Goal: Task Accomplishment & Management: Manage account settings

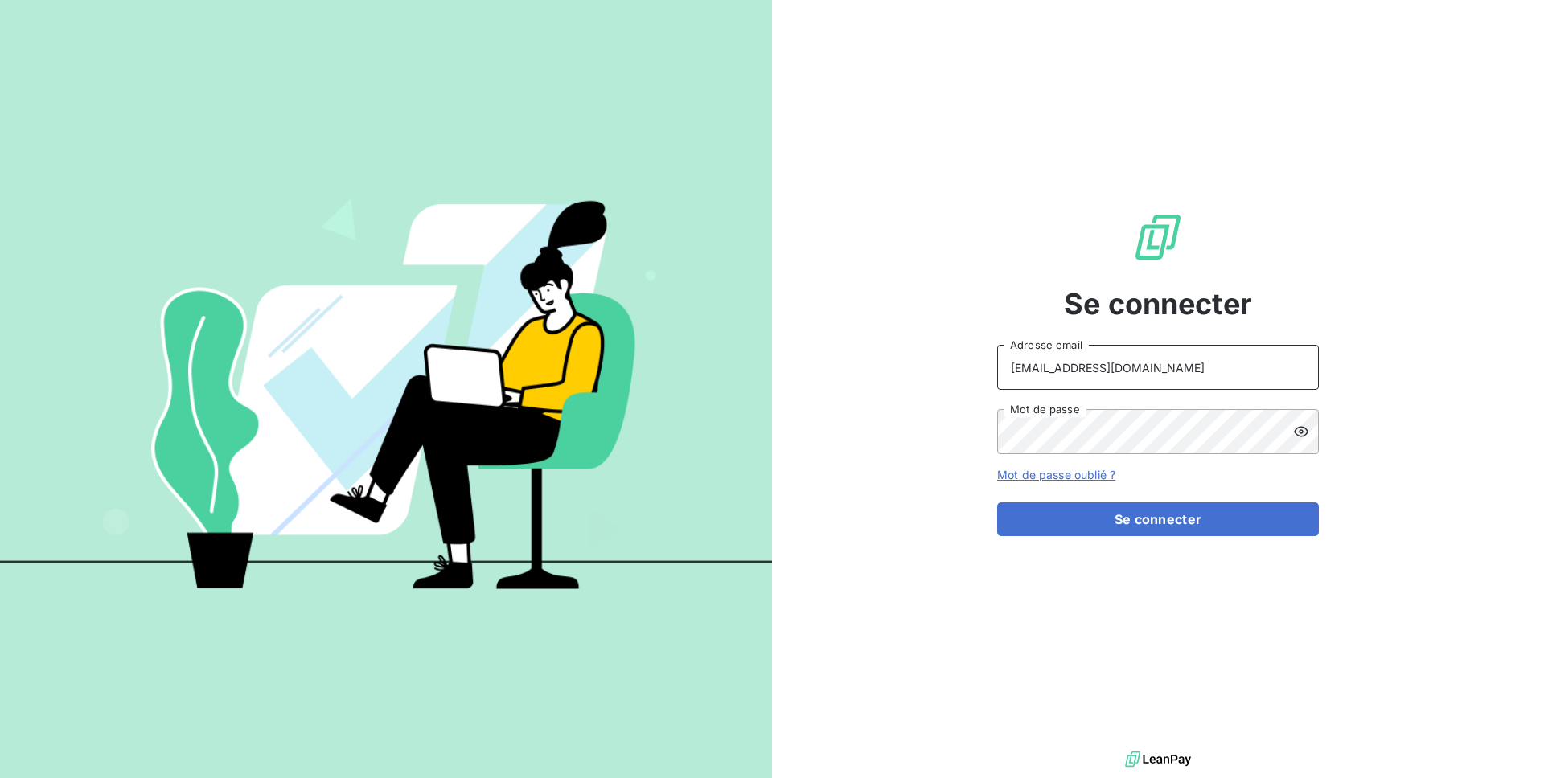
click at [1111, 369] on input "[EMAIL_ADDRESS][DOMAIN_NAME]" at bounding box center [1158, 367] width 322 height 45
click at [1111, 369] on input "agathe@leanpay.fr" at bounding box center [1158, 367] width 322 height 45
click at [1124, 376] on input "admin@" at bounding box center [1158, 367] width 322 height 45
paste input "regiecaraibes"
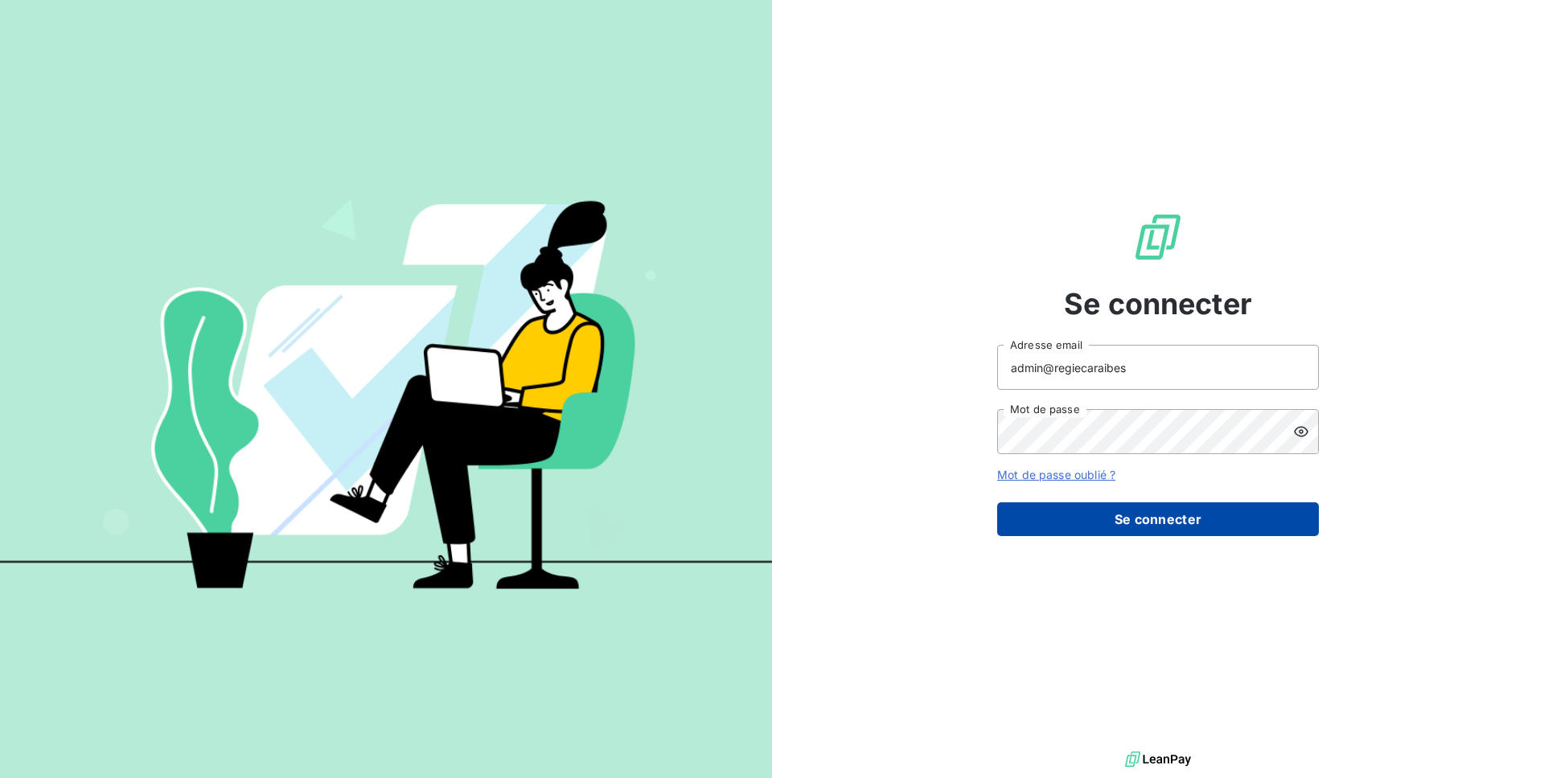
type input "admin@regiecaraibes"
click at [1162, 520] on button "Se connecter" at bounding box center [1158, 520] width 322 height 34
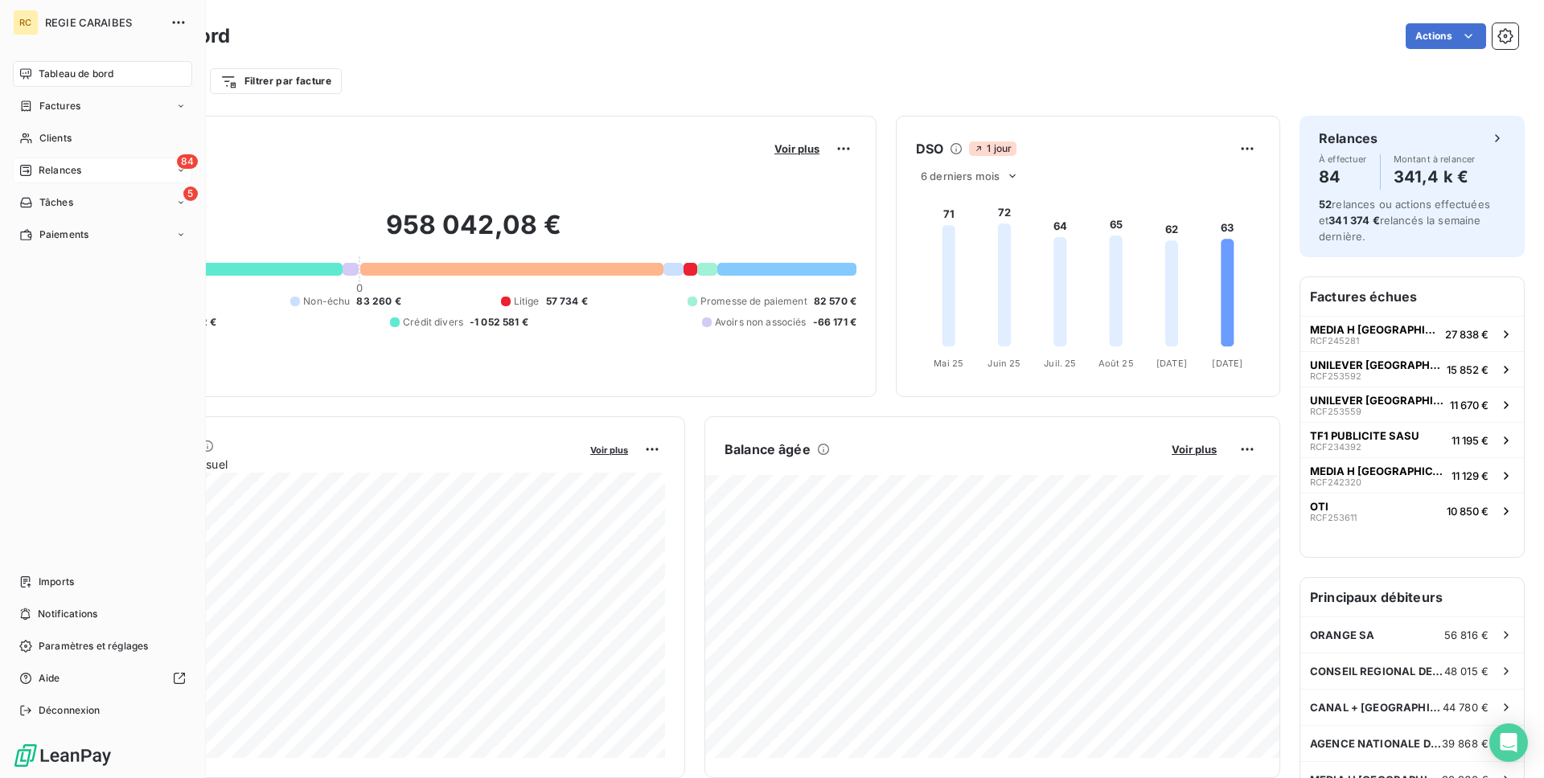
click at [78, 174] on span "Relances" at bounding box center [60, 170] width 43 height 14
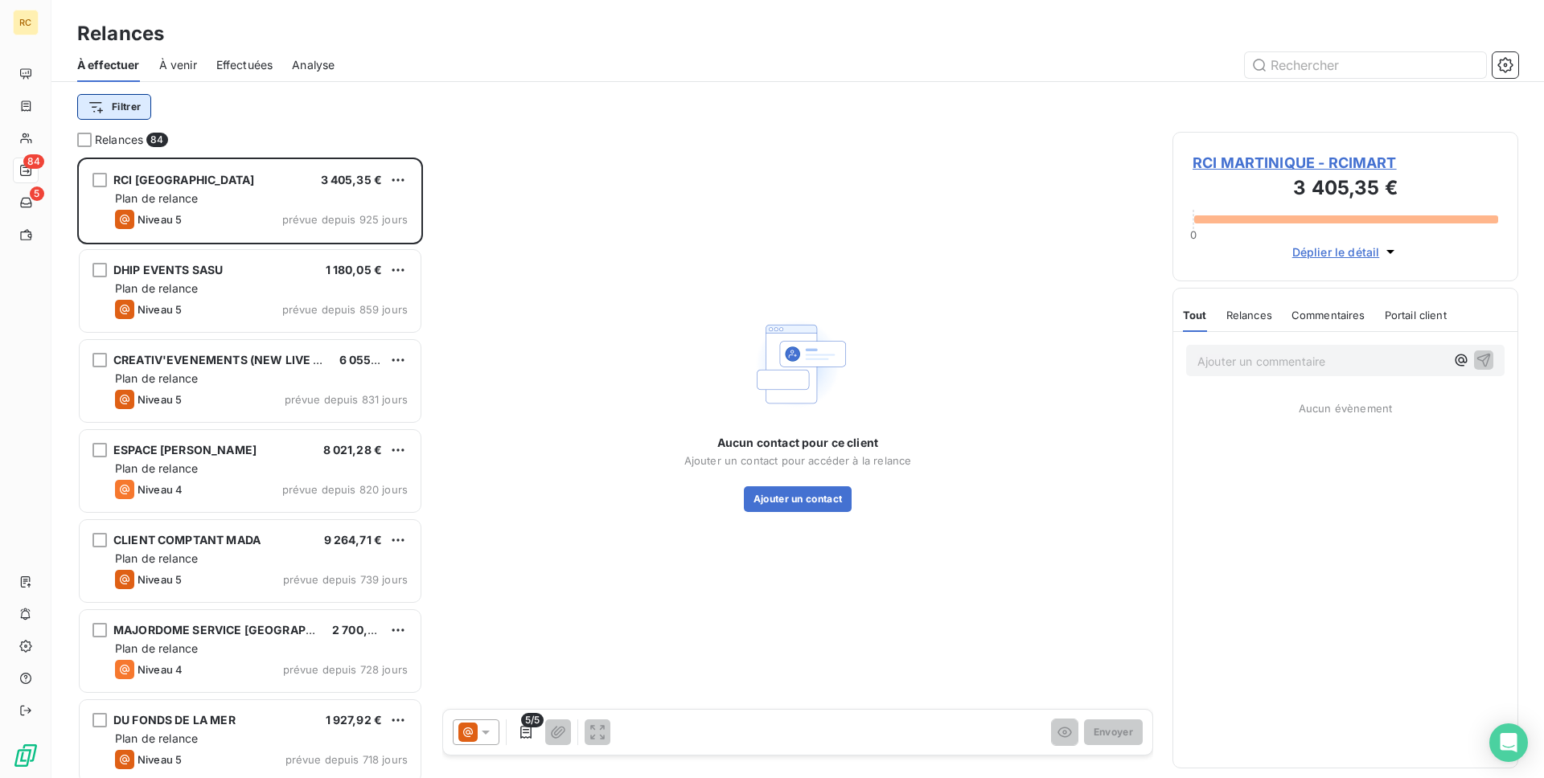
click at [126, 100] on html "RC 84 5 Relances À effectuer À venir Effectuées Analyse Filtrer Relances 84 RCI…" at bounding box center [772, 389] width 1544 height 778
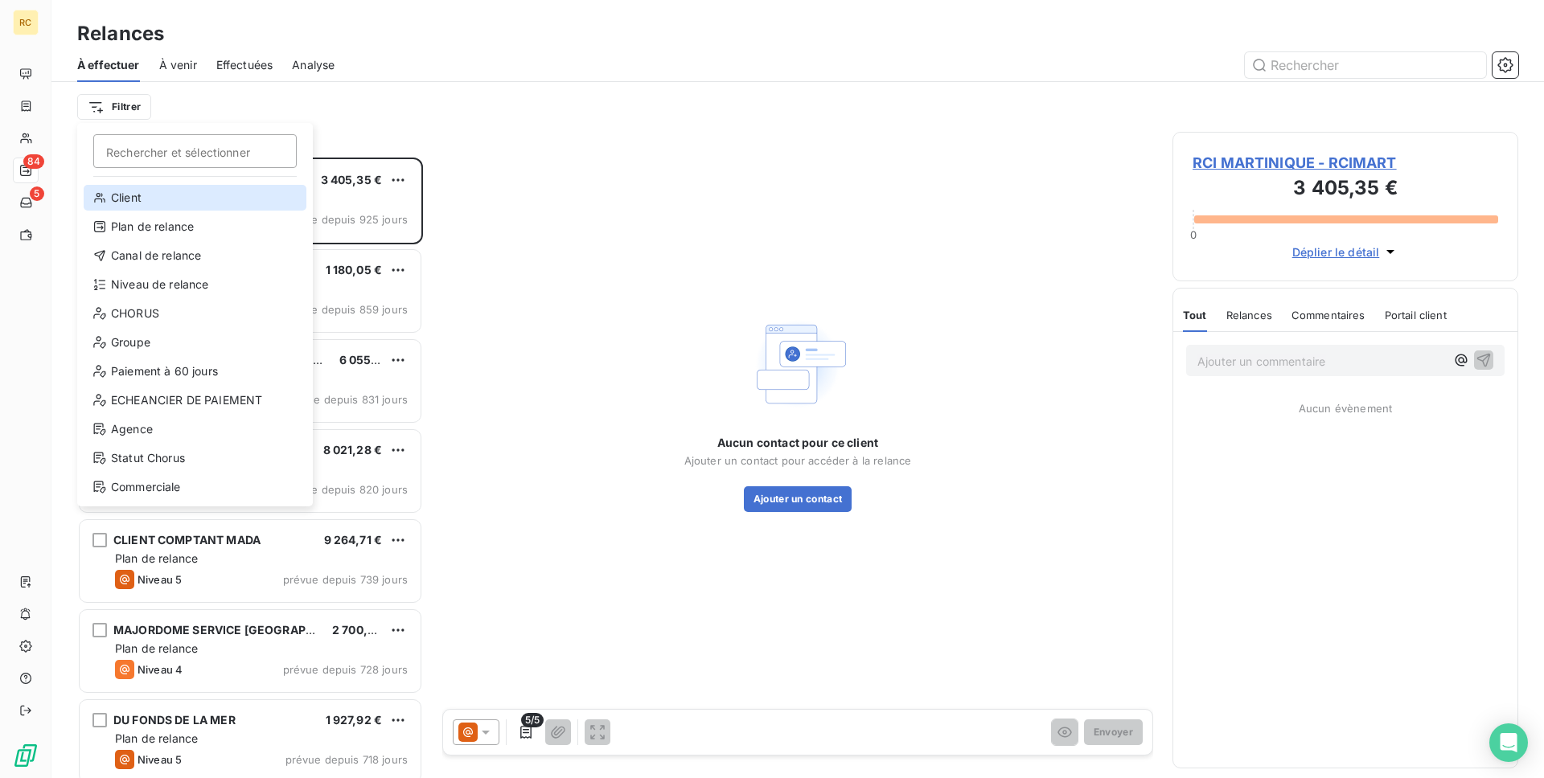
click at [167, 201] on div "Client" at bounding box center [195, 198] width 223 height 26
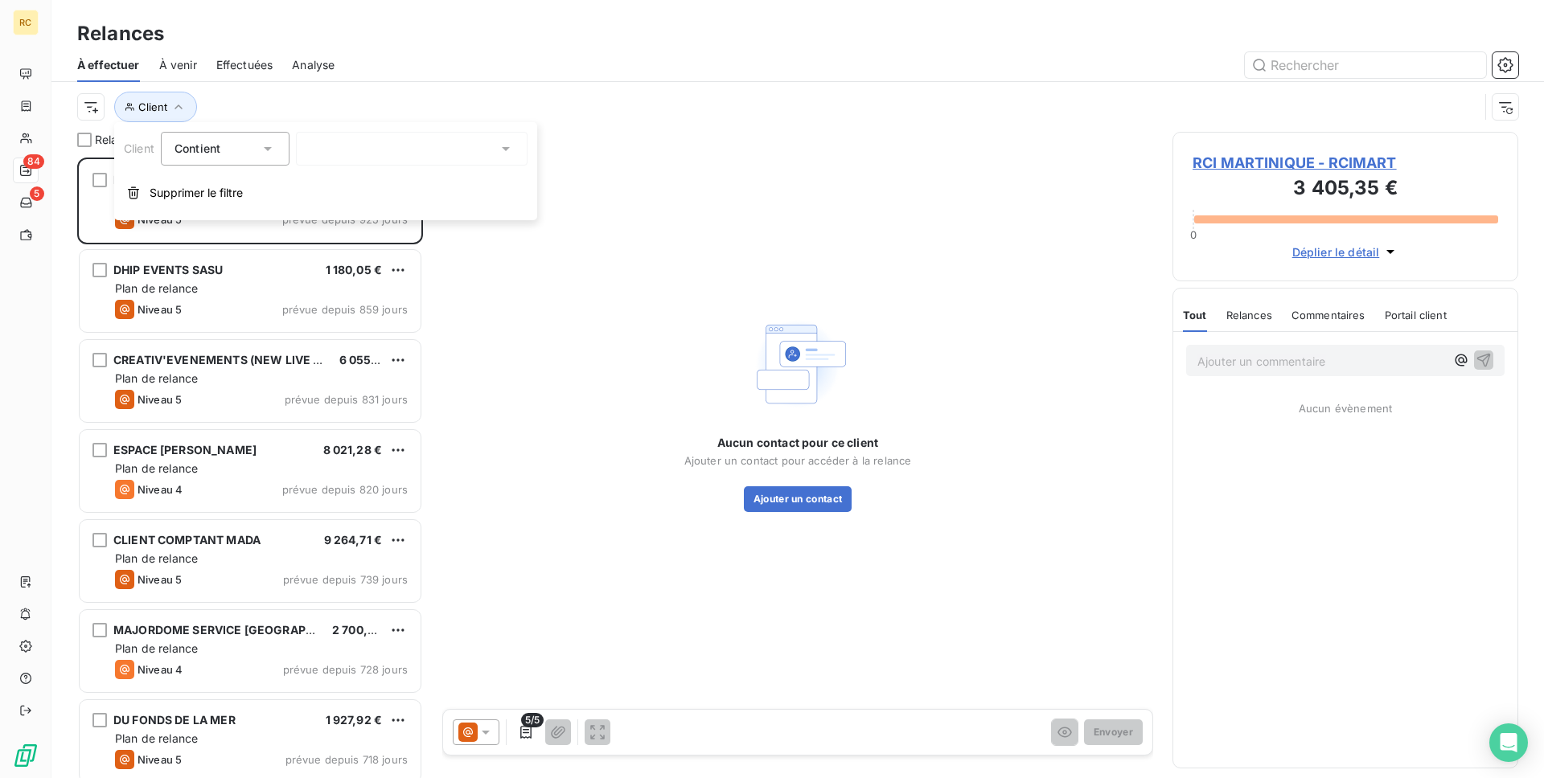
click at [378, 143] on div at bounding box center [412, 149] width 232 height 34
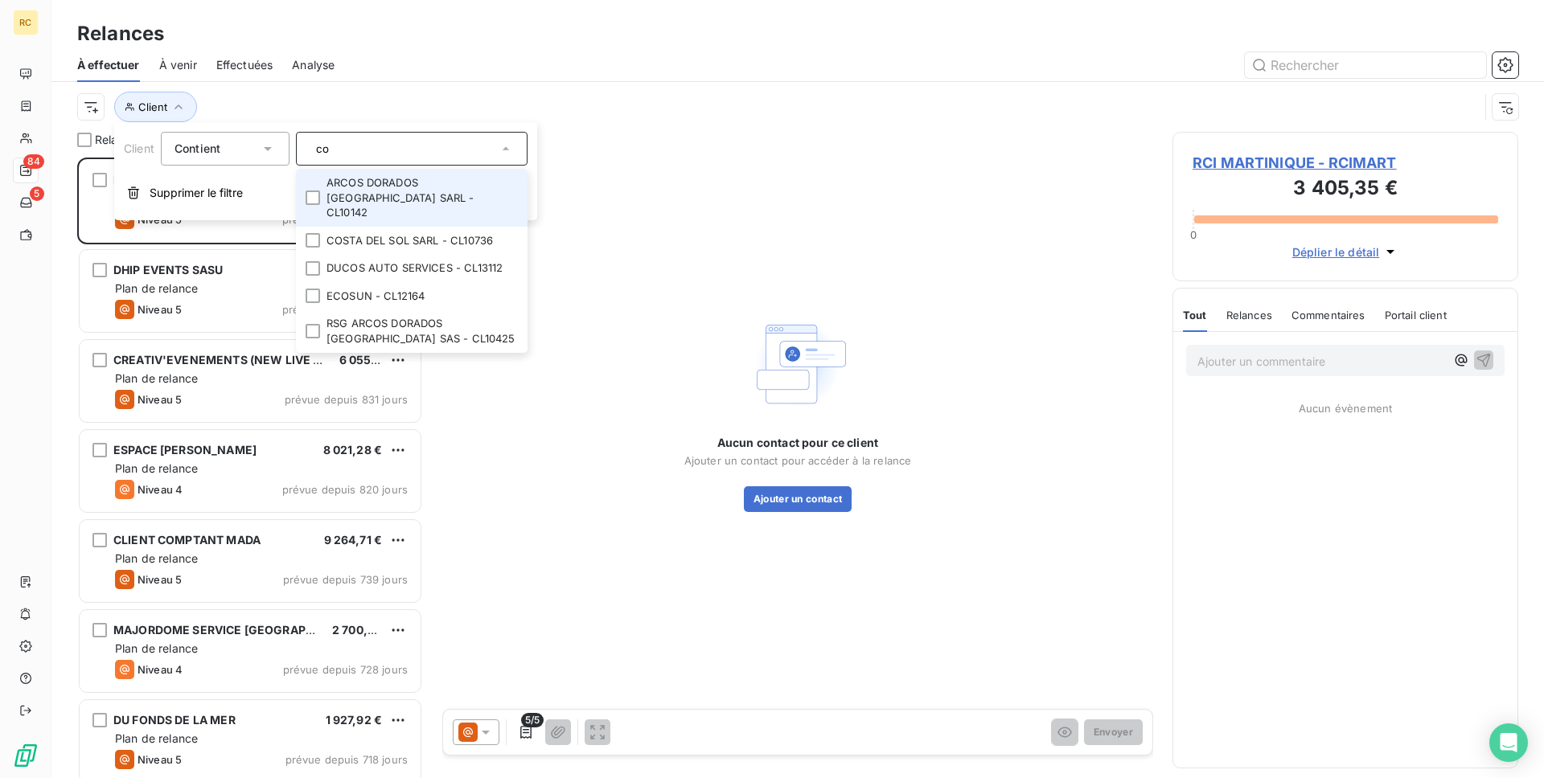
type input "c"
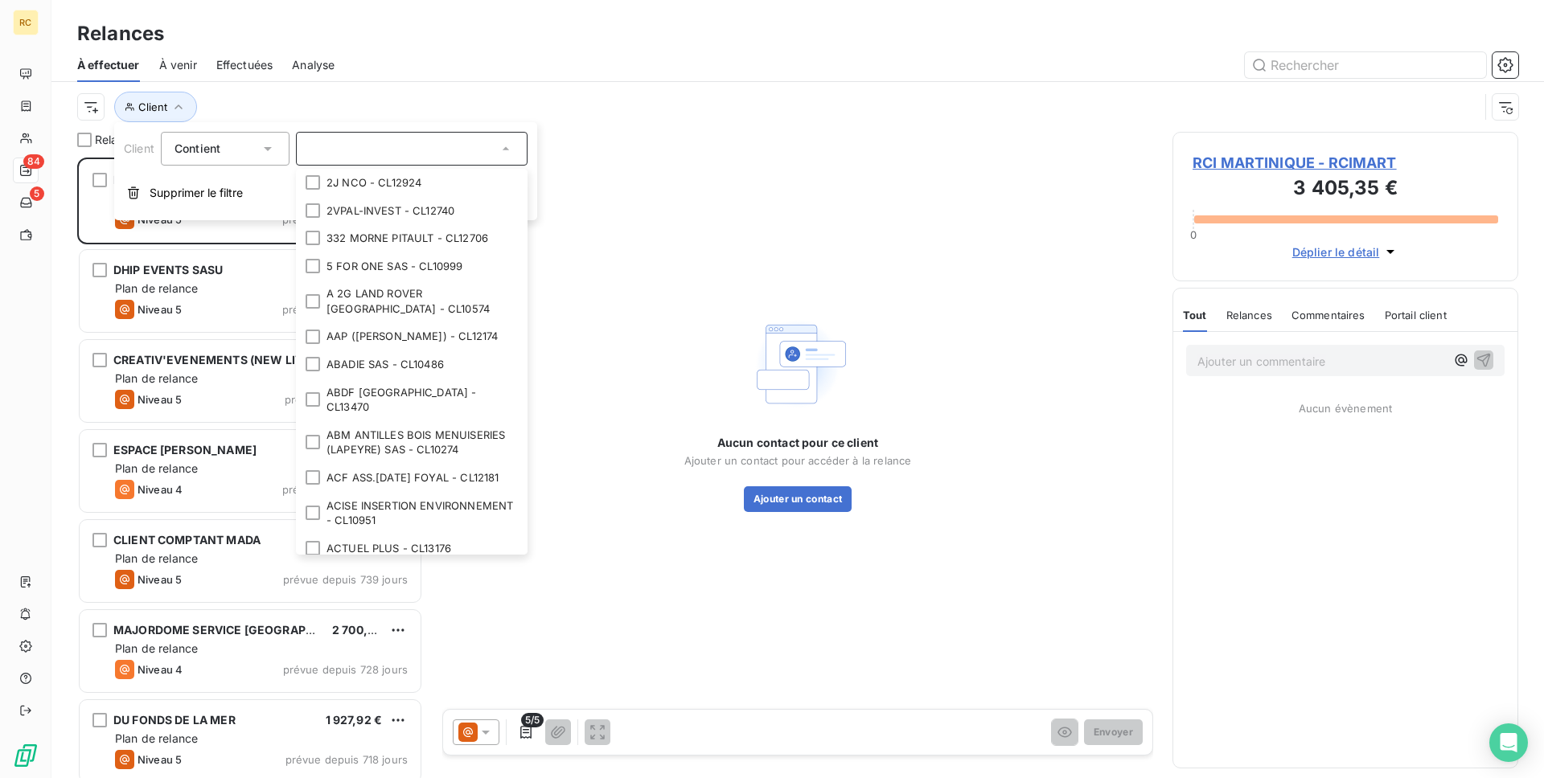
click at [289, 108] on div "Client" at bounding box center [778, 107] width 1402 height 31
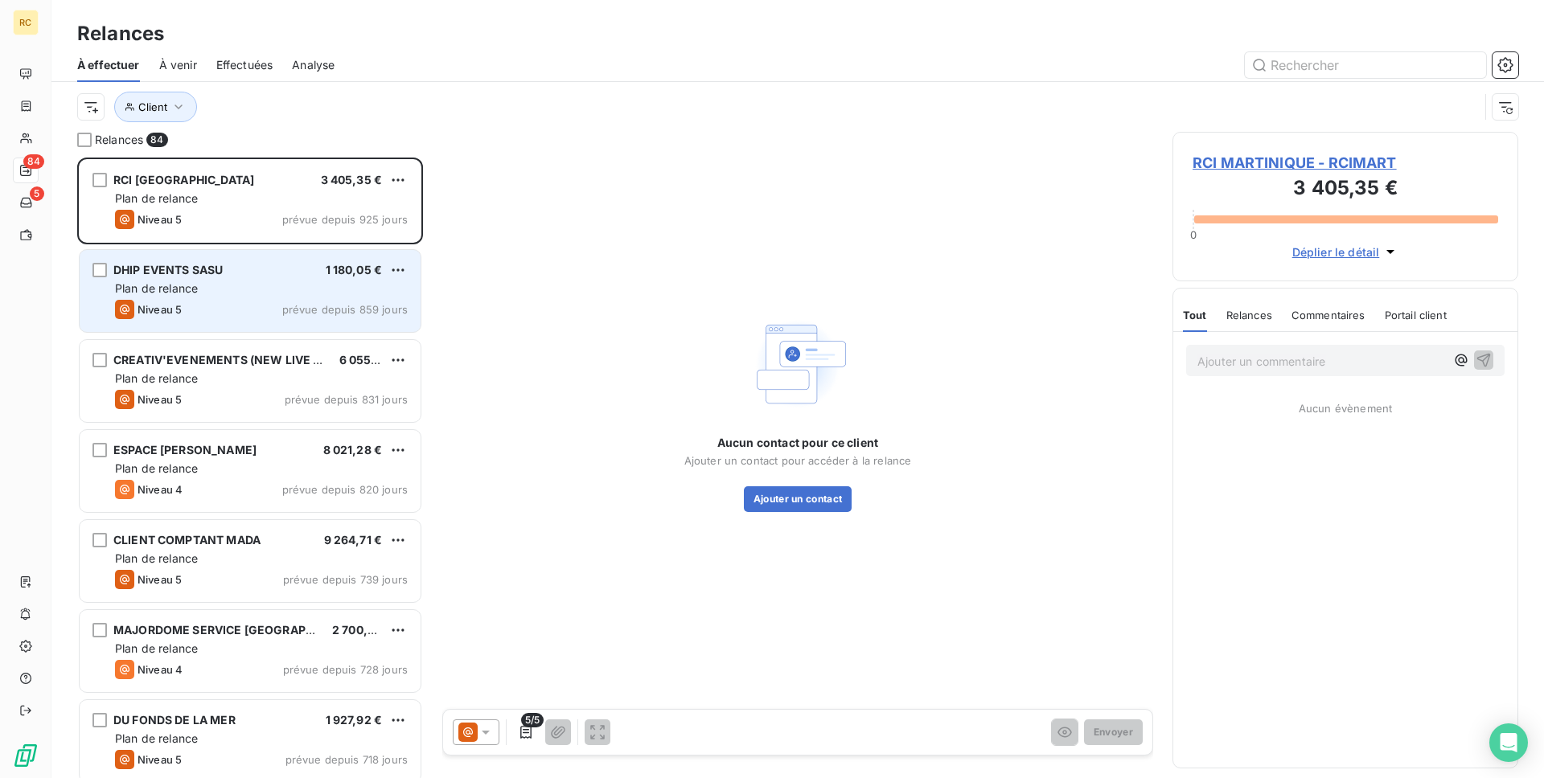
click at [242, 294] on div "Plan de relance" at bounding box center [261, 289] width 293 height 16
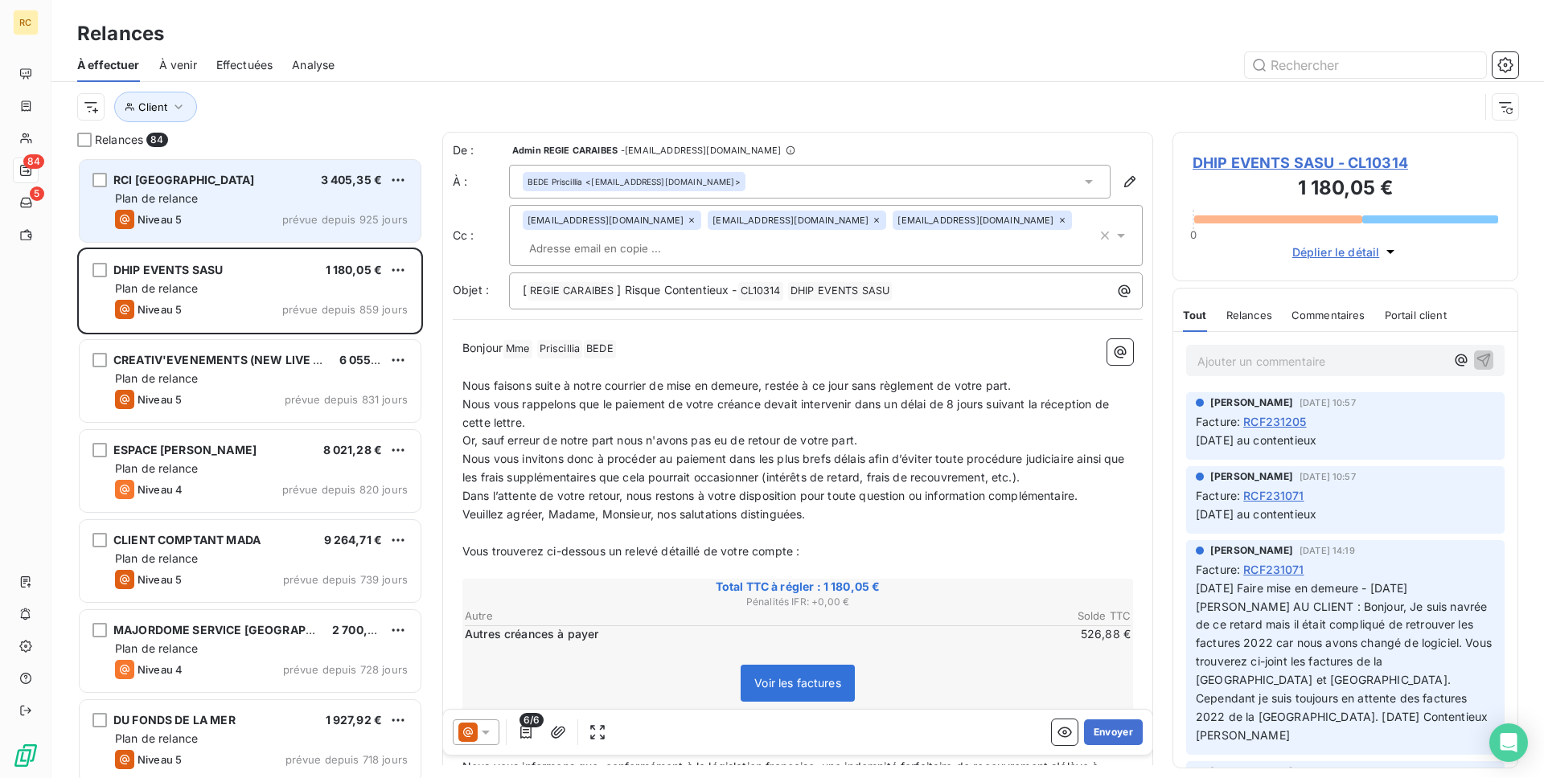
click at [328, 207] on div "RCI MARTINIQUE 3 405,35 € Plan de relance Niveau 5 prévue depuis 925 jours" at bounding box center [250, 201] width 341 height 82
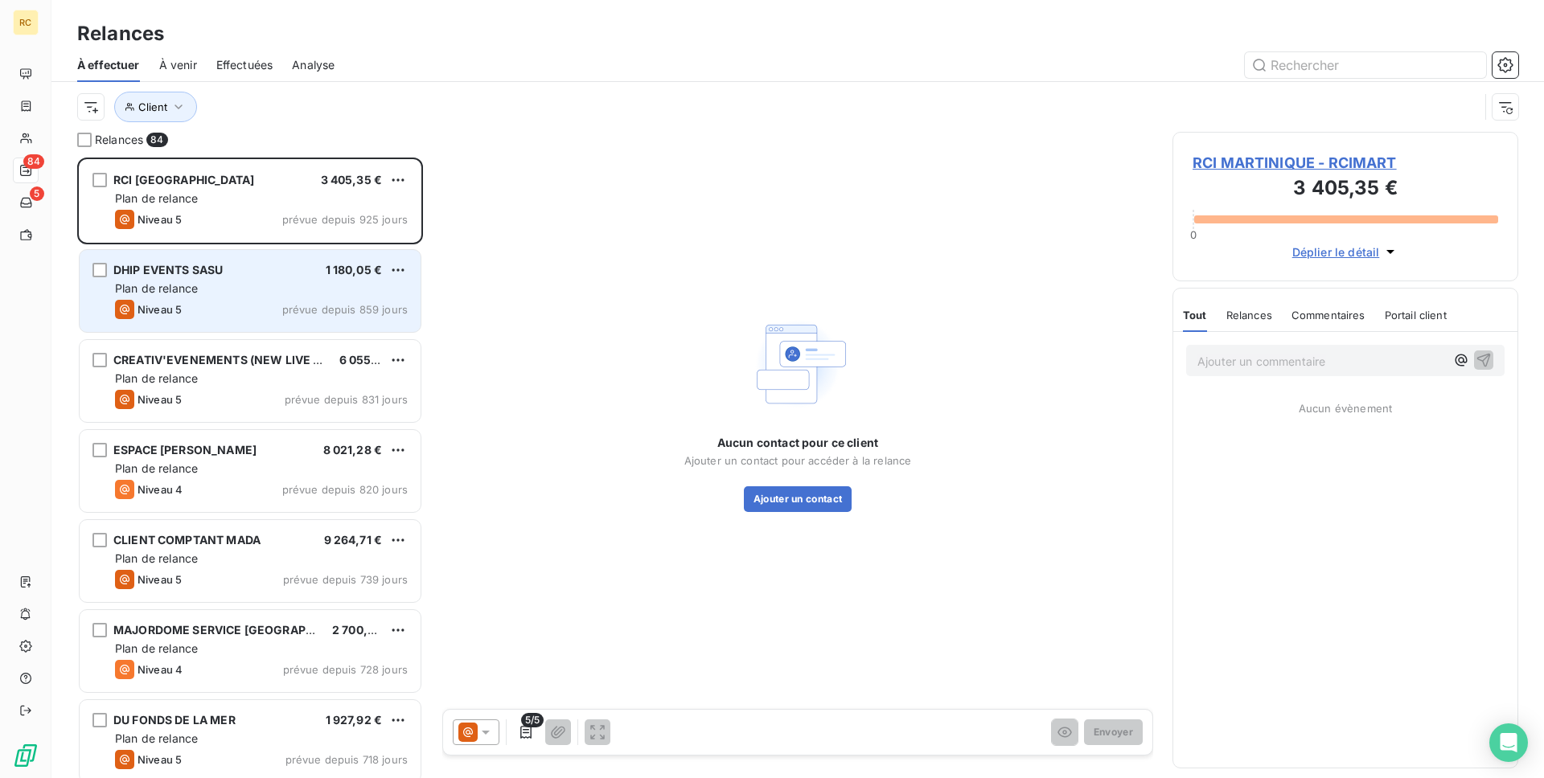
click at [319, 279] on div "DHIP EVENTS SASU 1 180,05 € Plan de relance Niveau 5 prévue depuis 859 jours" at bounding box center [250, 291] width 341 height 82
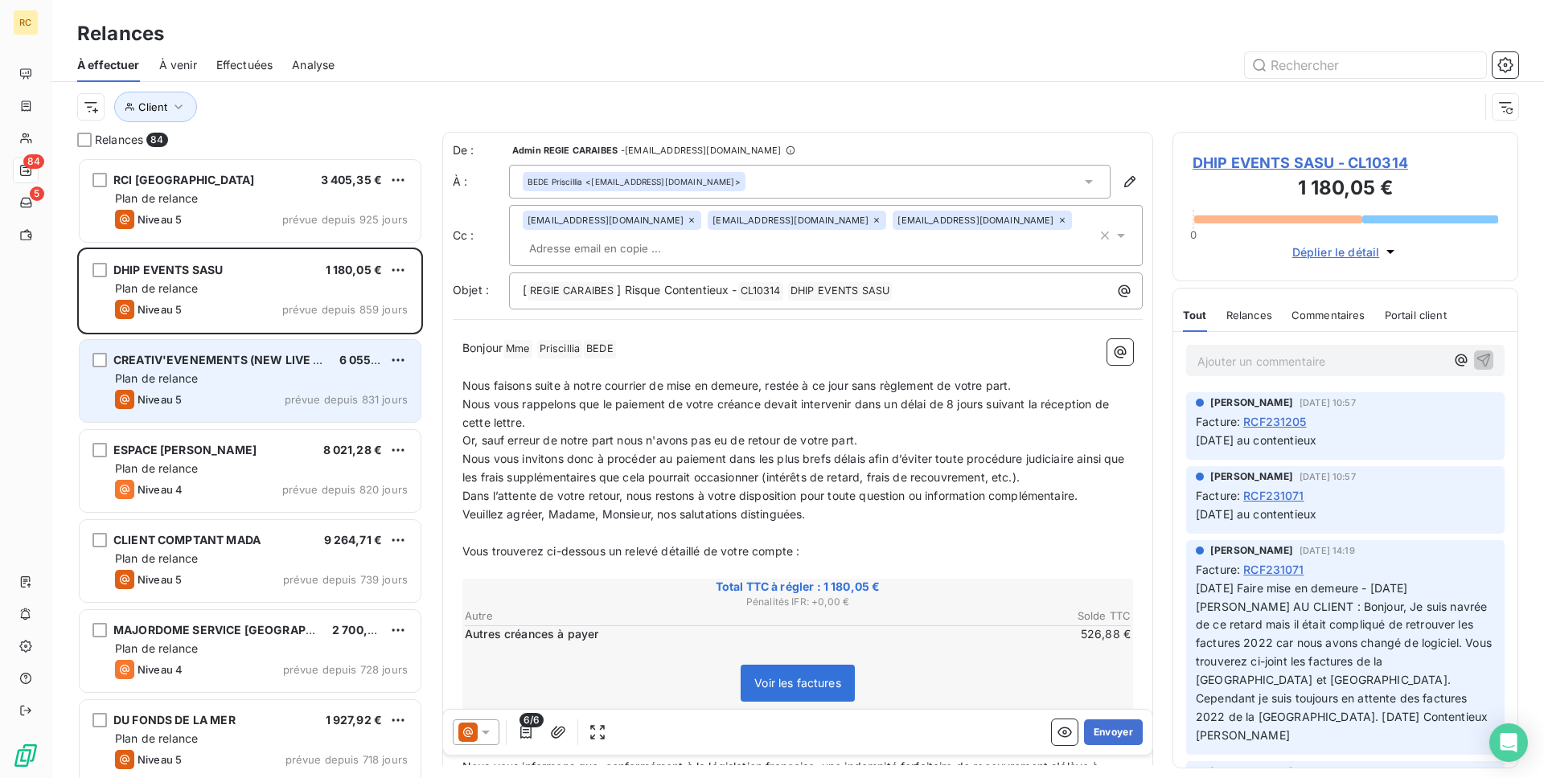
click at [314, 379] on div "Plan de relance" at bounding box center [261, 379] width 293 height 16
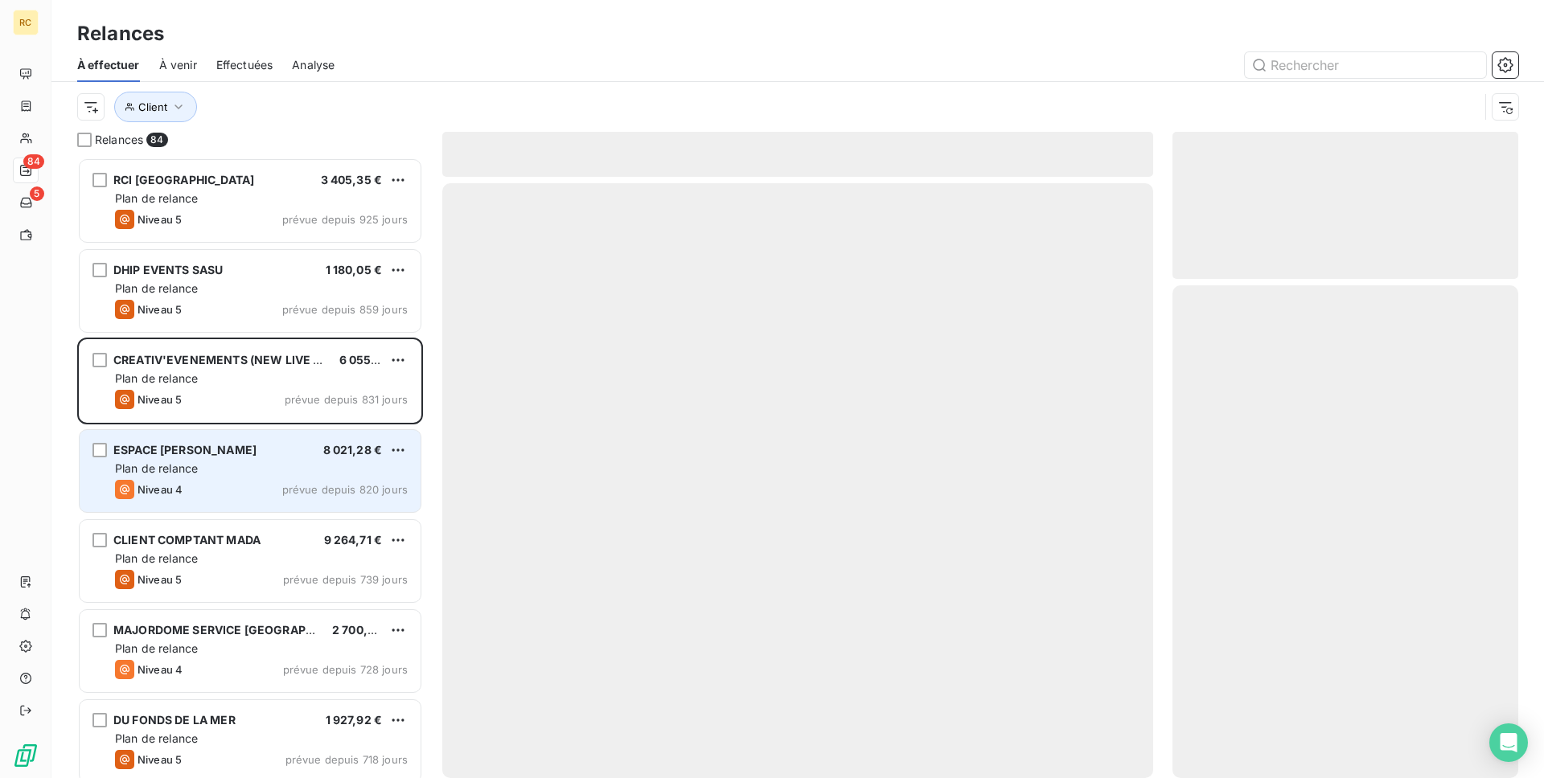
click at [359, 464] on div "Plan de relance" at bounding box center [261, 469] width 293 height 16
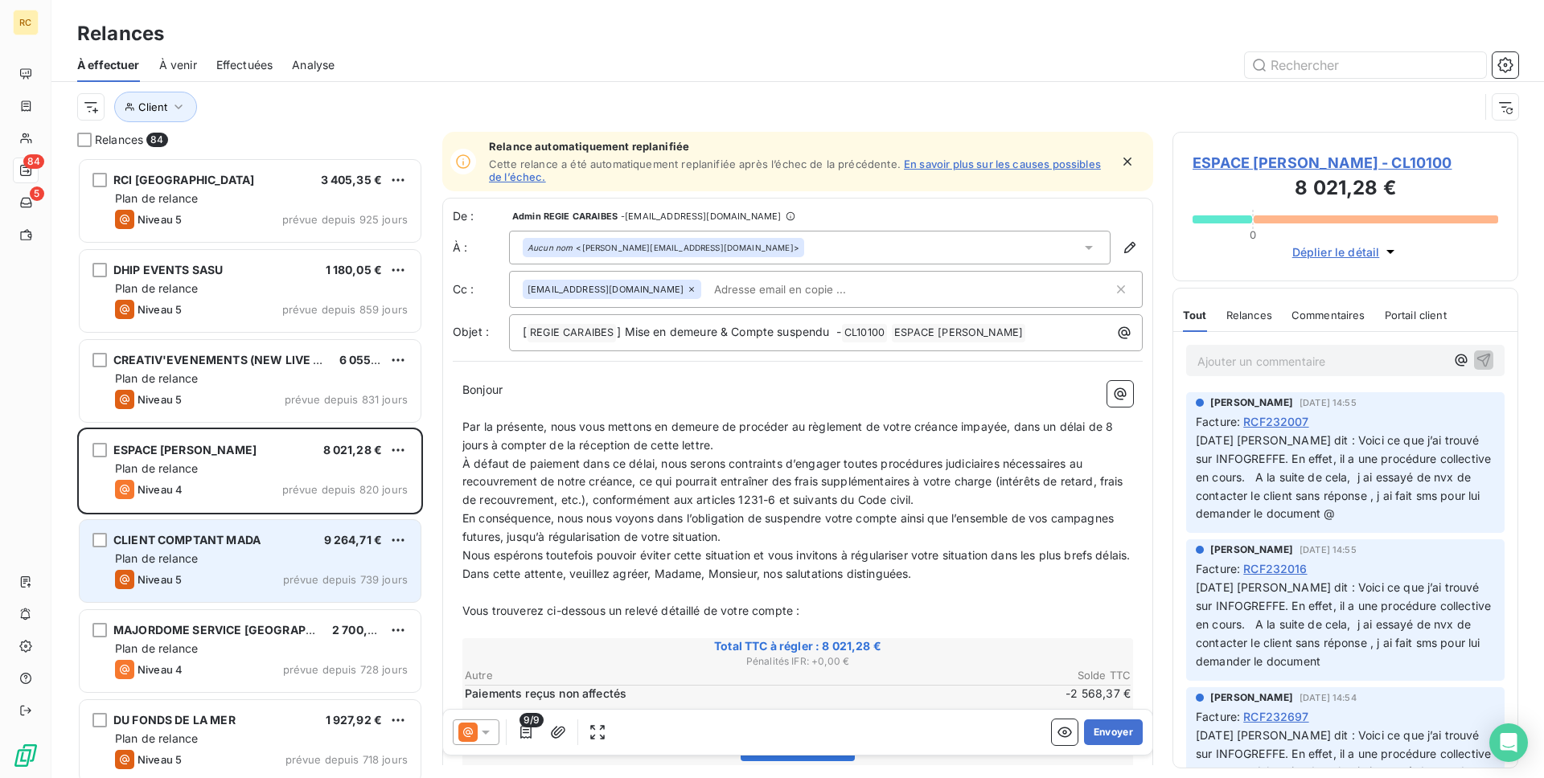
click at [322, 548] on div "CLIENT COMPTANT MADA 9 264,71 € Plan de relance Niveau 5 prévue depuis 739 jours" at bounding box center [250, 561] width 341 height 82
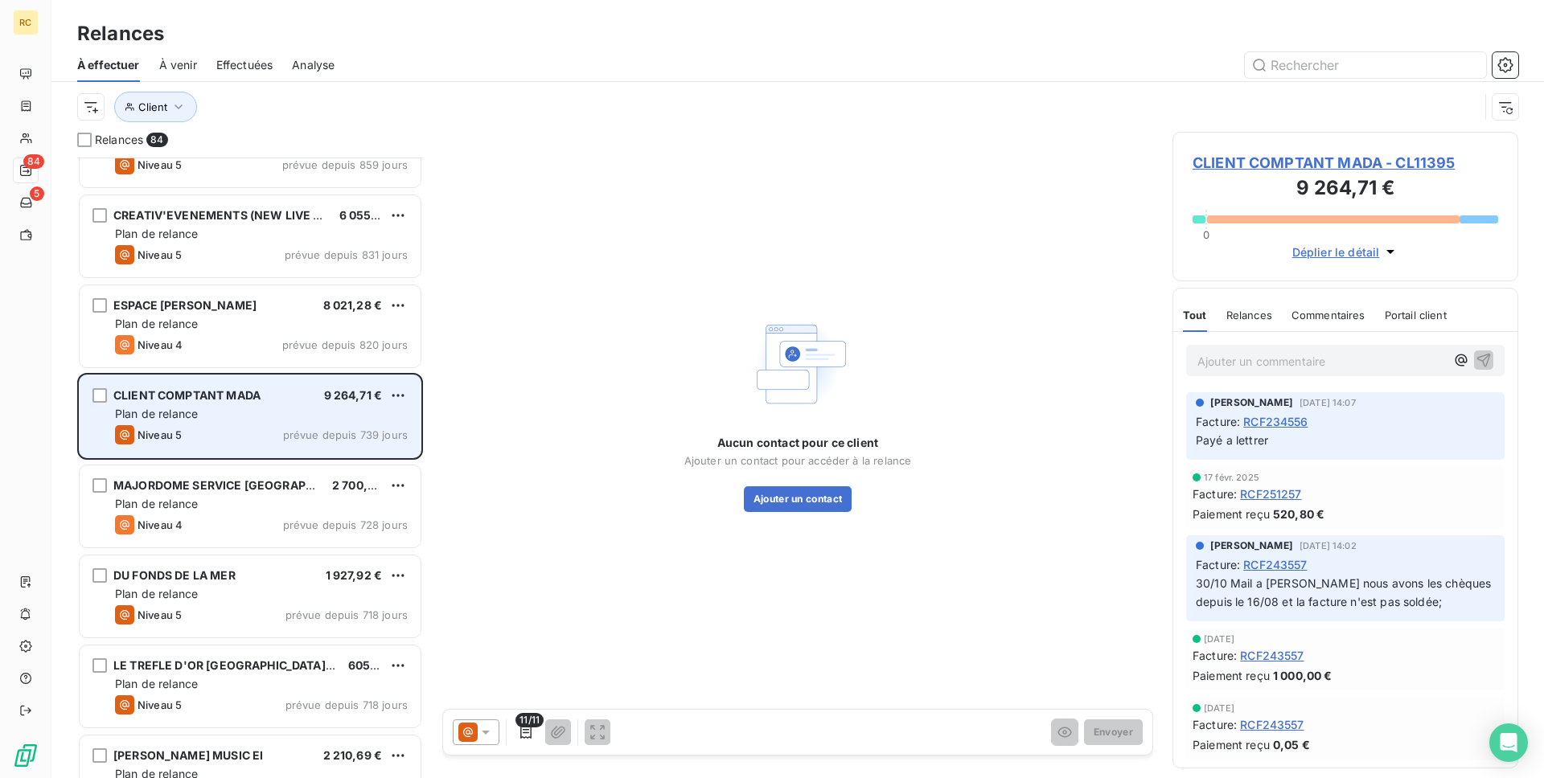
scroll to position [273, 0]
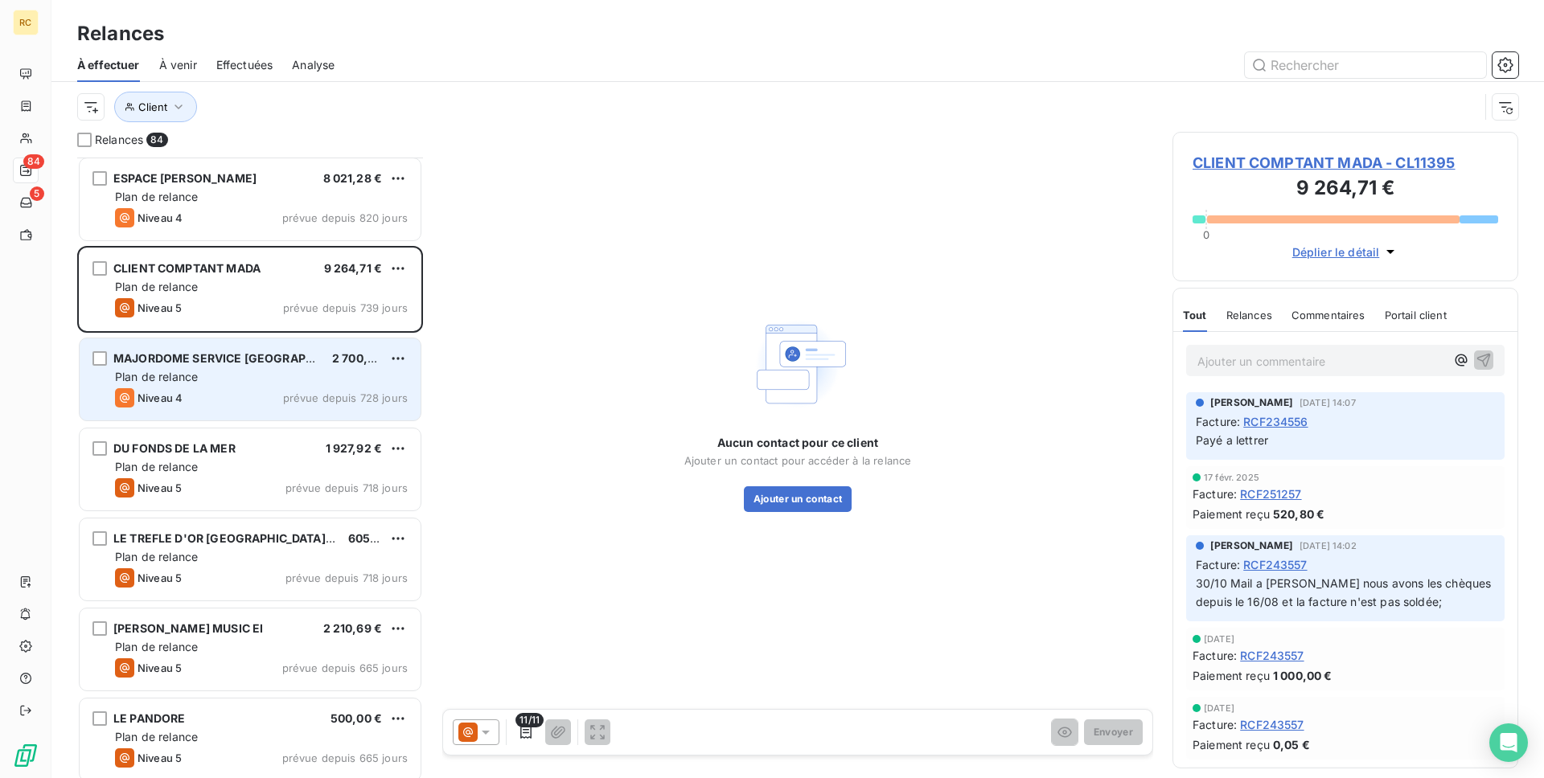
click at [298, 393] on span "prévue depuis 728 jours" at bounding box center [345, 398] width 125 height 13
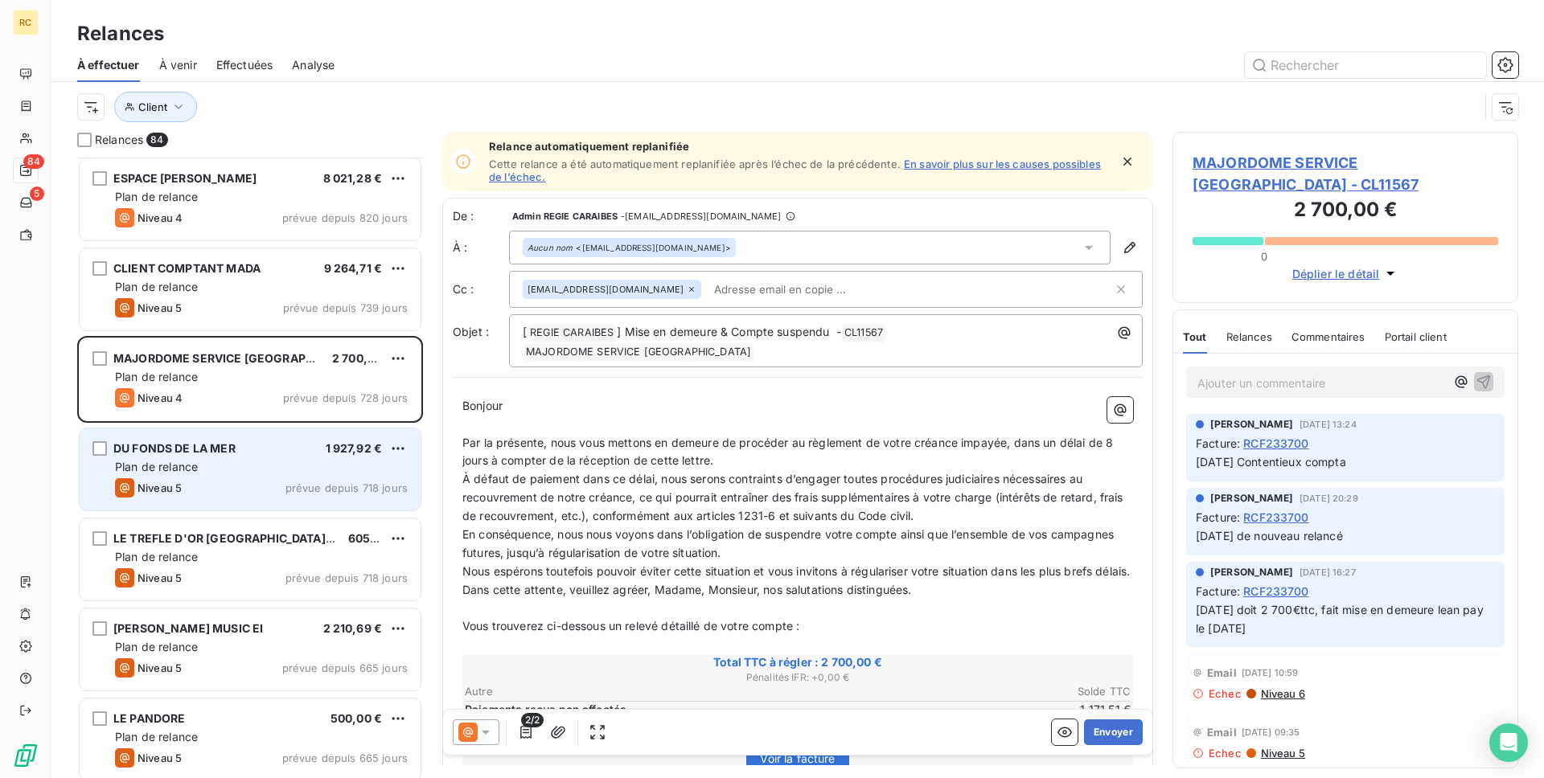
click at [285, 459] on div "Plan de relance" at bounding box center [261, 467] width 293 height 16
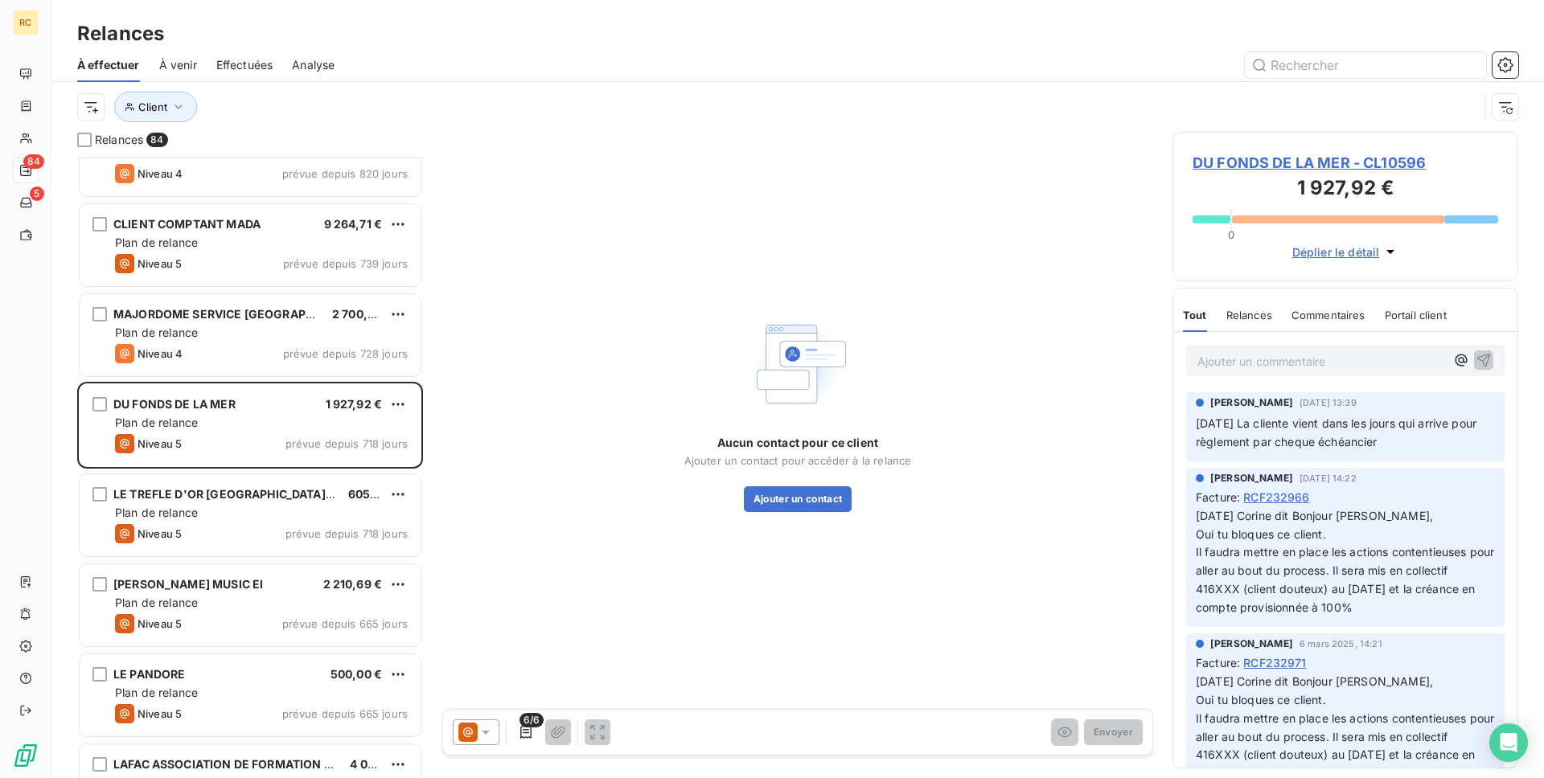
scroll to position [316, 0]
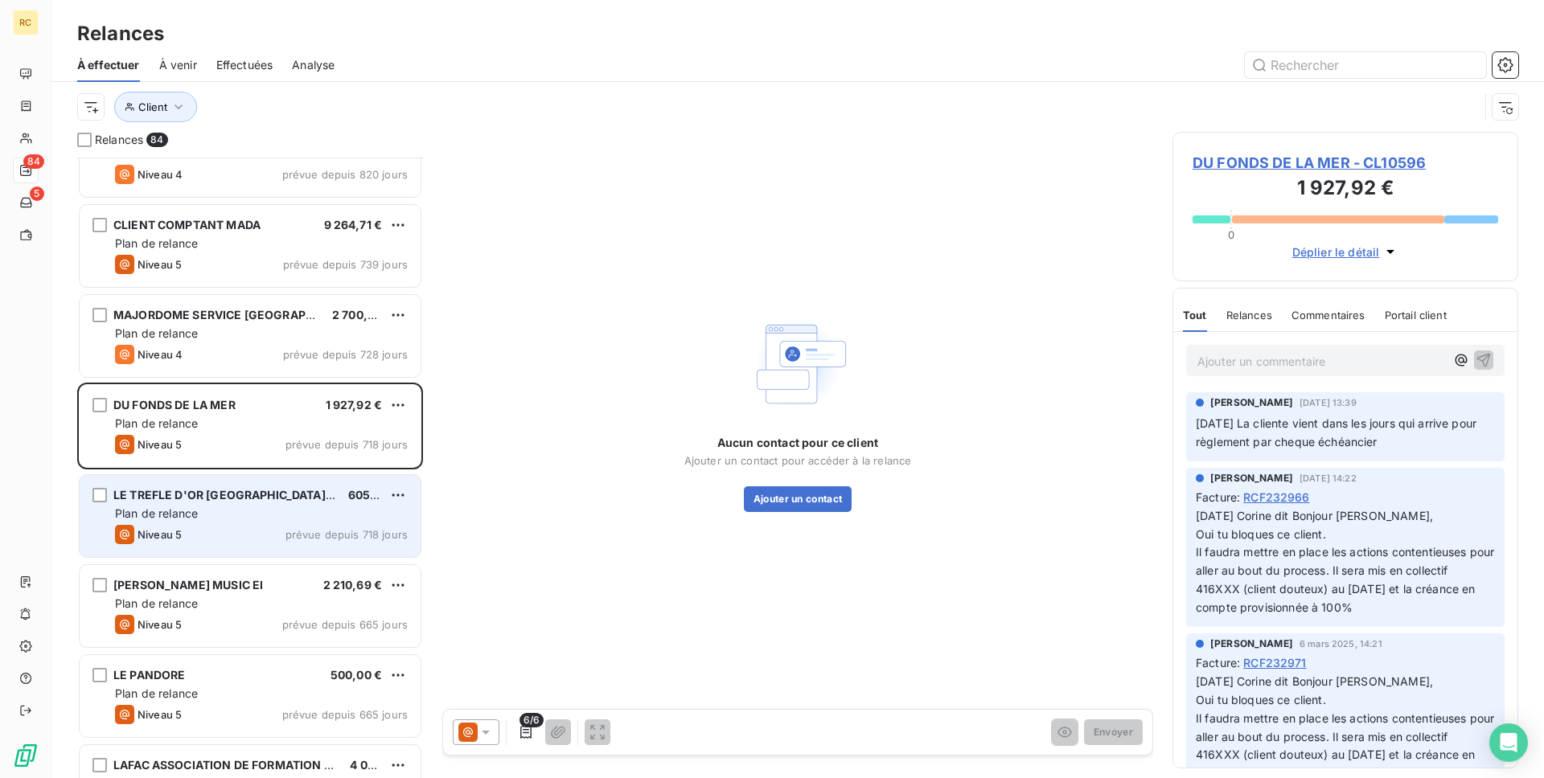
click at [274, 495] on span "LE TREFLE D'OR ANTILLES (TREFLE D'OR II) SARL" at bounding box center [282, 495] width 338 height 14
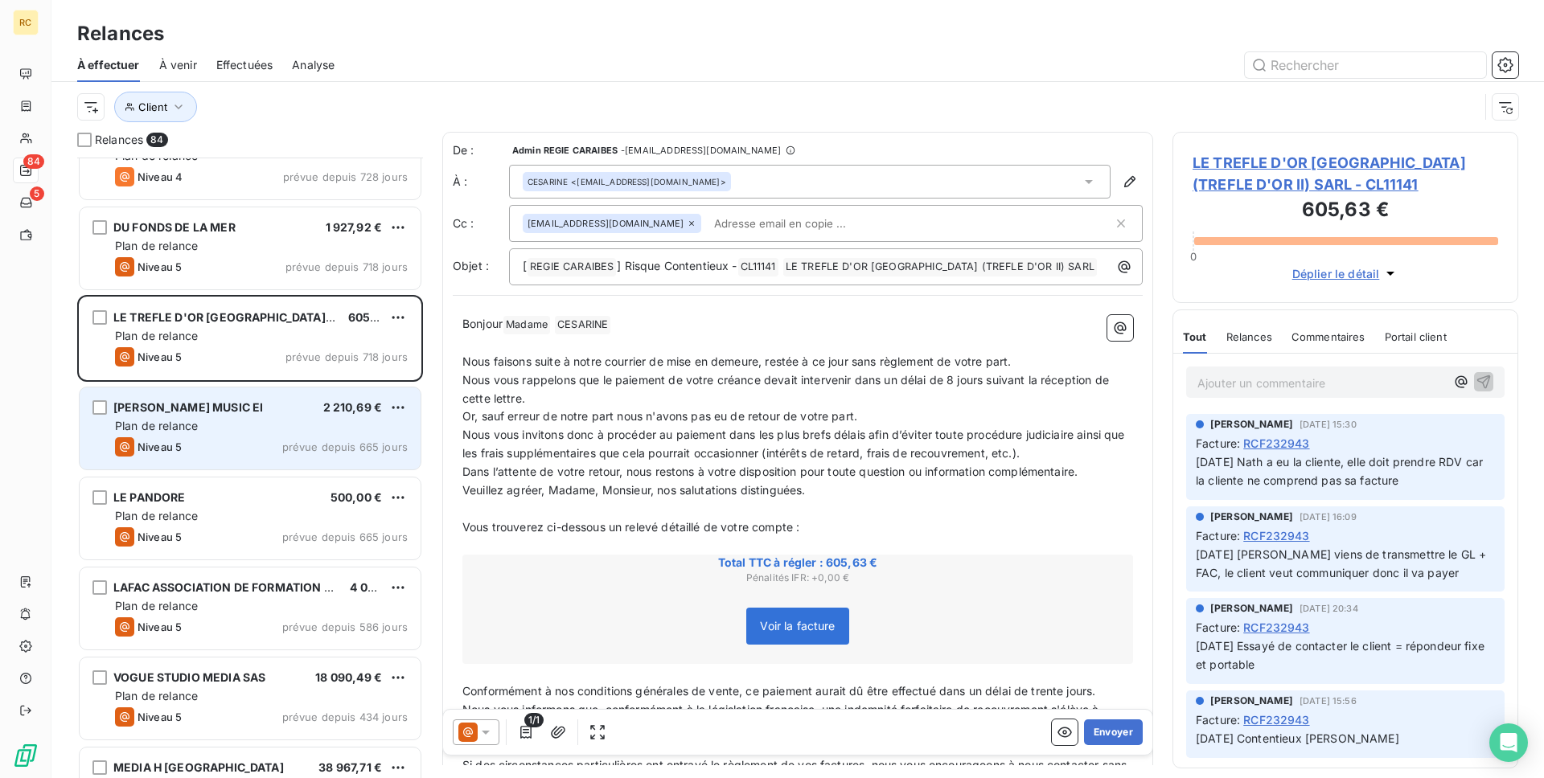
scroll to position [515, 0]
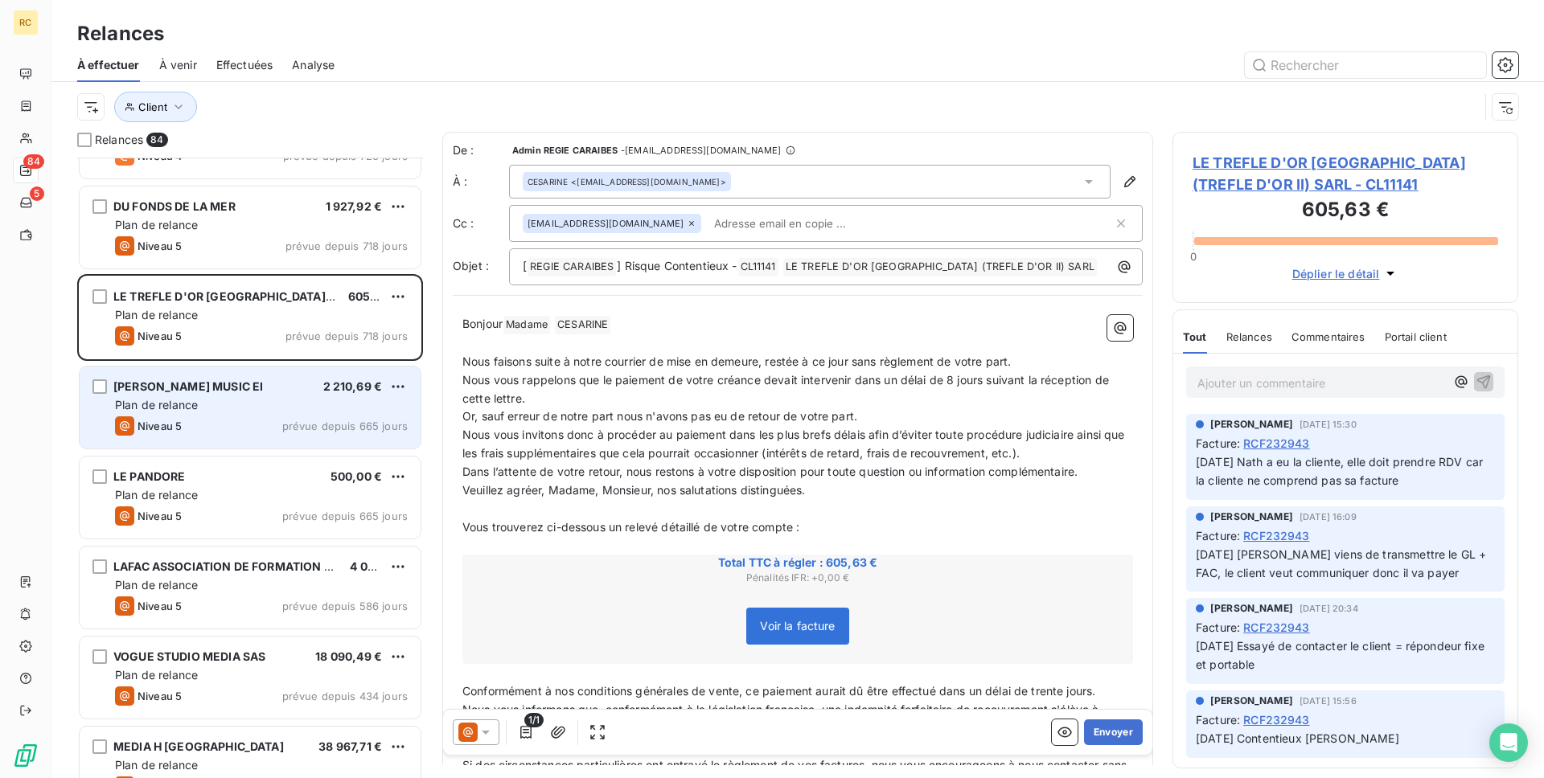
click at [253, 399] on div "Plan de relance" at bounding box center [261, 405] width 293 height 16
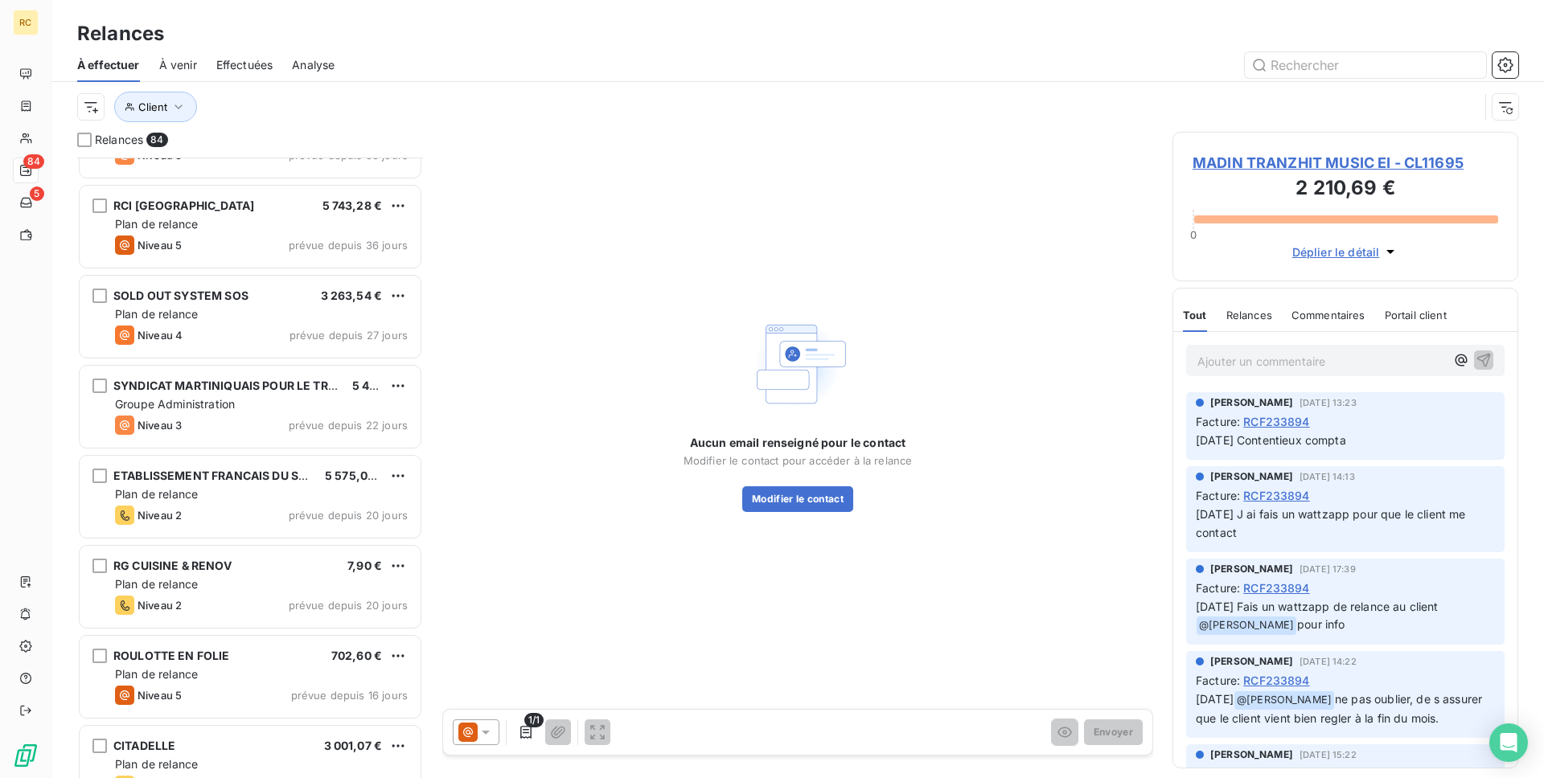
scroll to position [4491, 0]
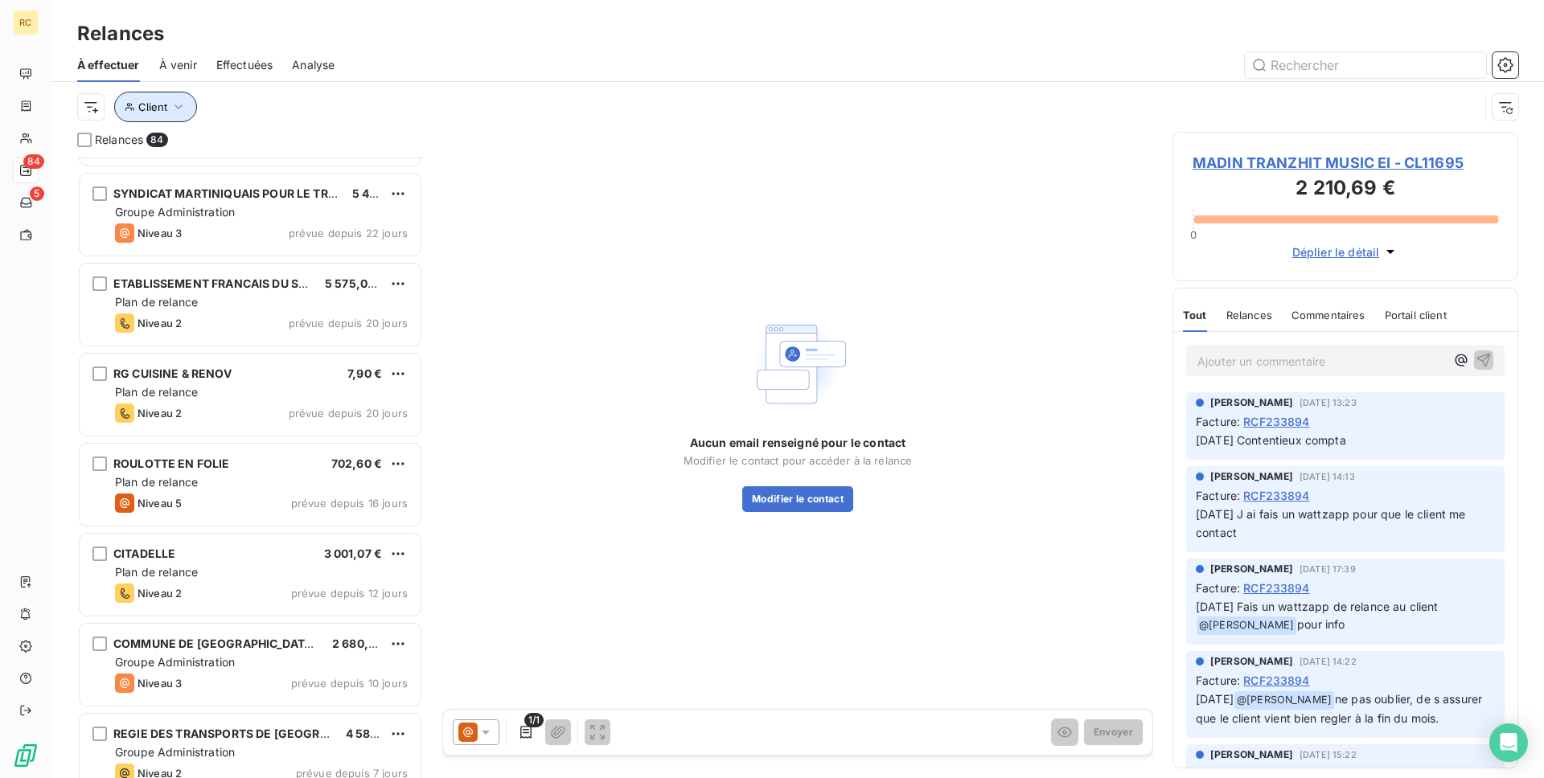
click at [166, 101] on span "Client" at bounding box center [152, 107] width 29 height 13
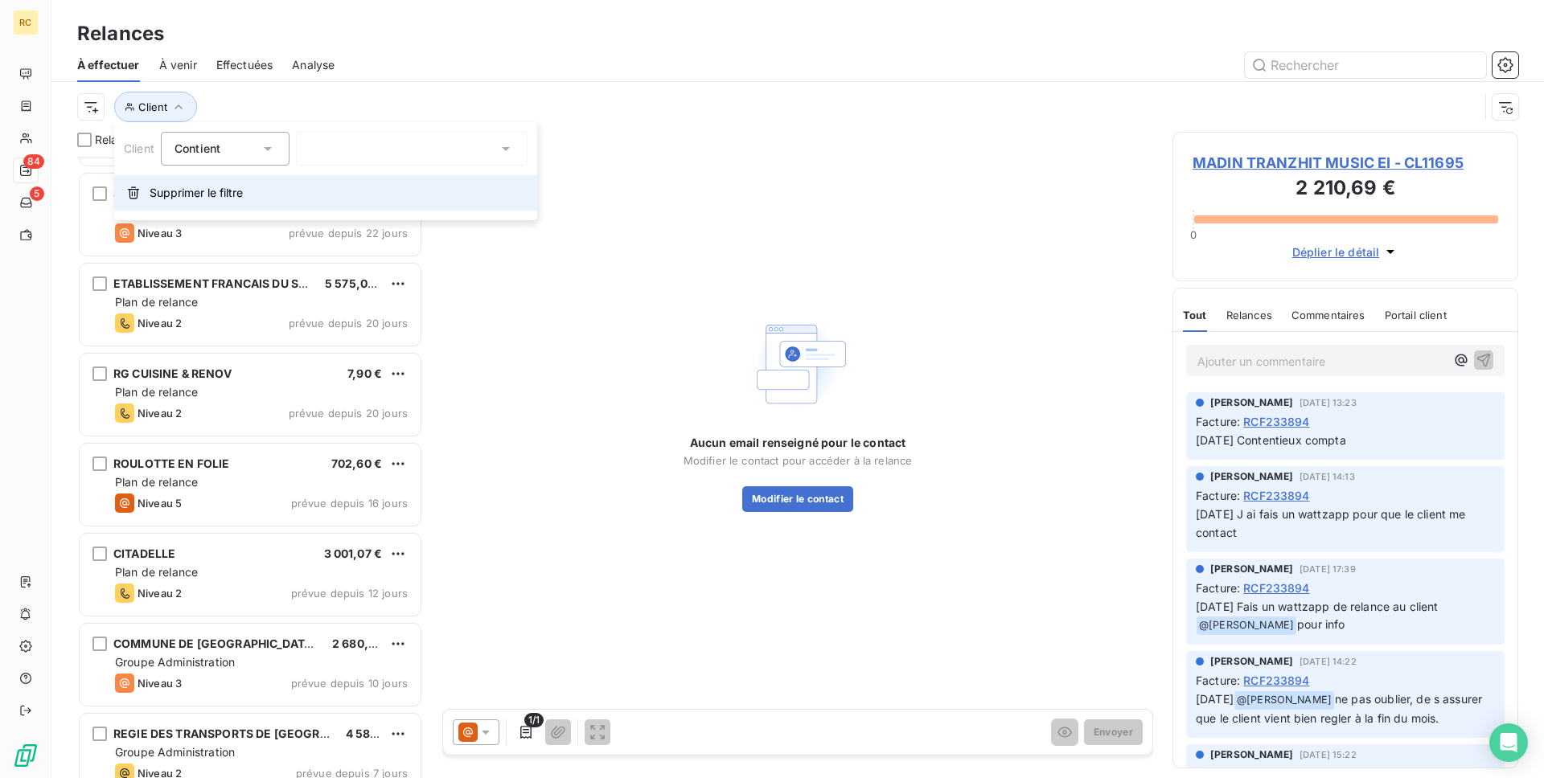
click at [224, 203] on button "Supprimer le filtre" at bounding box center [325, 192] width 423 height 35
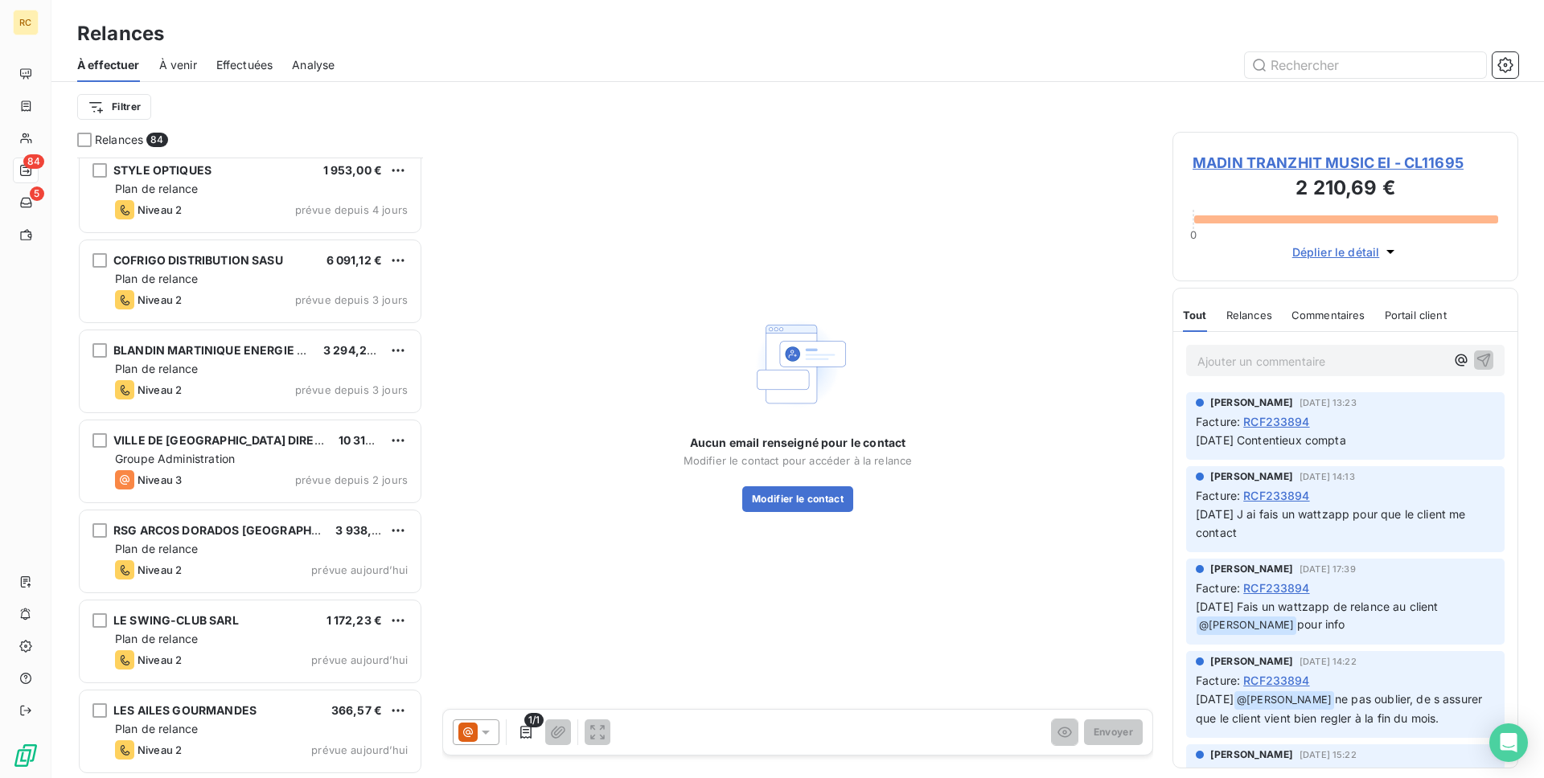
scroll to position [6817, 0]
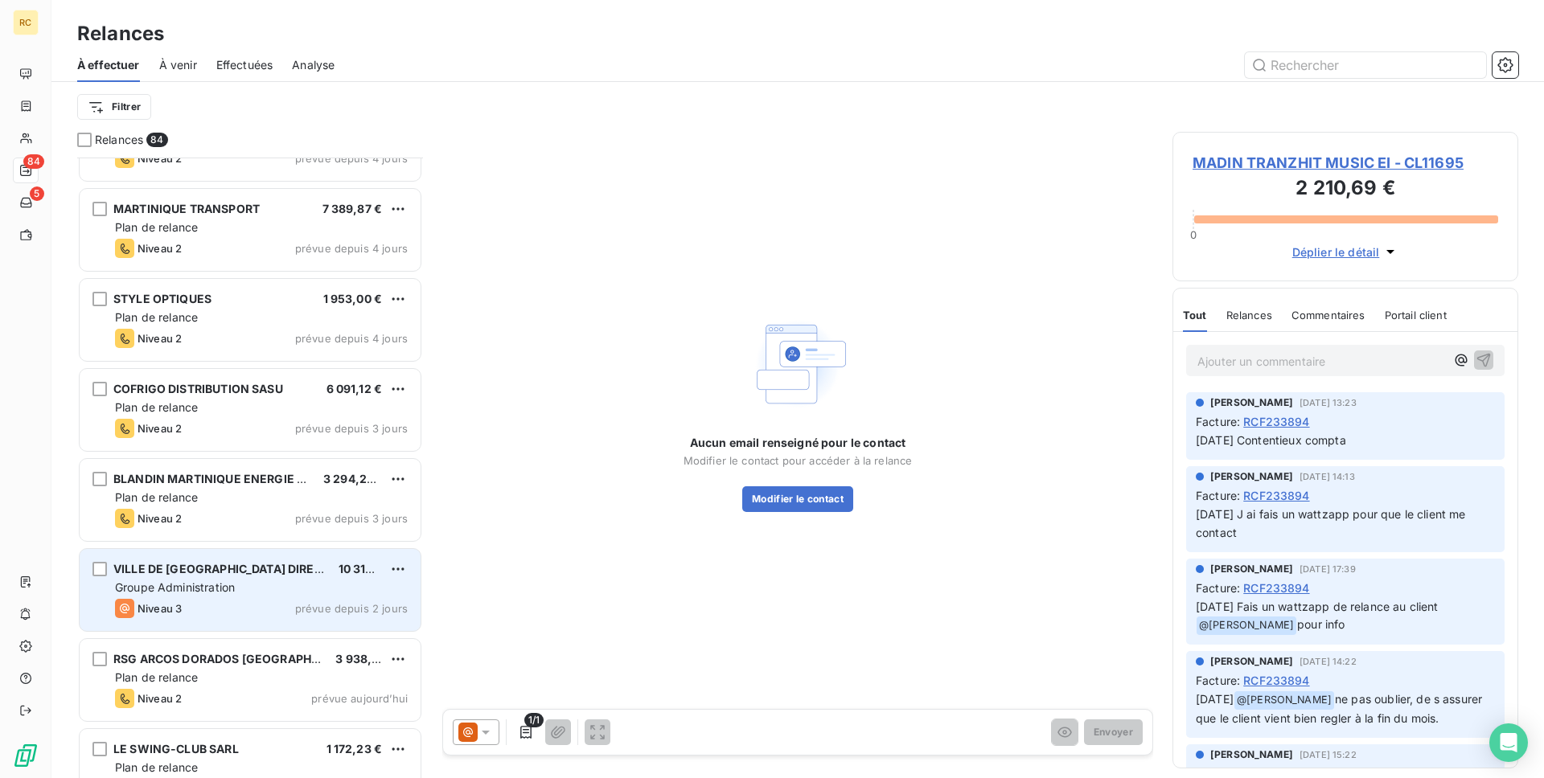
click at [244, 607] on div "Niveau 3 prévue depuis 2 jours" at bounding box center [261, 608] width 293 height 19
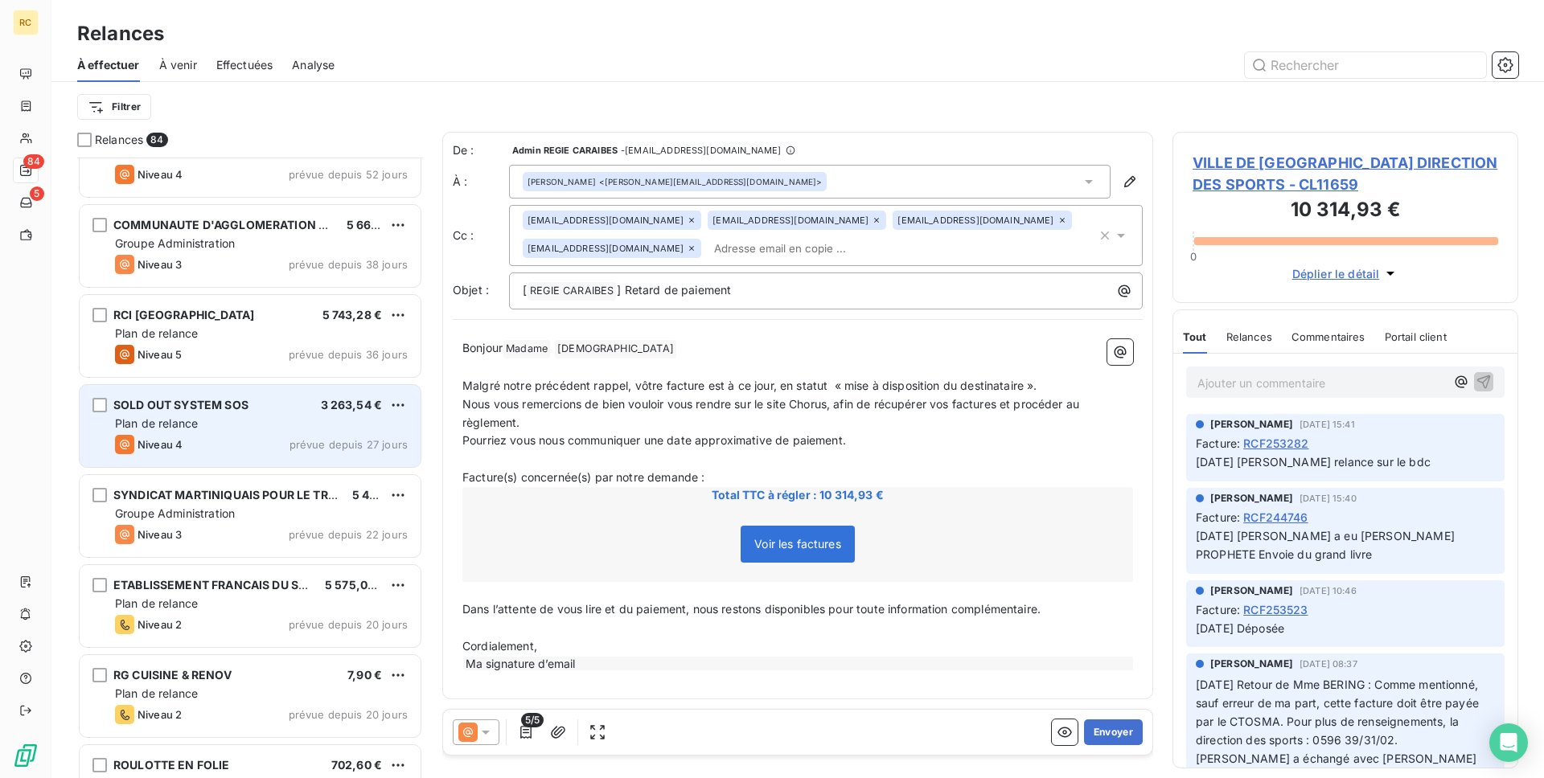
scroll to position [4032, 0]
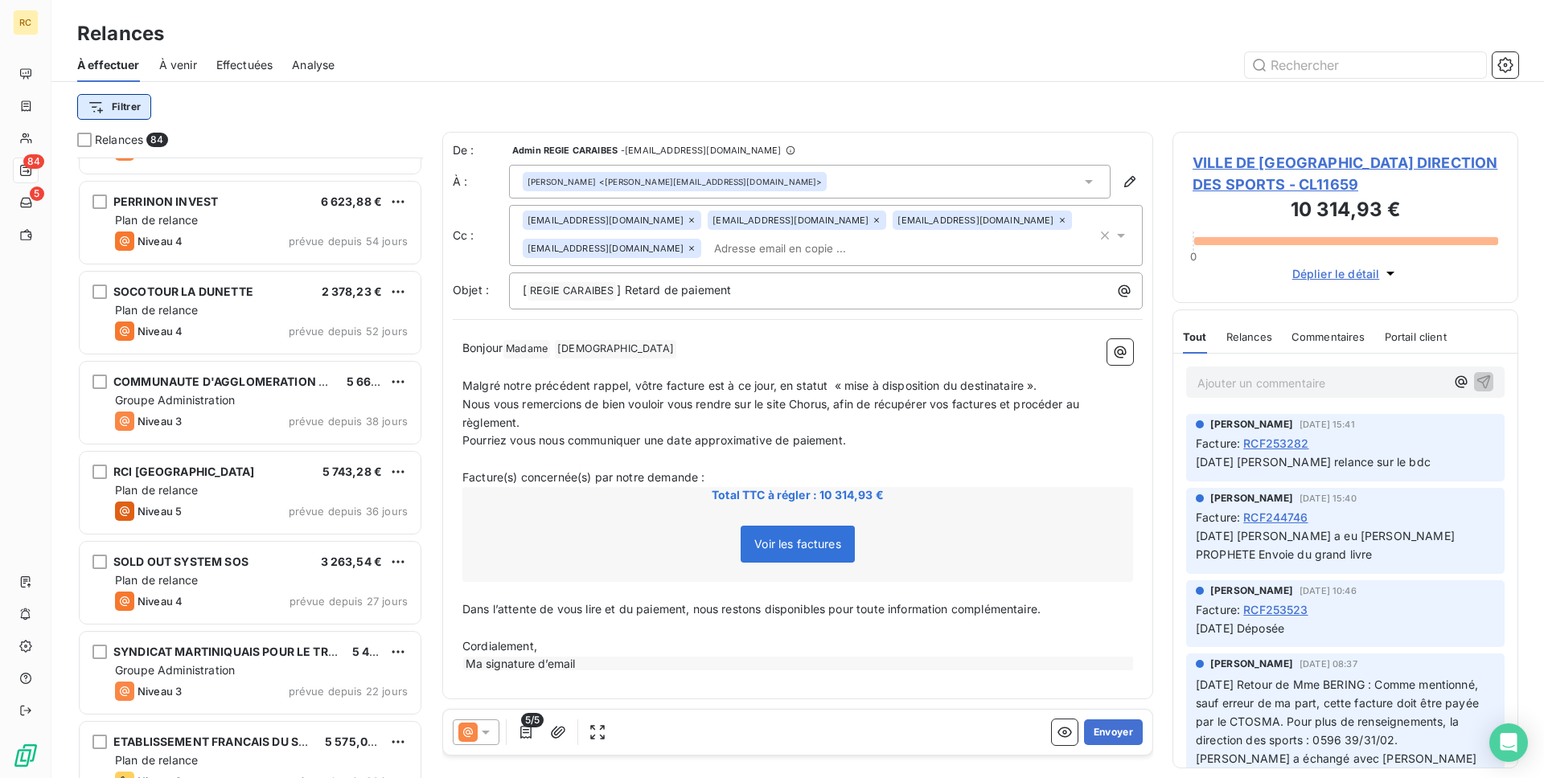
click at [122, 117] on html "RC 84 5 Relances À effectuer À venir Effectuées Analyse Filtrer Relances 84 SOM…" at bounding box center [772, 389] width 1544 height 778
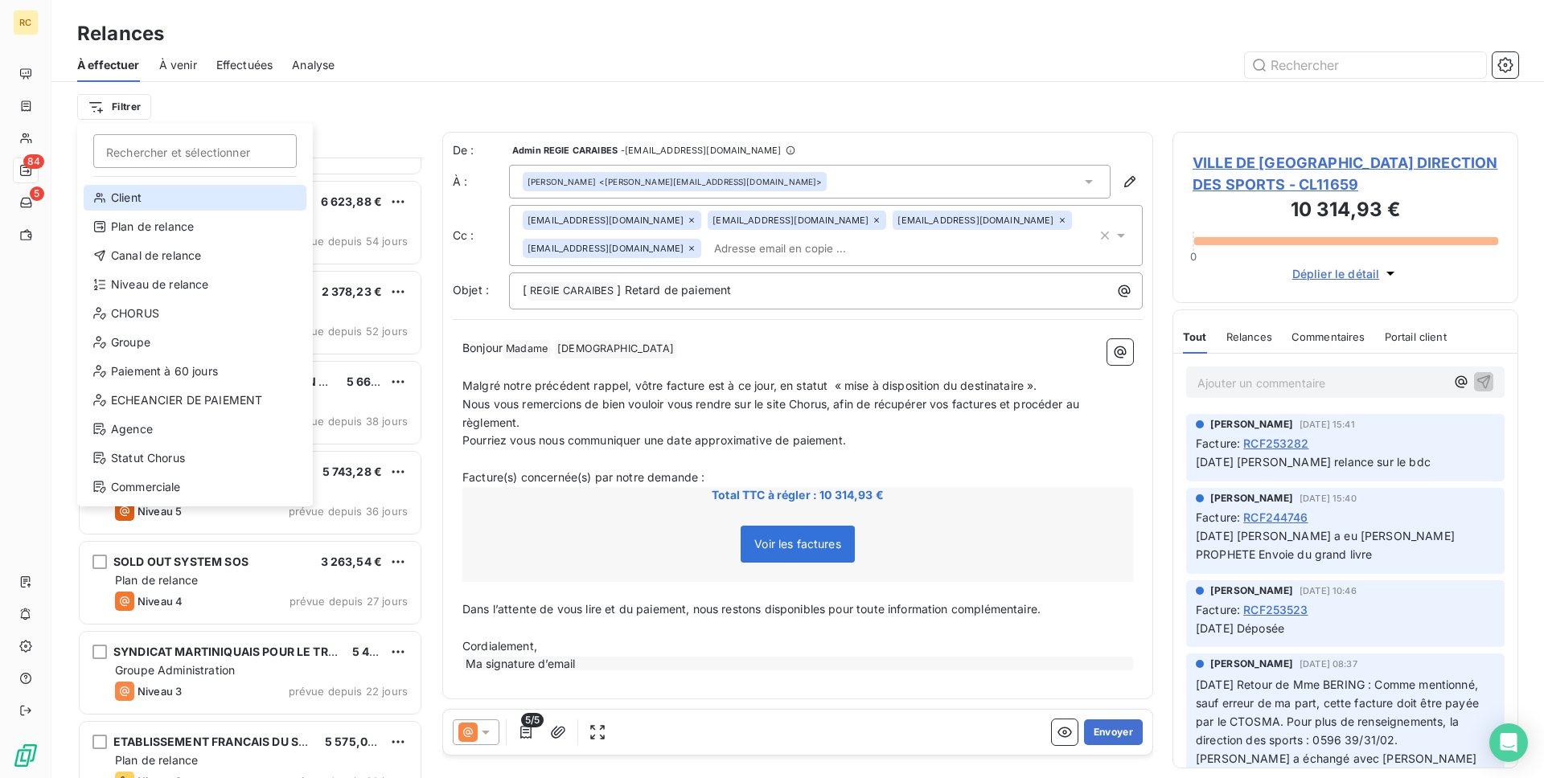
click at [183, 200] on div "Client" at bounding box center [195, 198] width 223 height 26
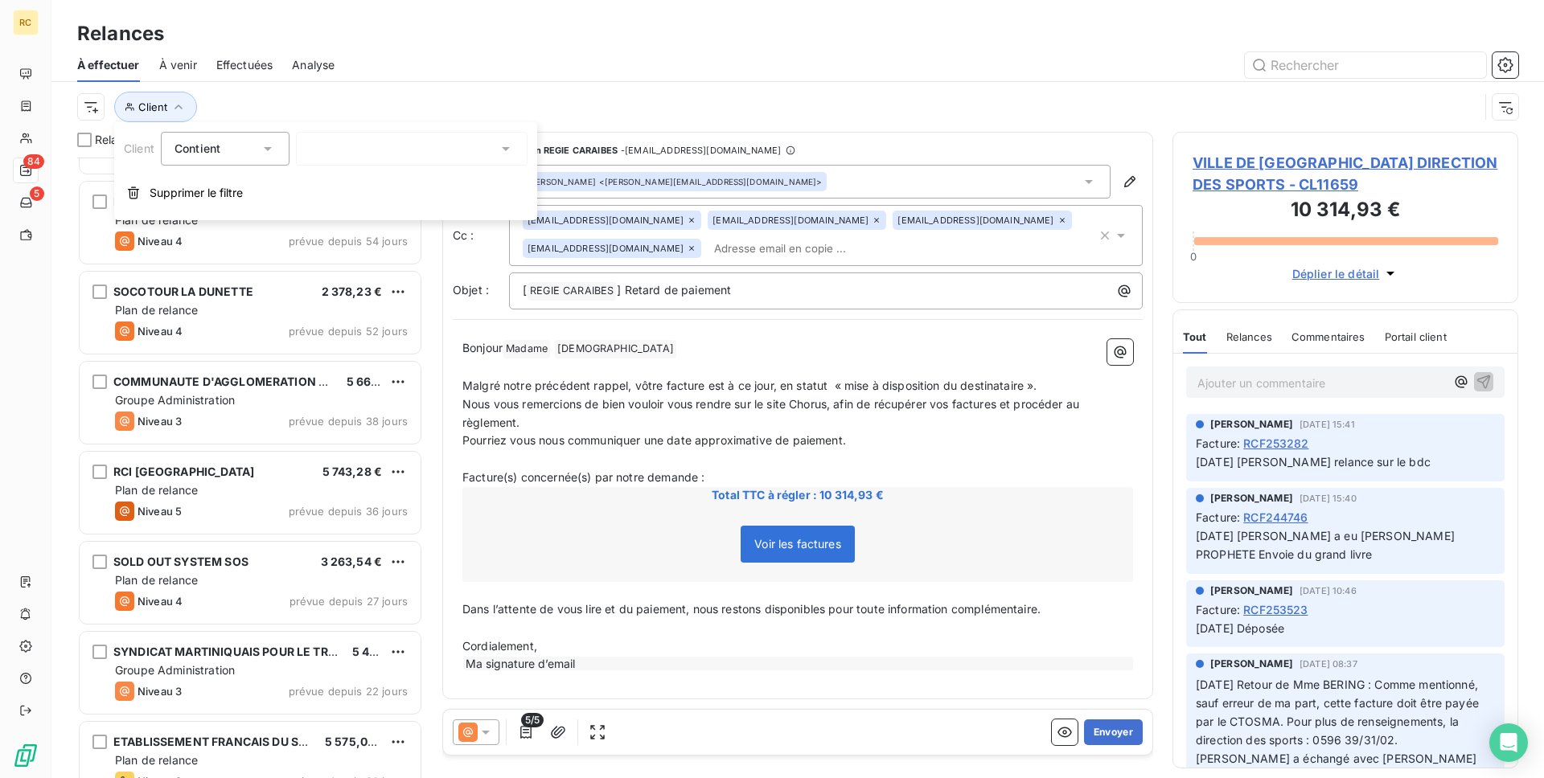
click at [308, 150] on div at bounding box center [412, 149] width 232 height 34
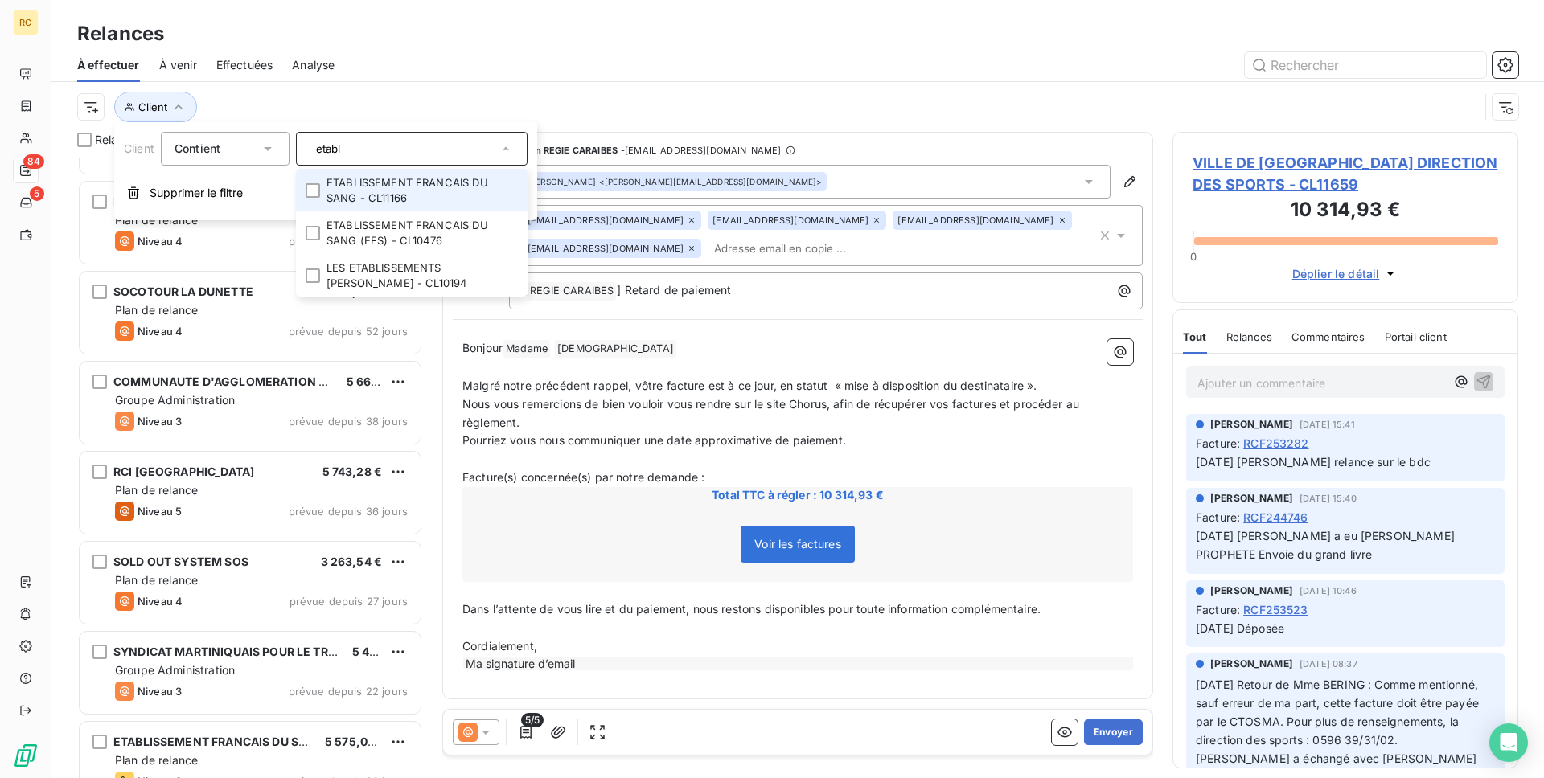
type input "etabl"
click at [458, 197] on li "ETABLISSEMENT FRANCAIS DU SANG - CL11166" at bounding box center [412, 190] width 232 height 43
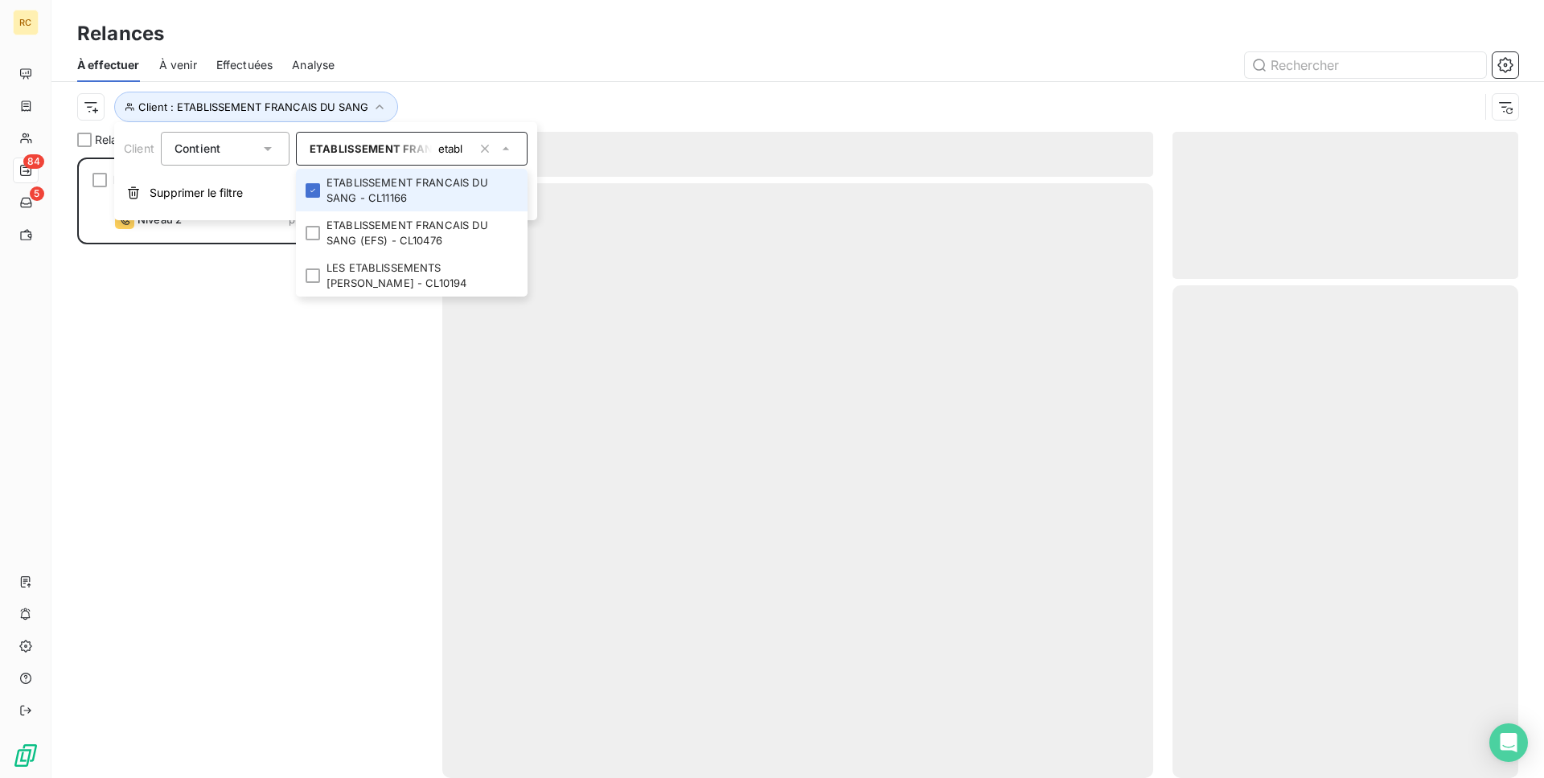
scroll to position [621, 346]
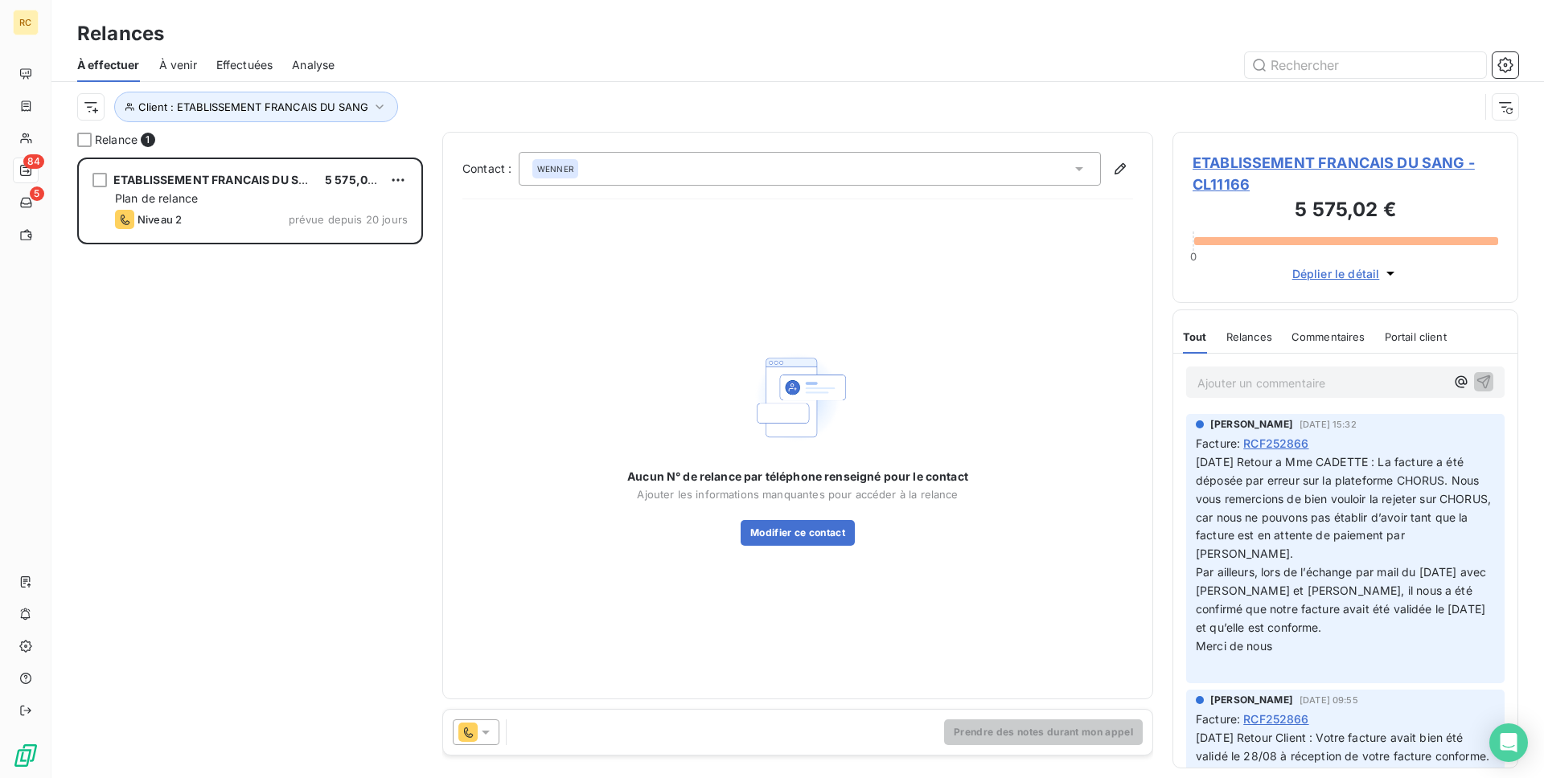
click at [591, 106] on div "Client : ETABLISSEMENT FRANCAIS DU SANG" at bounding box center [778, 107] width 1402 height 31
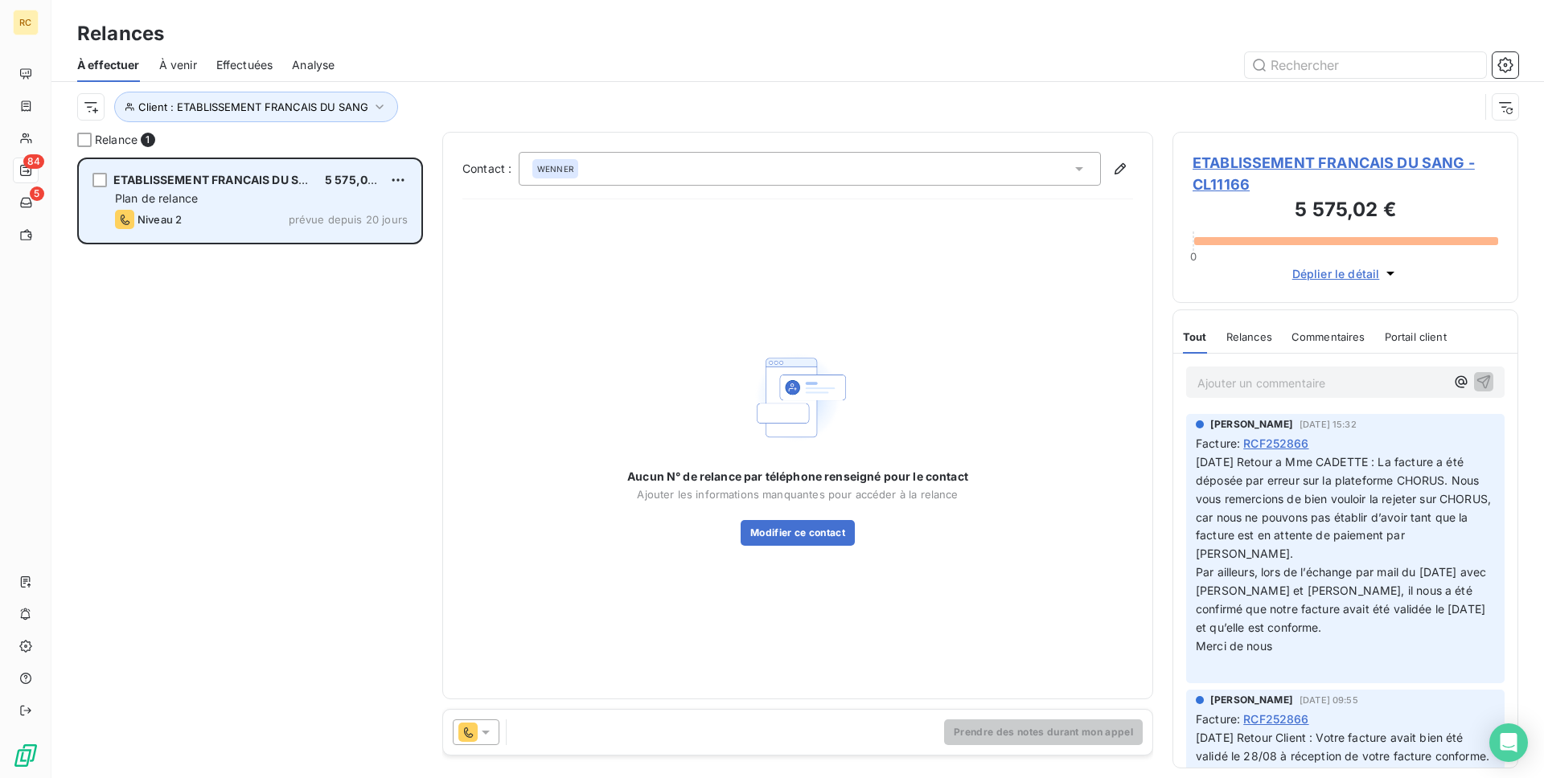
click at [292, 195] on div "Plan de relance" at bounding box center [261, 199] width 293 height 16
click at [306, 210] on div "Niveau 2 prévue depuis 20 jours" at bounding box center [261, 219] width 293 height 19
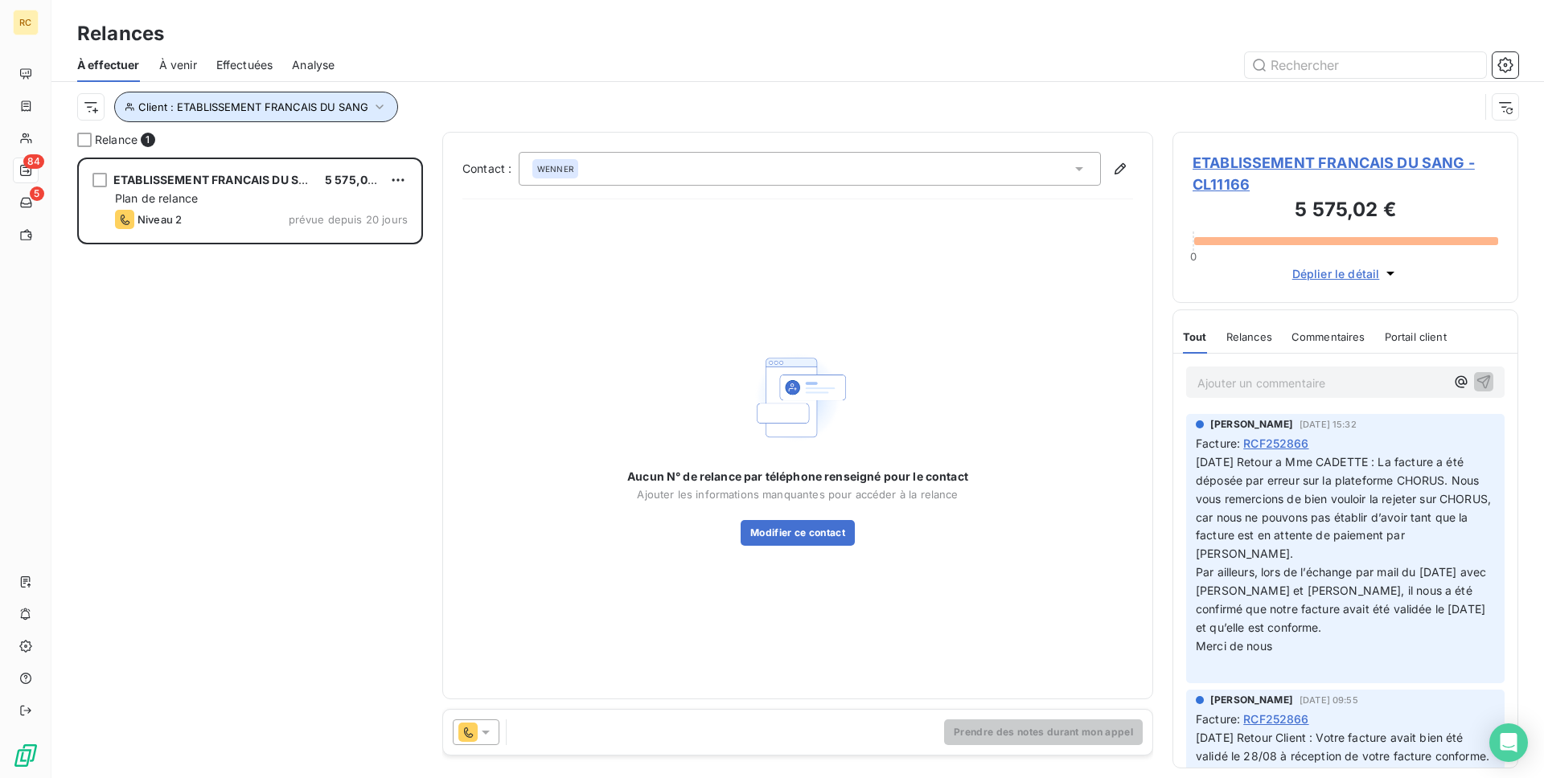
click at [351, 107] on span "Client : ETABLISSEMENT FRANCAIS DU SANG" at bounding box center [253, 107] width 230 height 13
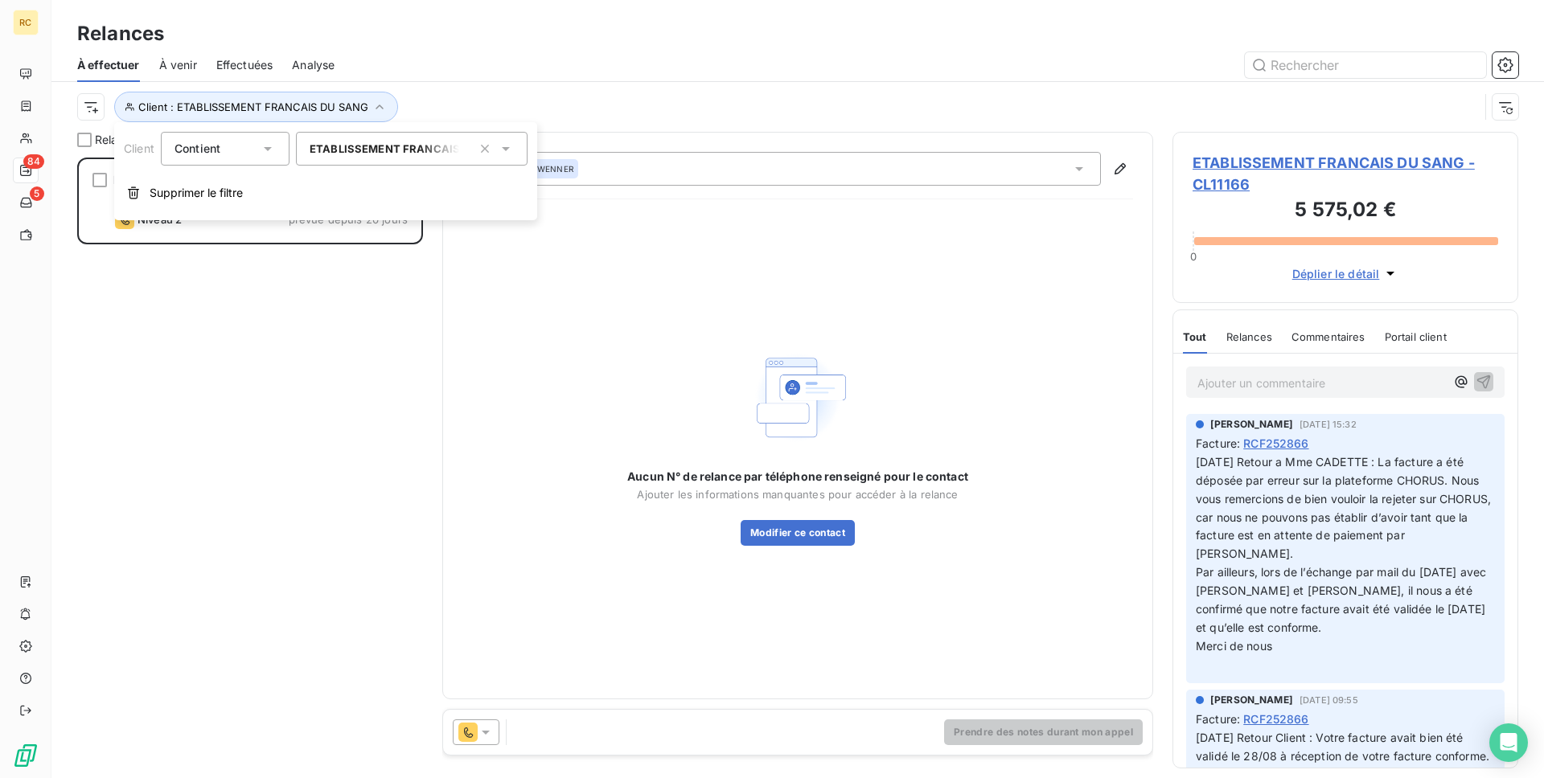
click at [357, 146] on span "ETABLISSEMENT FRANCAIS DU SANG - CL11166" at bounding box center [437, 148] width 254 height 13
type input "etabl"
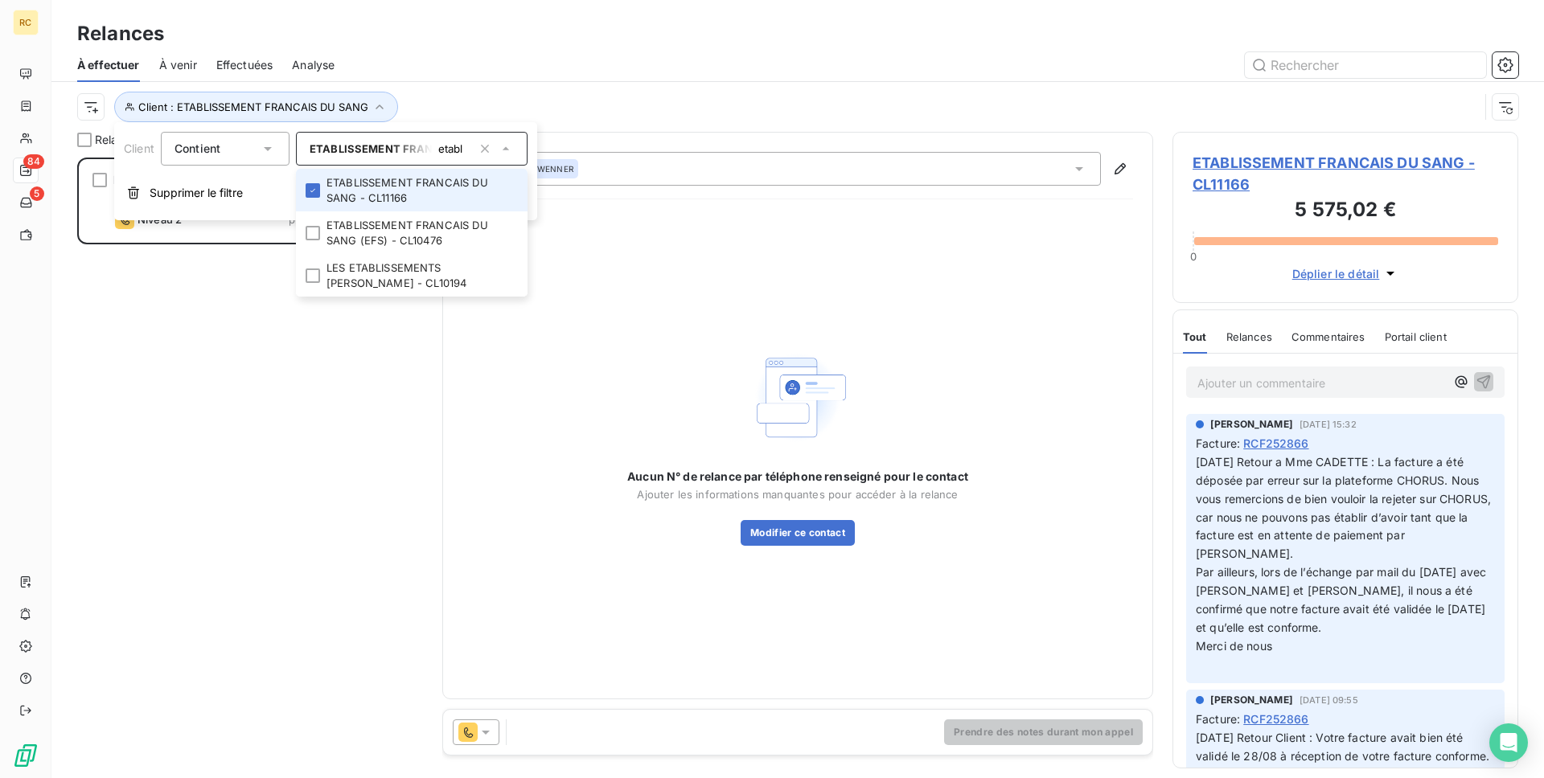
click at [244, 60] on span "Effectuées" at bounding box center [244, 65] width 57 height 16
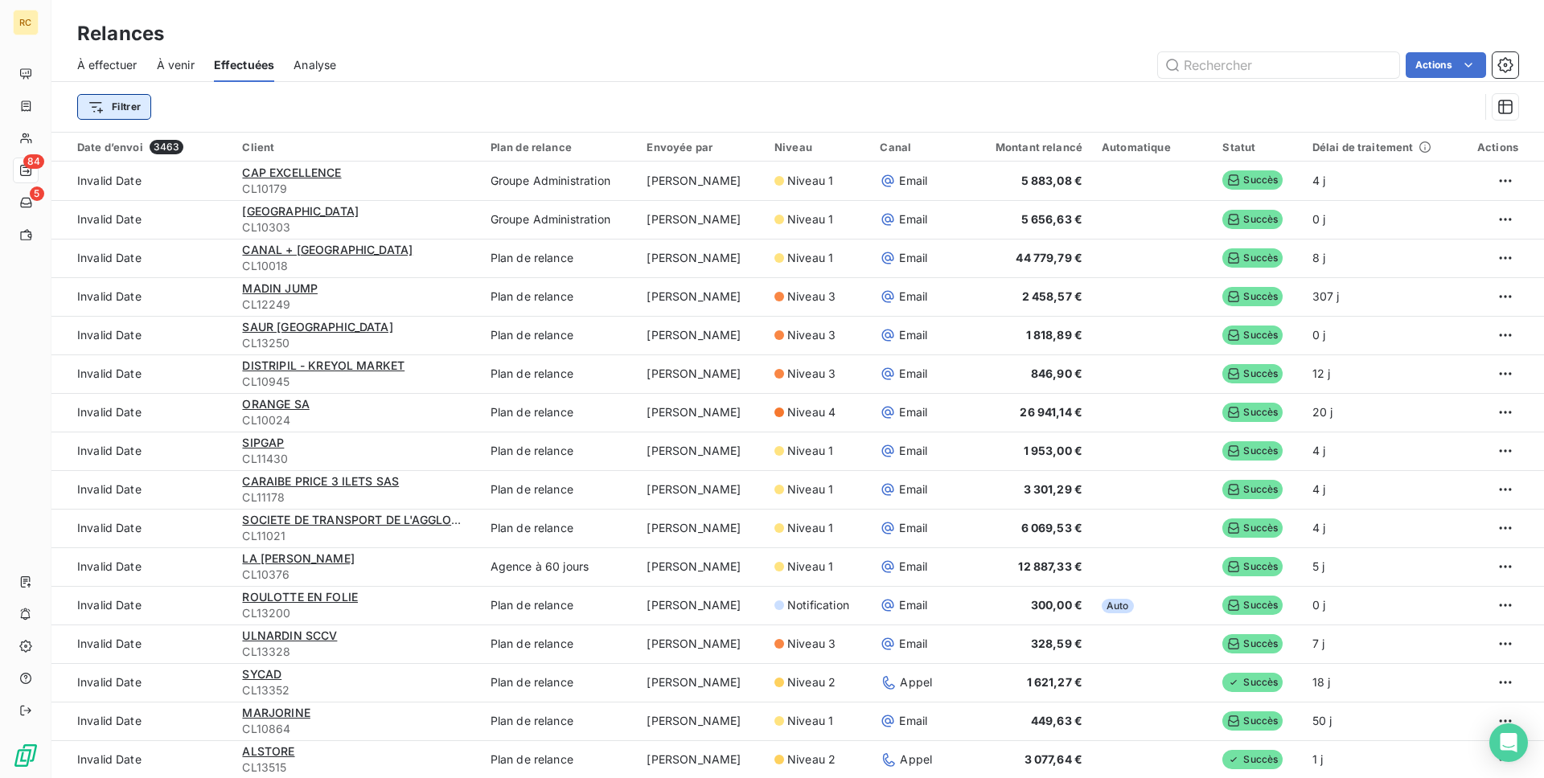
click at [102, 110] on html "RC 84 5 Relances À effectuer À venir Effectuées Analyse Actions Filtrer Date d’…" at bounding box center [772, 389] width 1544 height 778
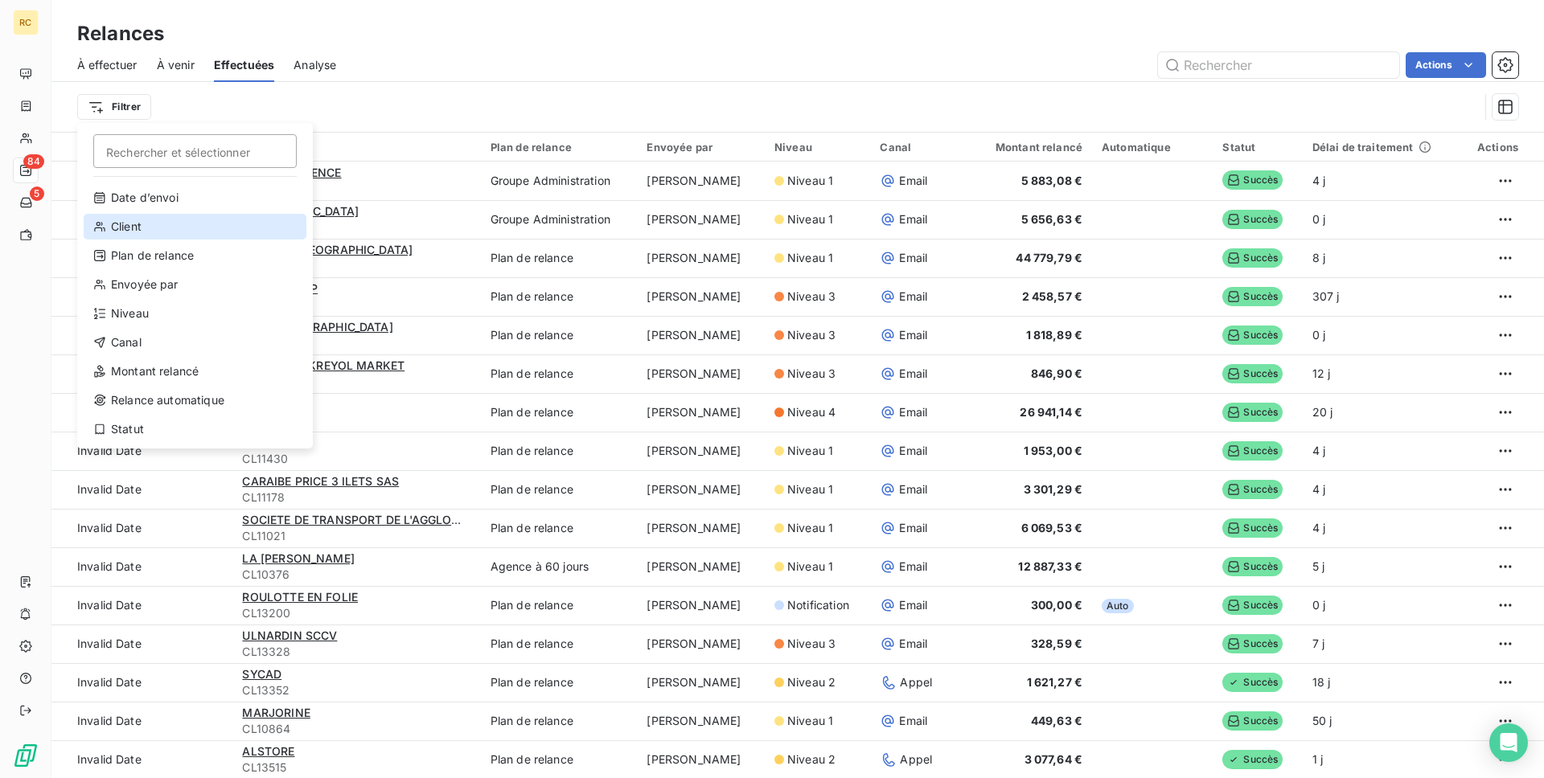
click at [175, 228] on div "Client" at bounding box center [195, 227] width 223 height 26
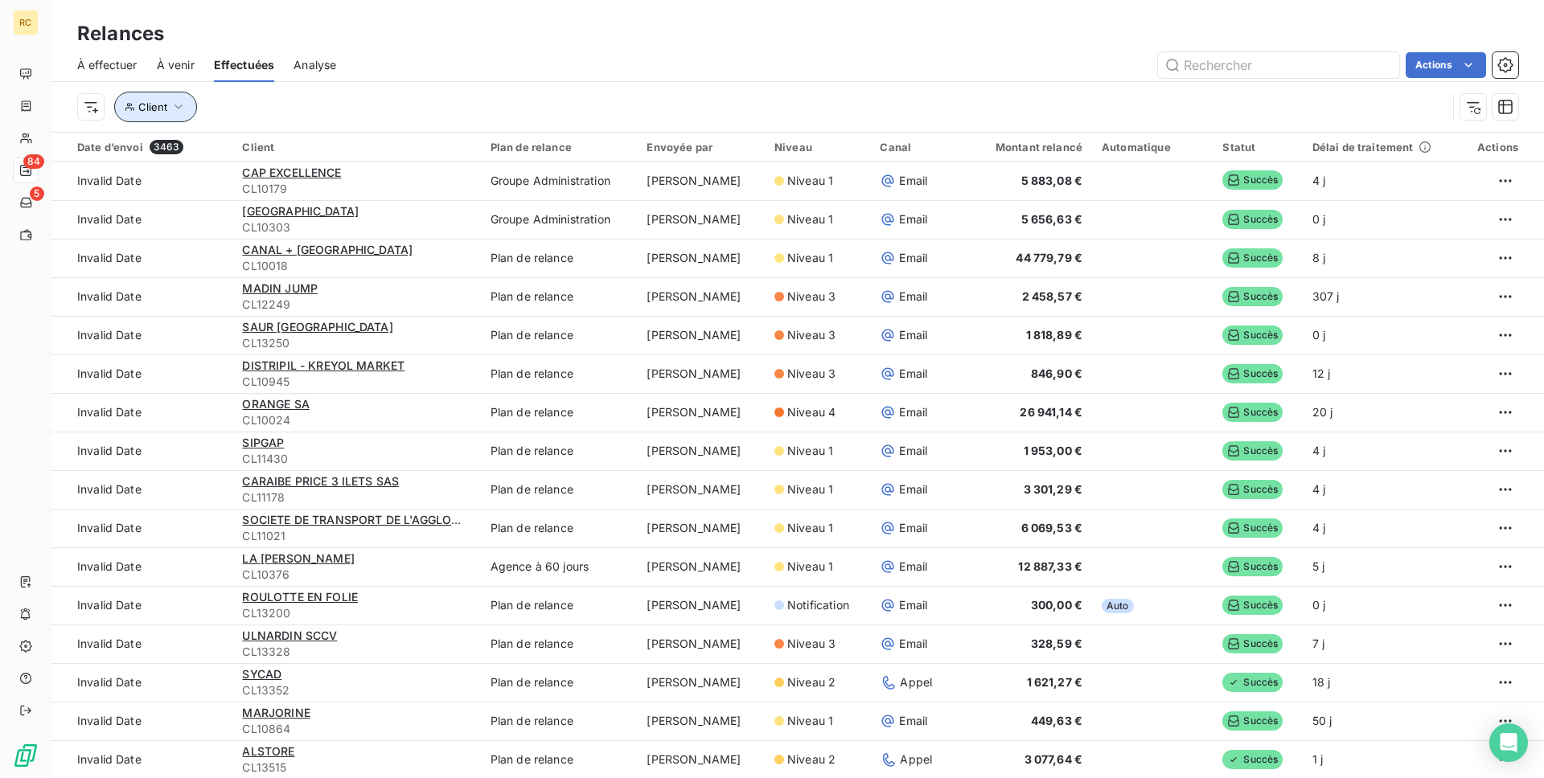
click at [185, 112] on button "Client" at bounding box center [155, 107] width 83 height 31
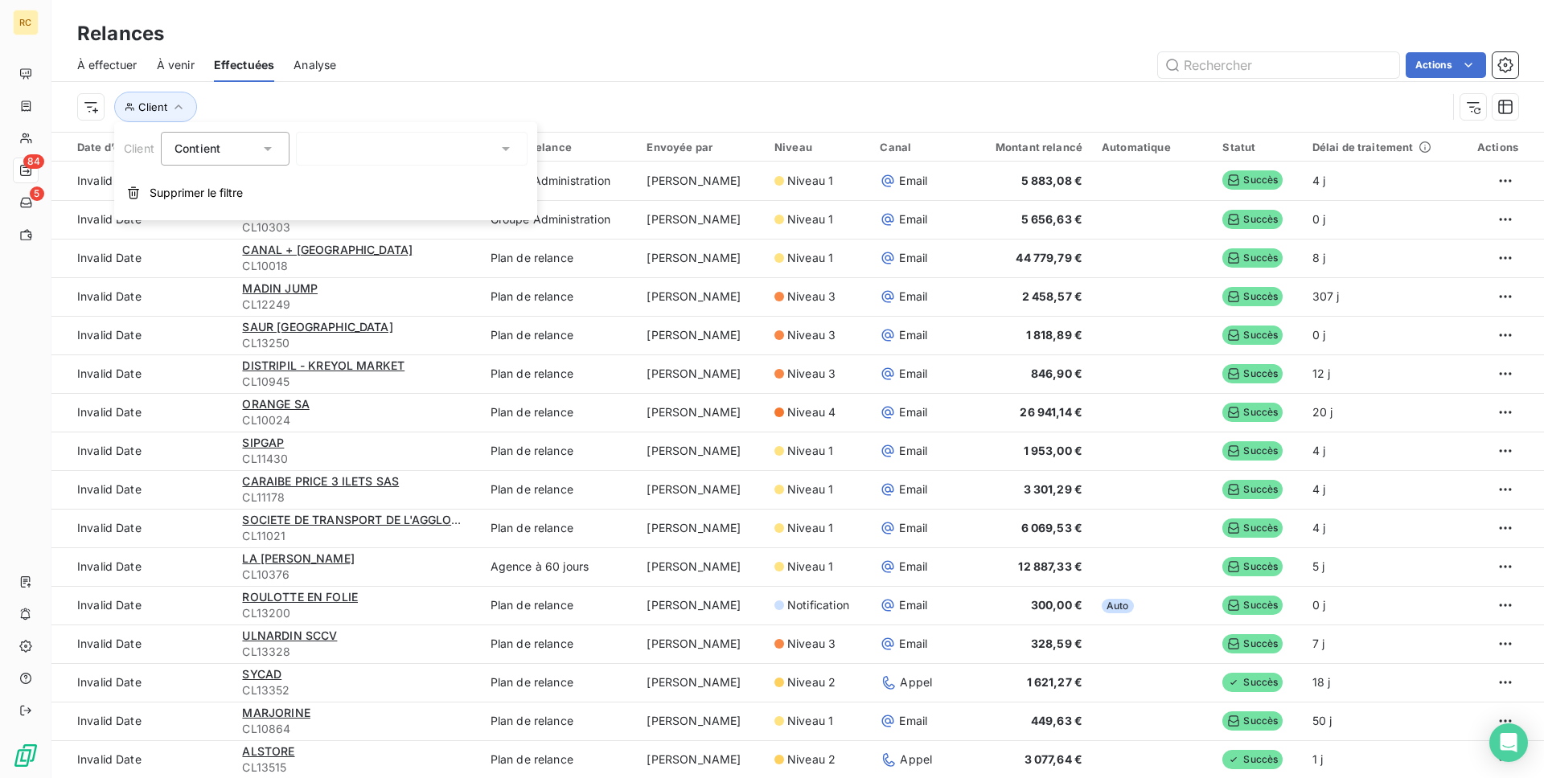
click at [333, 150] on div at bounding box center [412, 149] width 232 height 34
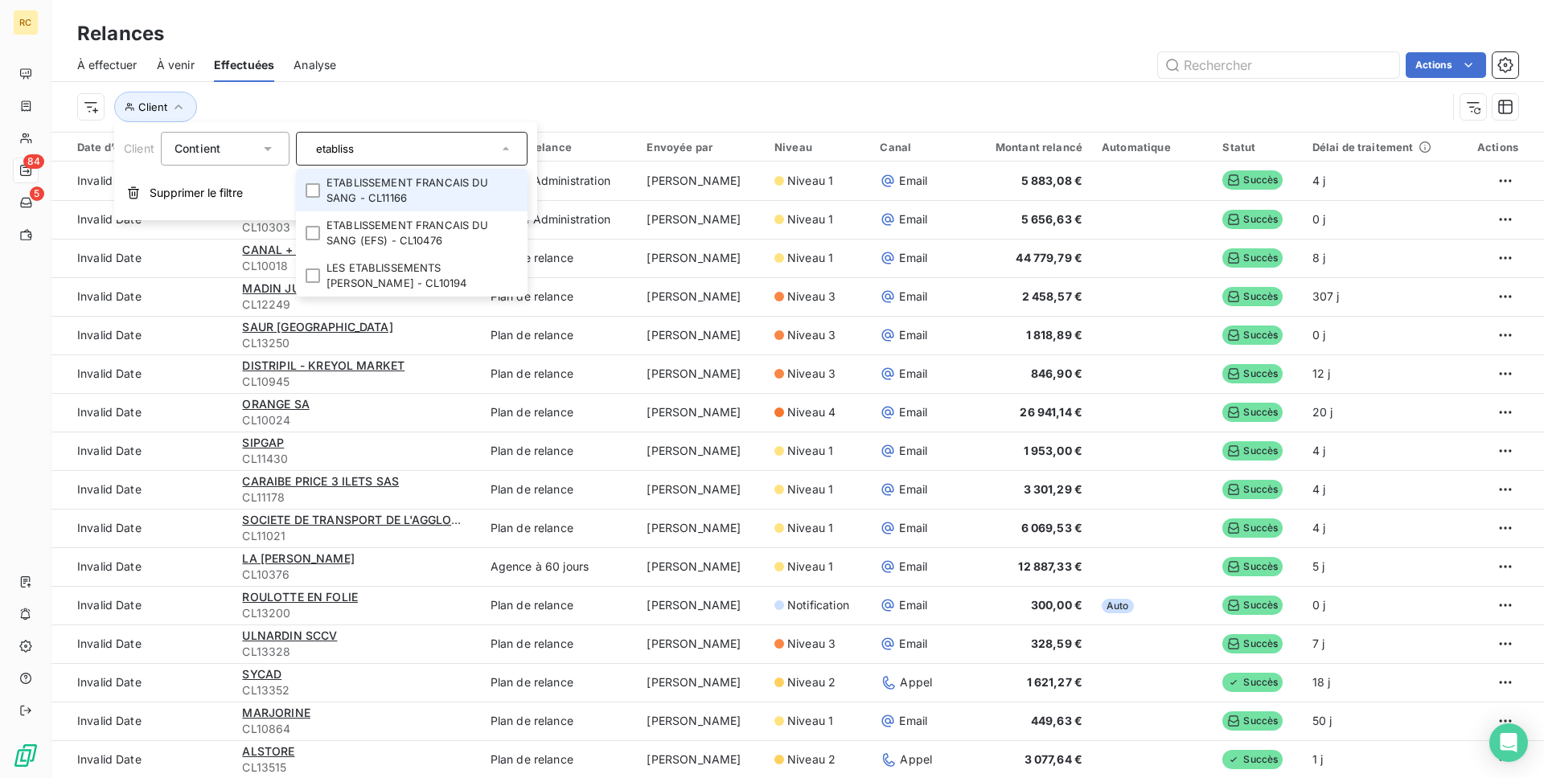
type input "etabliss"
click at [359, 183] on li "ETABLISSEMENT FRANCAIS DU SANG - CL11166" at bounding box center [412, 190] width 232 height 43
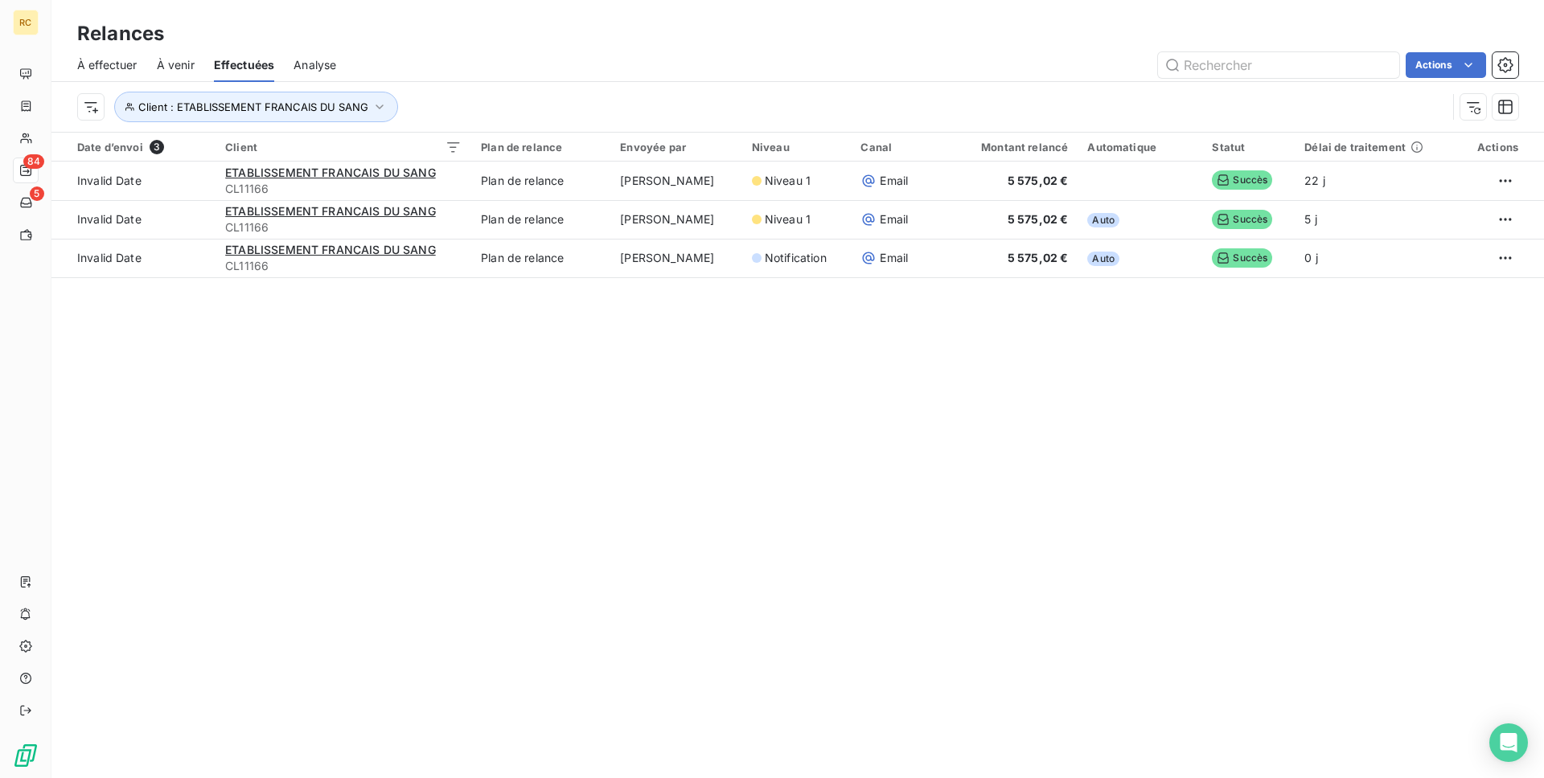
click at [458, 89] on div "Client : ETABLISSEMENT FRANCAIS DU SANG" at bounding box center [797, 107] width 1441 height 50
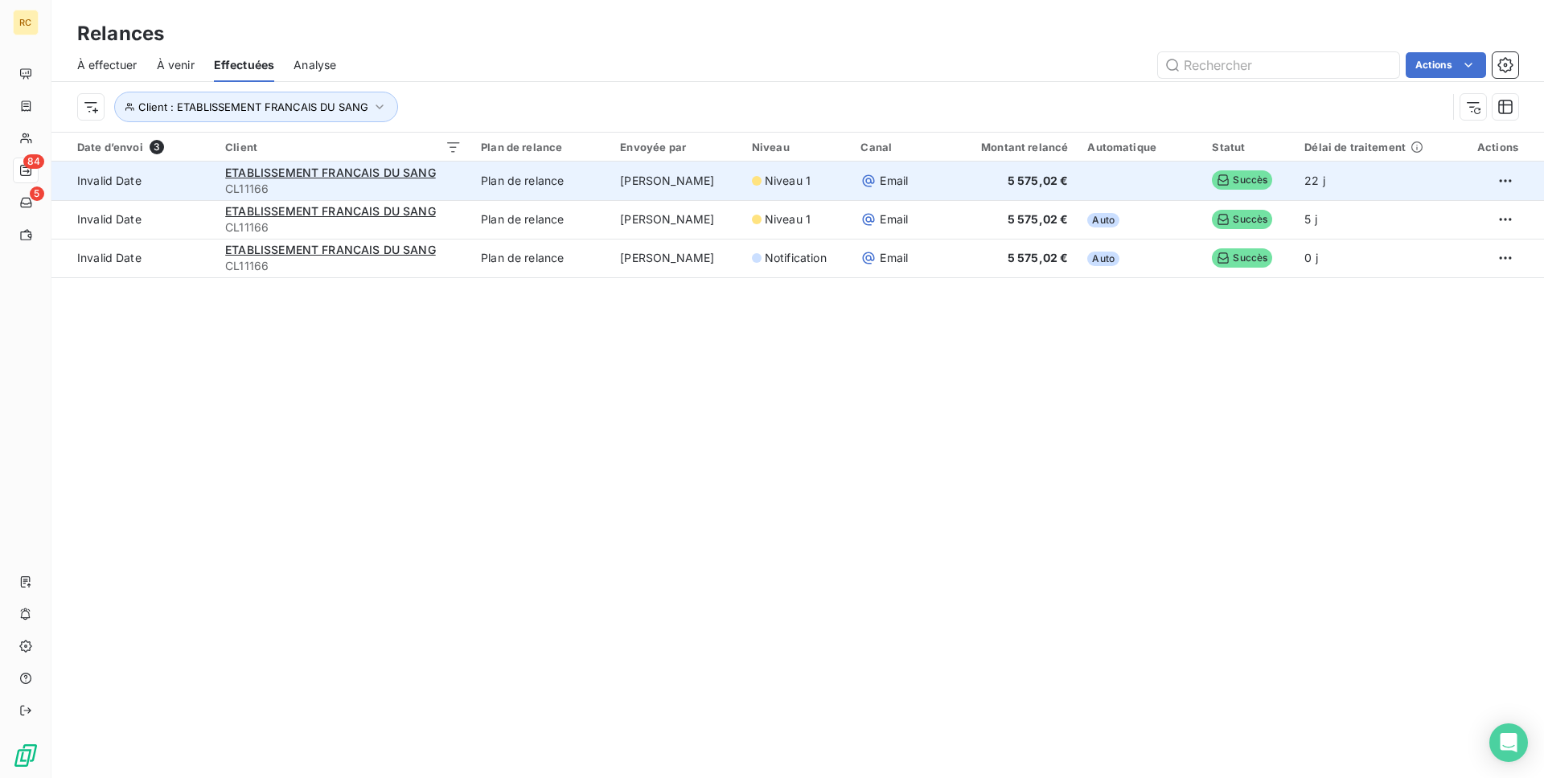
click at [499, 177] on td "Plan de relance" at bounding box center [540, 181] width 139 height 39
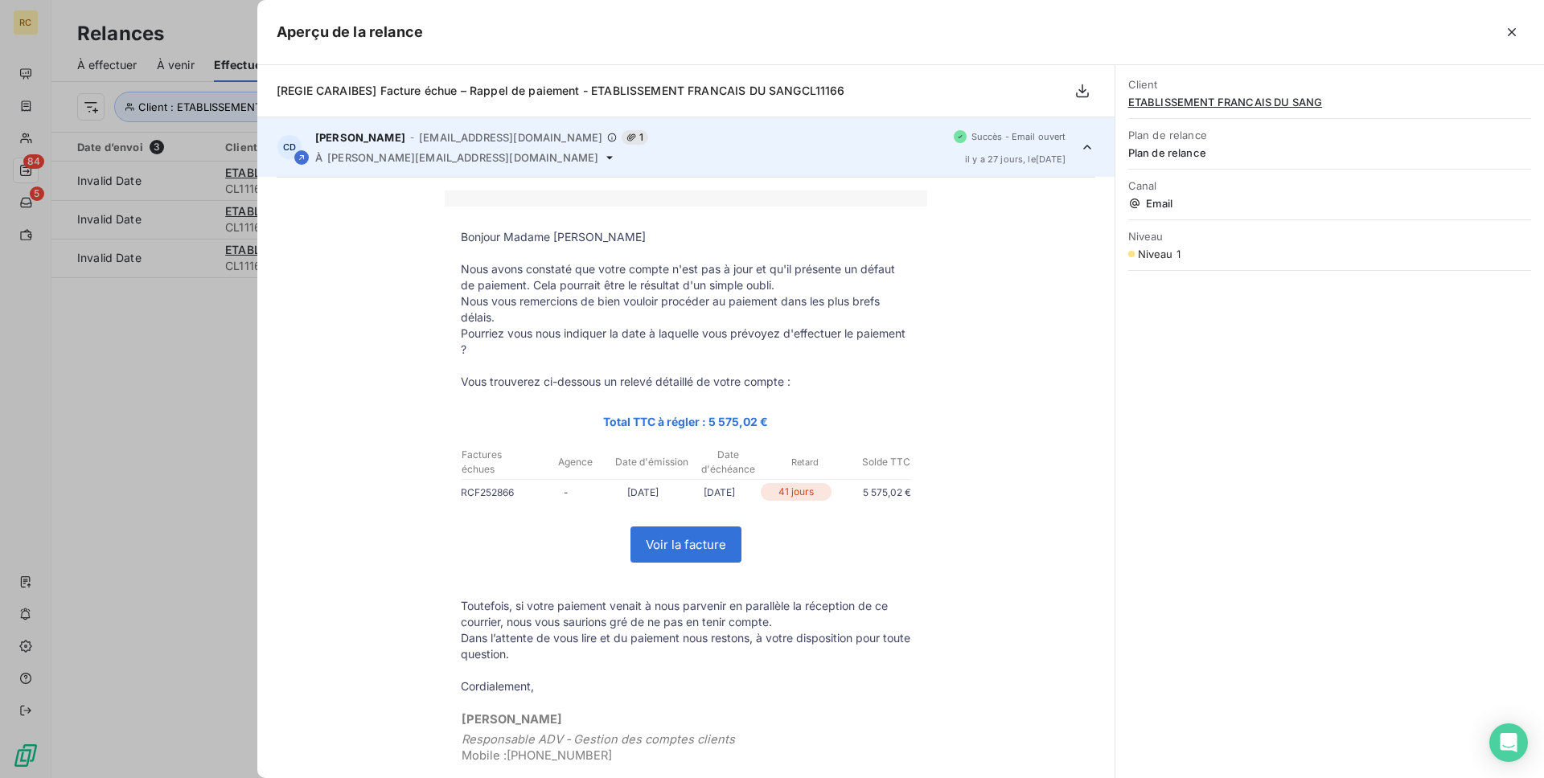
click at [207, 455] on div at bounding box center [772, 389] width 1544 height 778
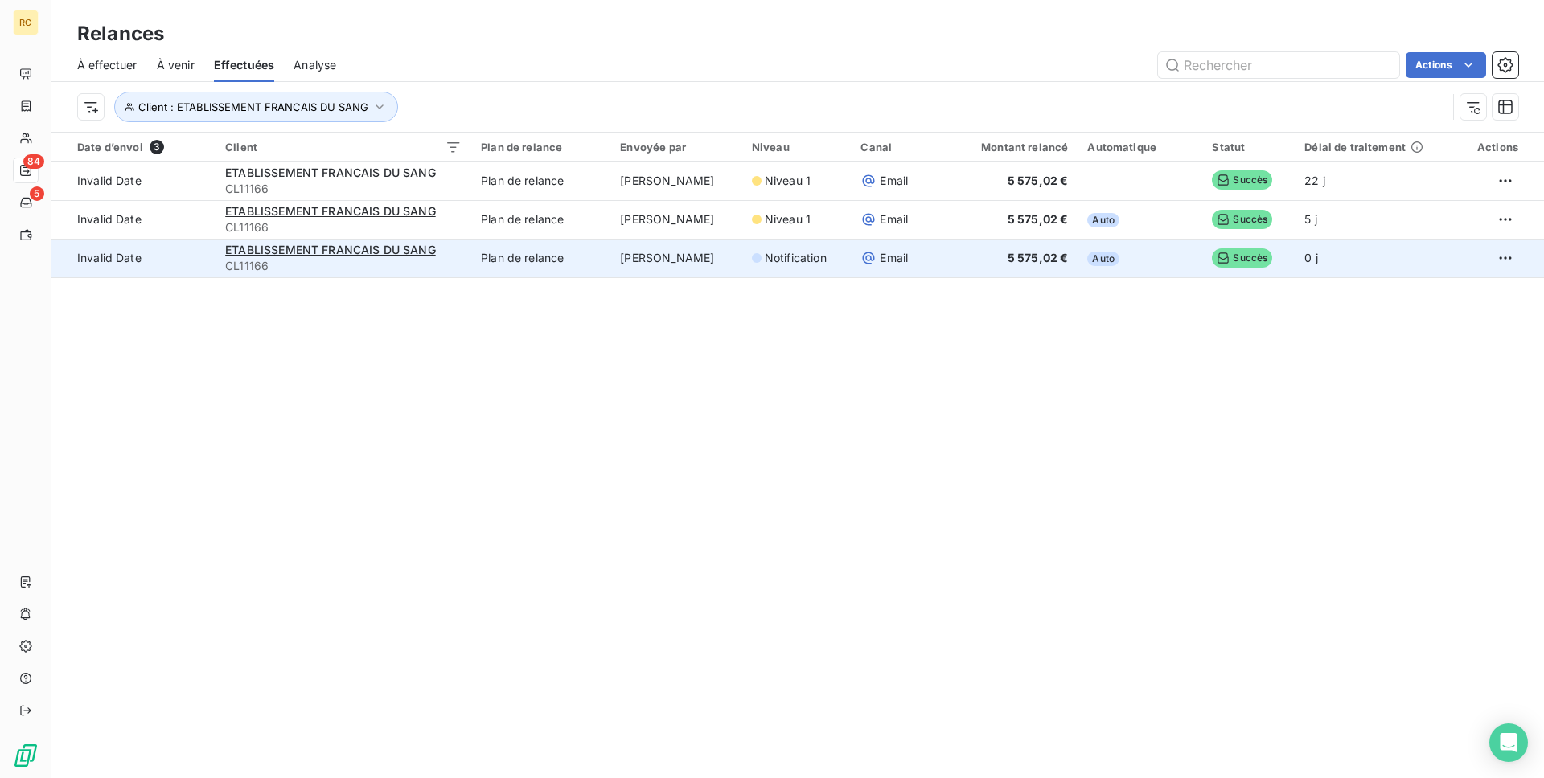
click at [450, 263] on span "CL11166" at bounding box center [343, 266] width 236 height 16
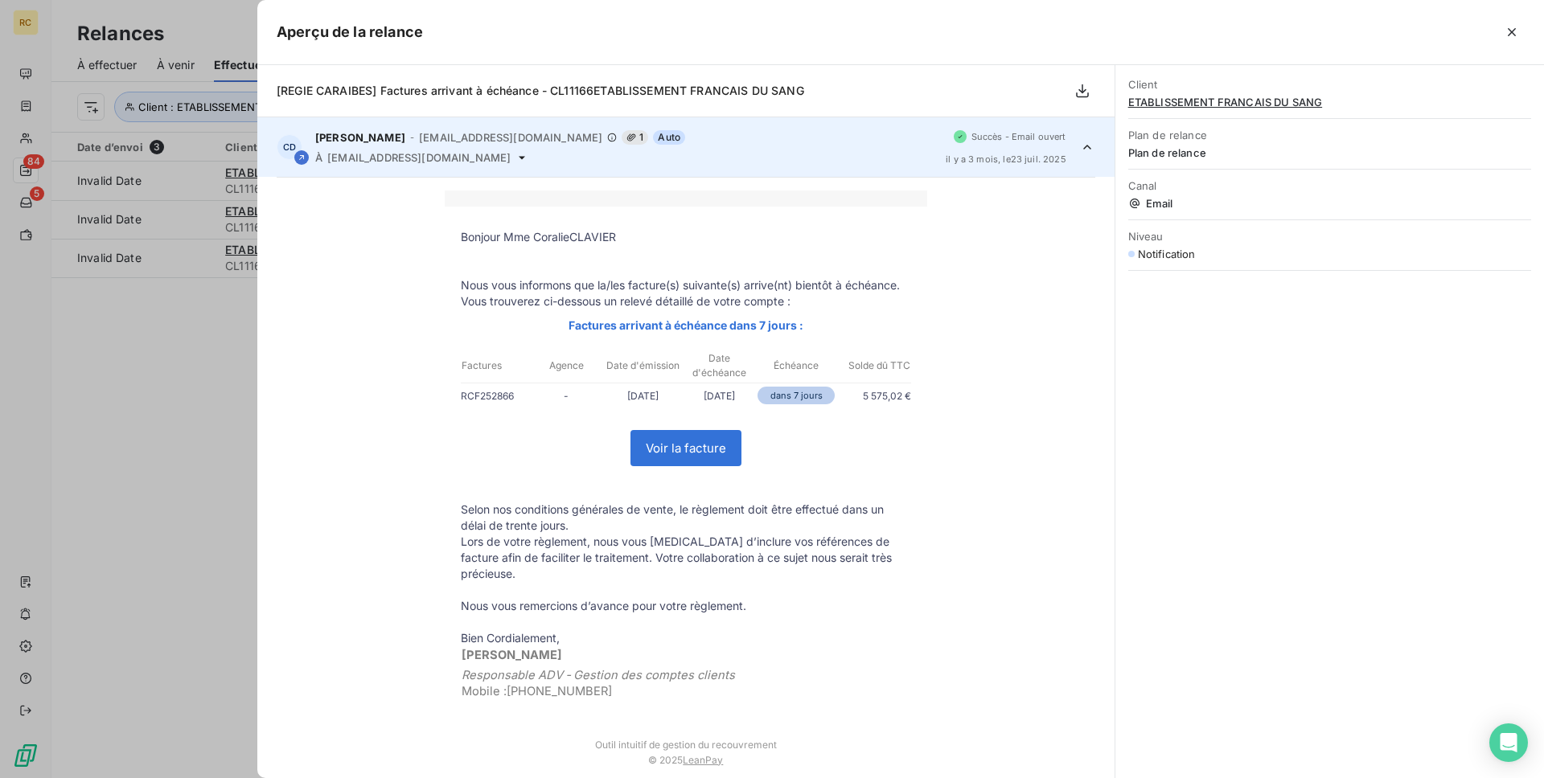
click at [149, 306] on div at bounding box center [772, 389] width 1544 height 778
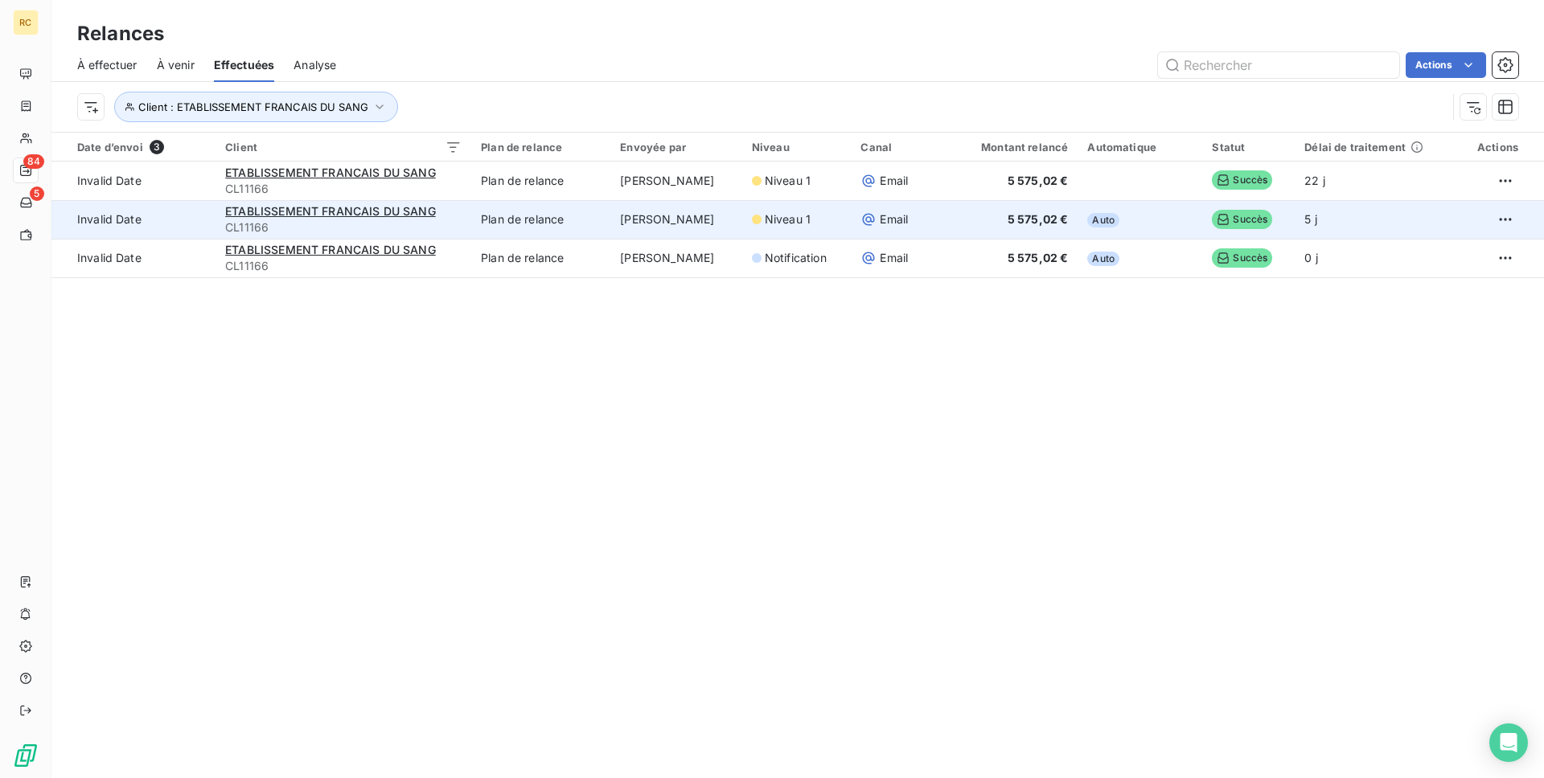
click at [446, 211] on div "ETABLISSEMENT FRANCAIS DU SANG" at bounding box center [343, 211] width 236 height 16
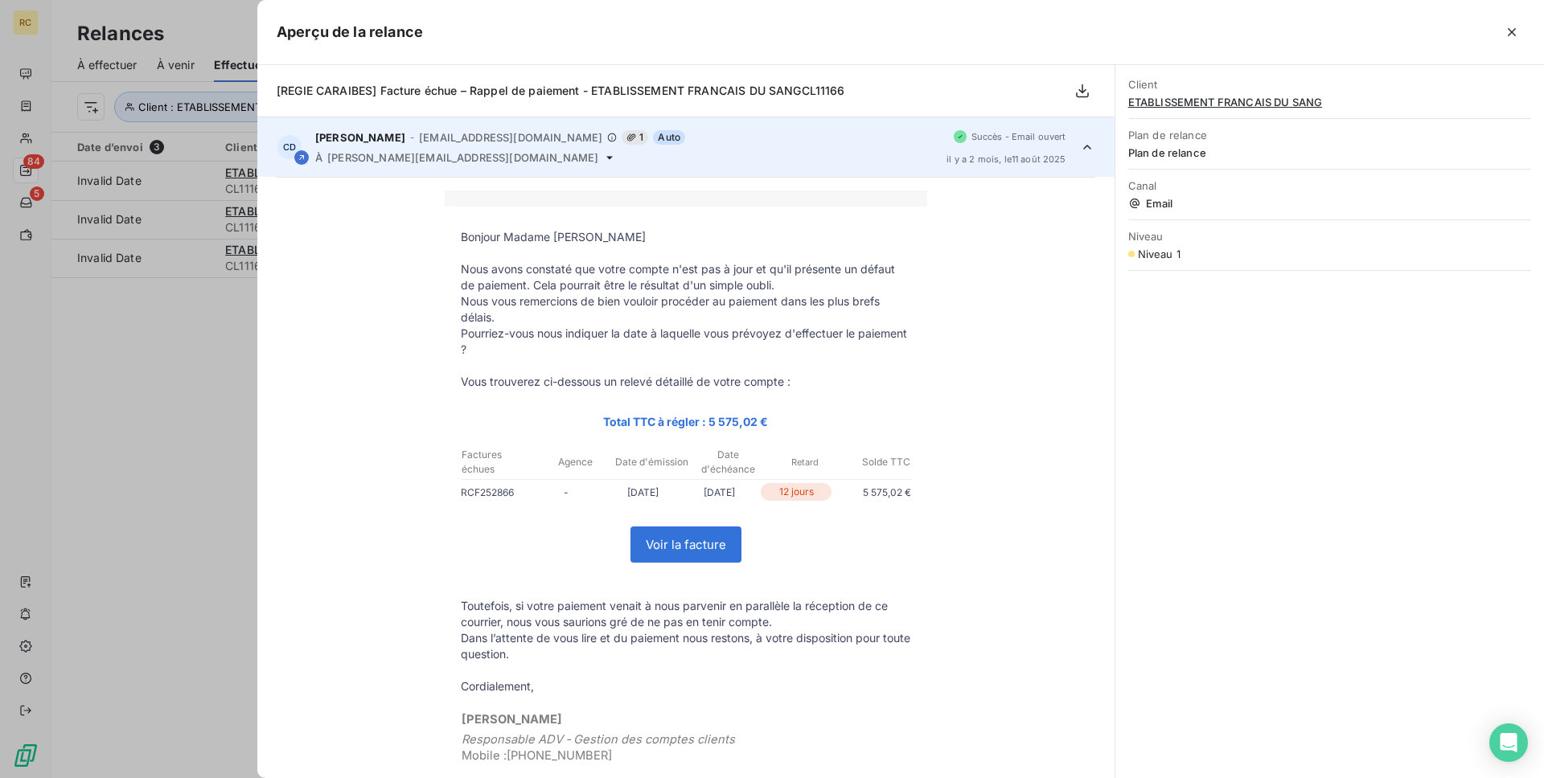
click at [182, 407] on div at bounding box center [772, 389] width 1544 height 778
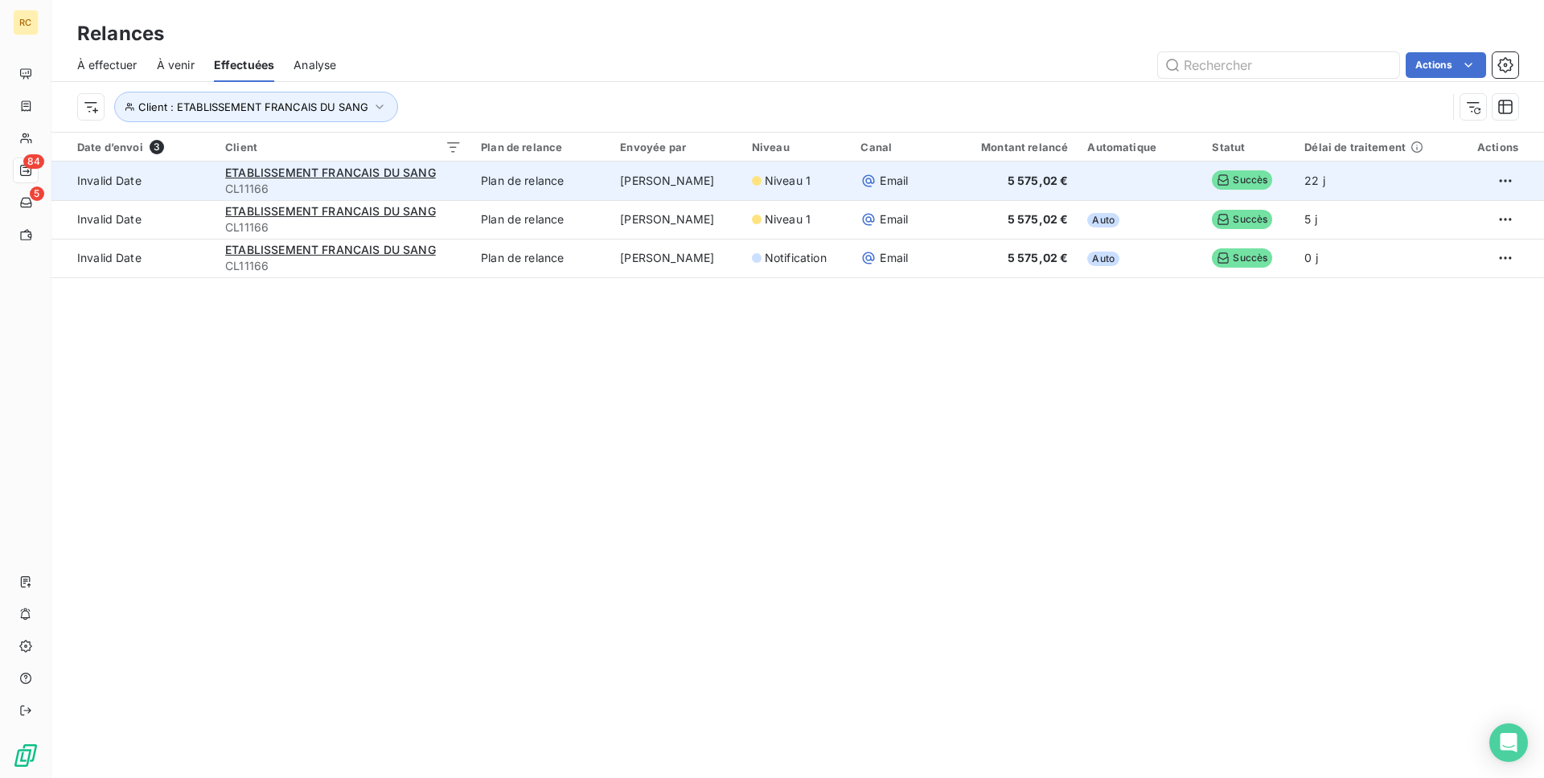
click at [462, 172] on div "ETABLISSEMENT FRANCAIS DU SANG" at bounding box center [343, 173] width 236 height 16
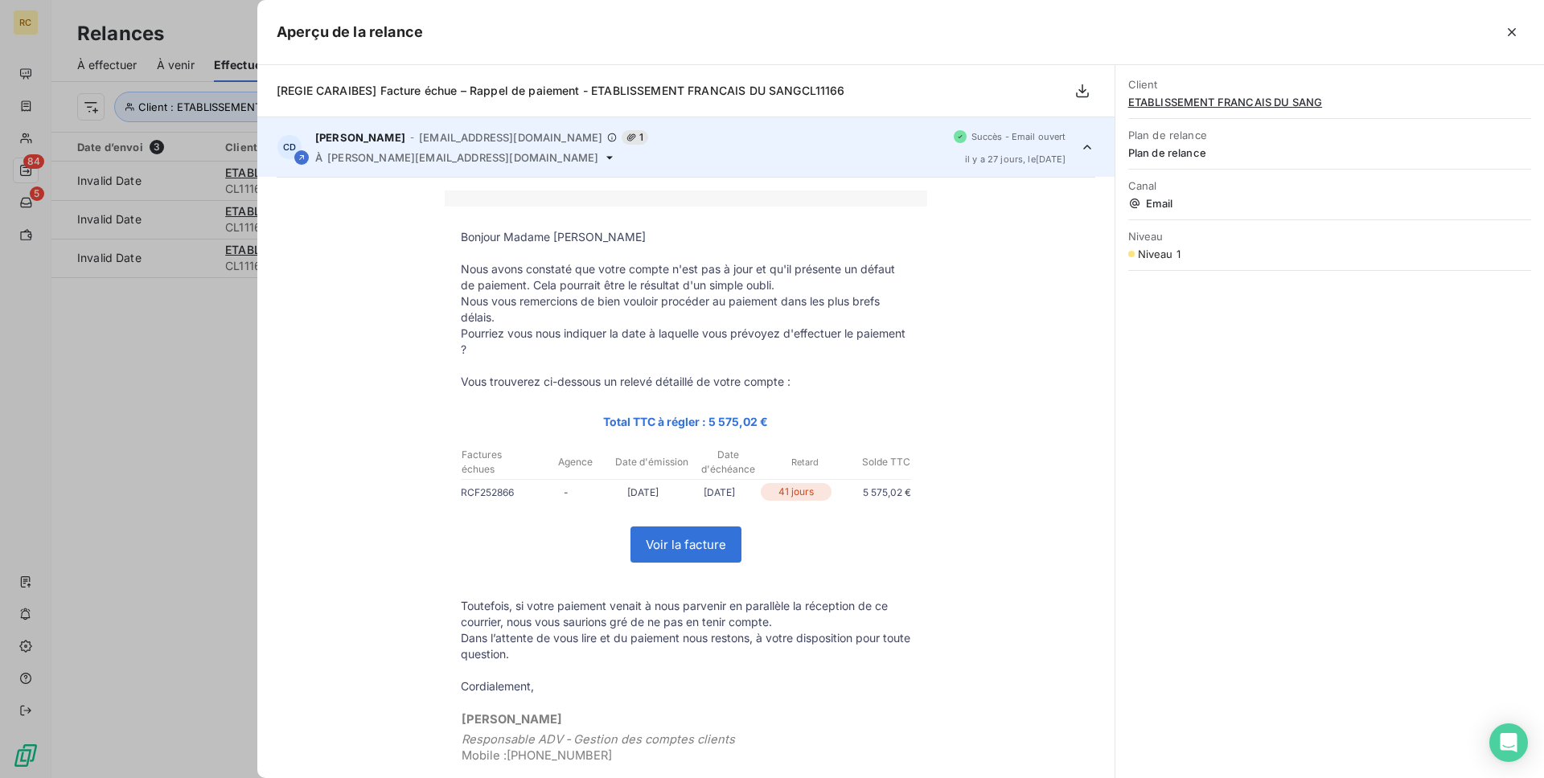
click at [203, 376] on div at bounding box center [772, 389] width 1544 height 778
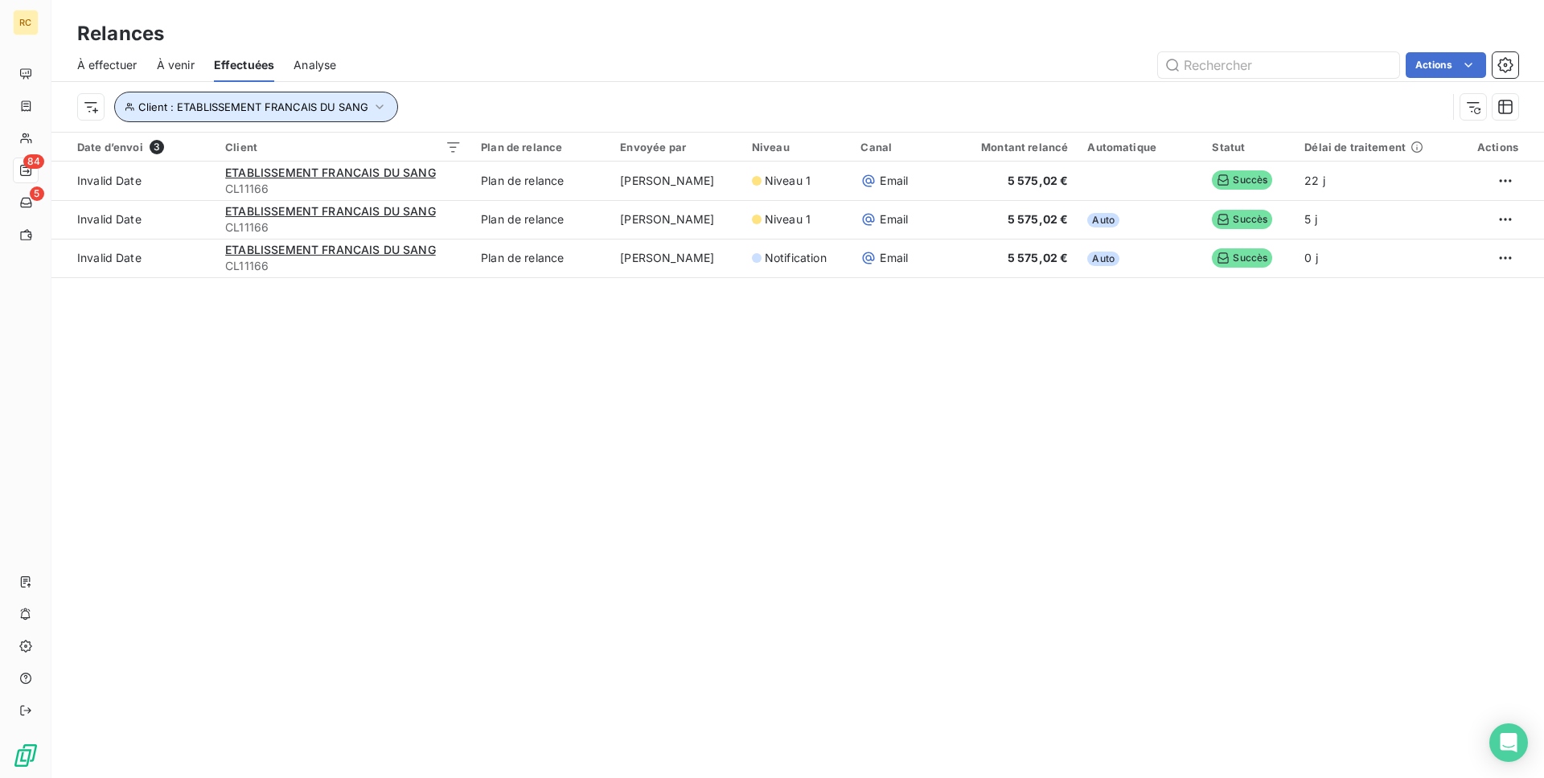
click at [378, 113] on icon "button" at bounding box center [380, 107] width 16 height 16
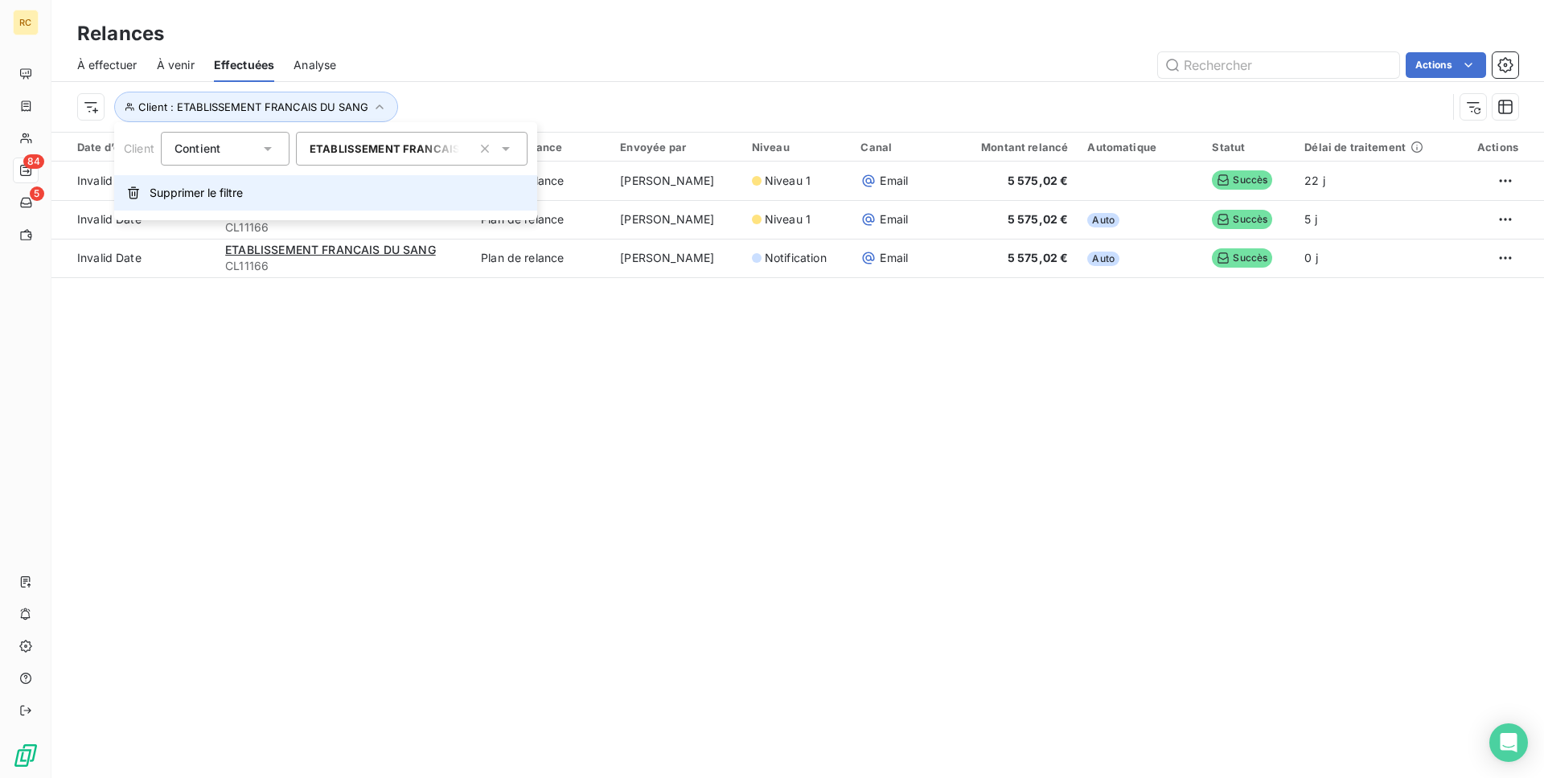
click at [224, 196] on span "Supprimer le filtre" at bounding box center [196, 193] width 93 height 16
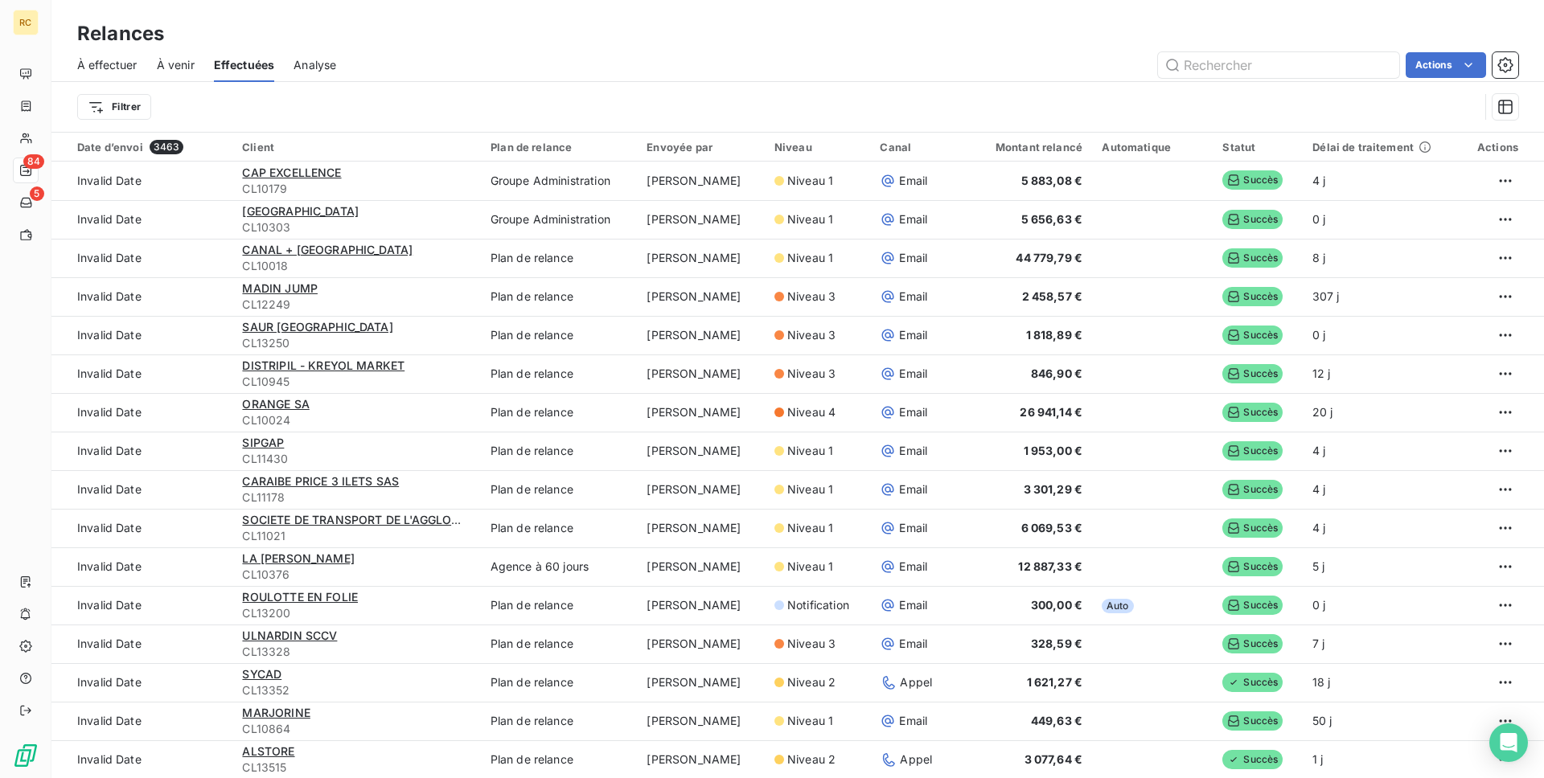
click at [115, 68] on span "À effectuer" at bounding box center [107, 65] width 60 height 16
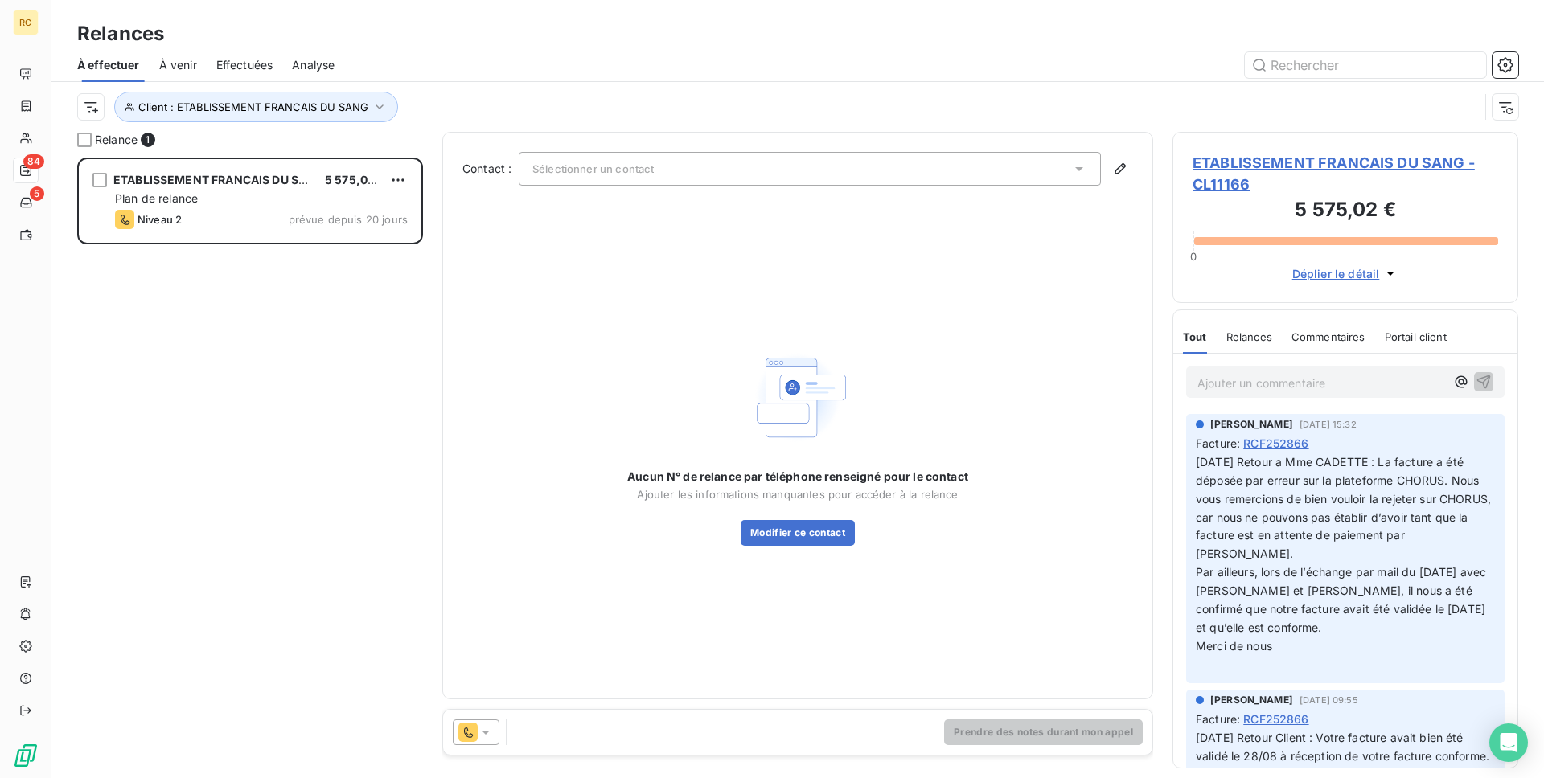
scroll to position [621, 346]
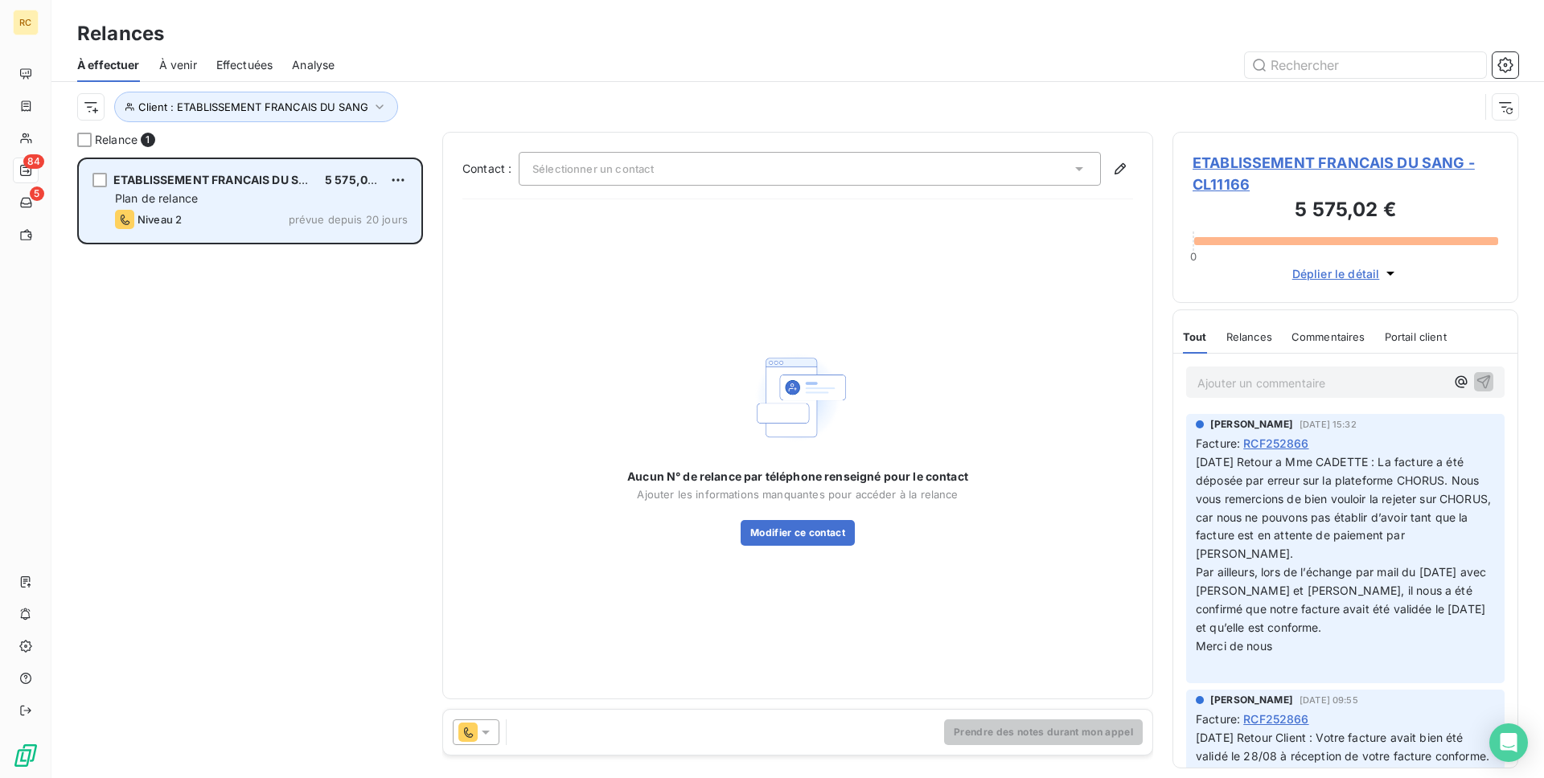
click at [221, 215] on div "Niveau 2 prévue depuis 20 jours" at bounding box center [261, 219] width 293 height 19
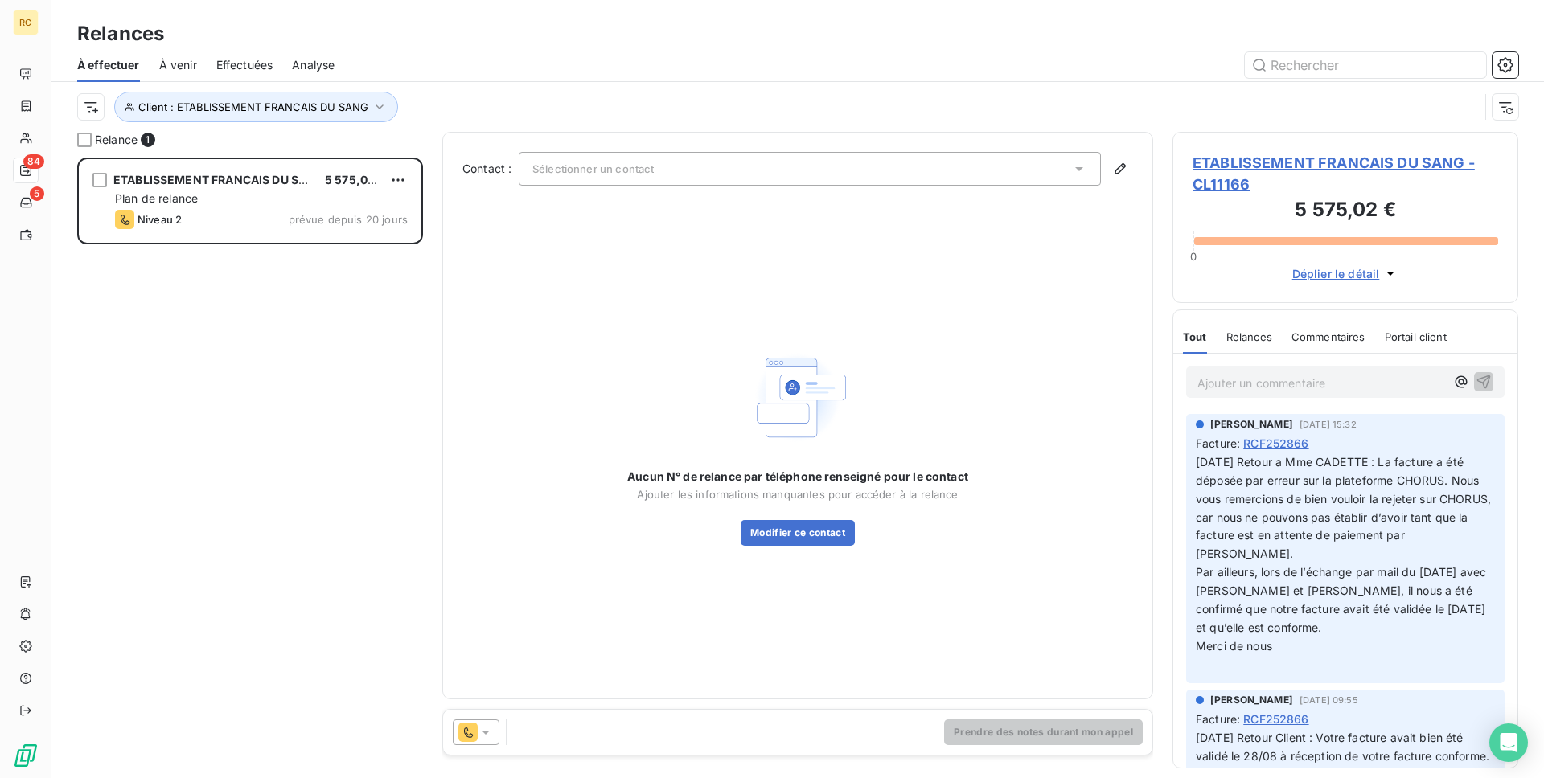
click at [479, 738] on icon at bounding box center [486, 733] width 16 height 16
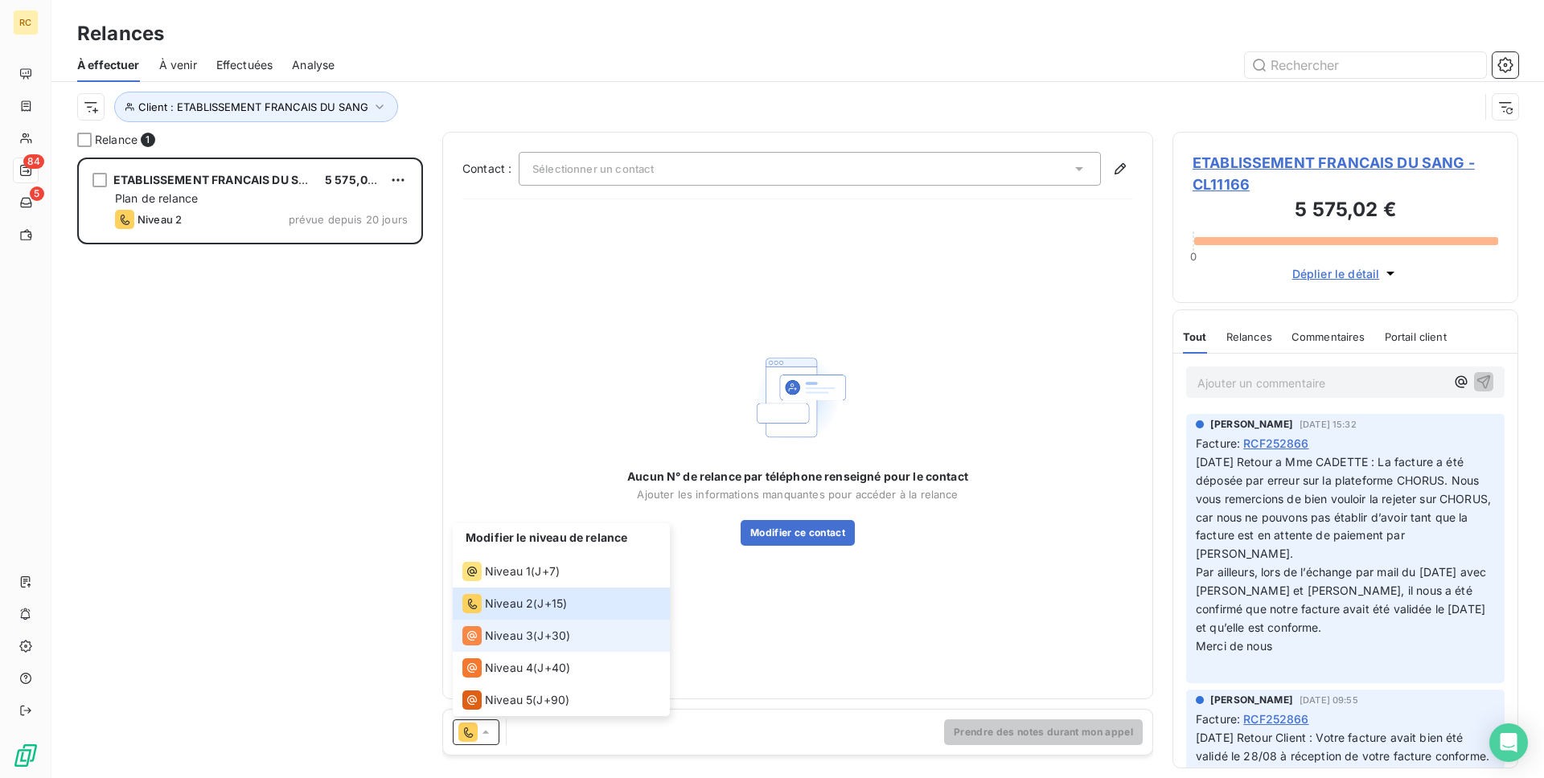
click at [534, 628] on div "Niveau 3 ( J+30 )" at bounding box center [516, 635] width 108 height 19
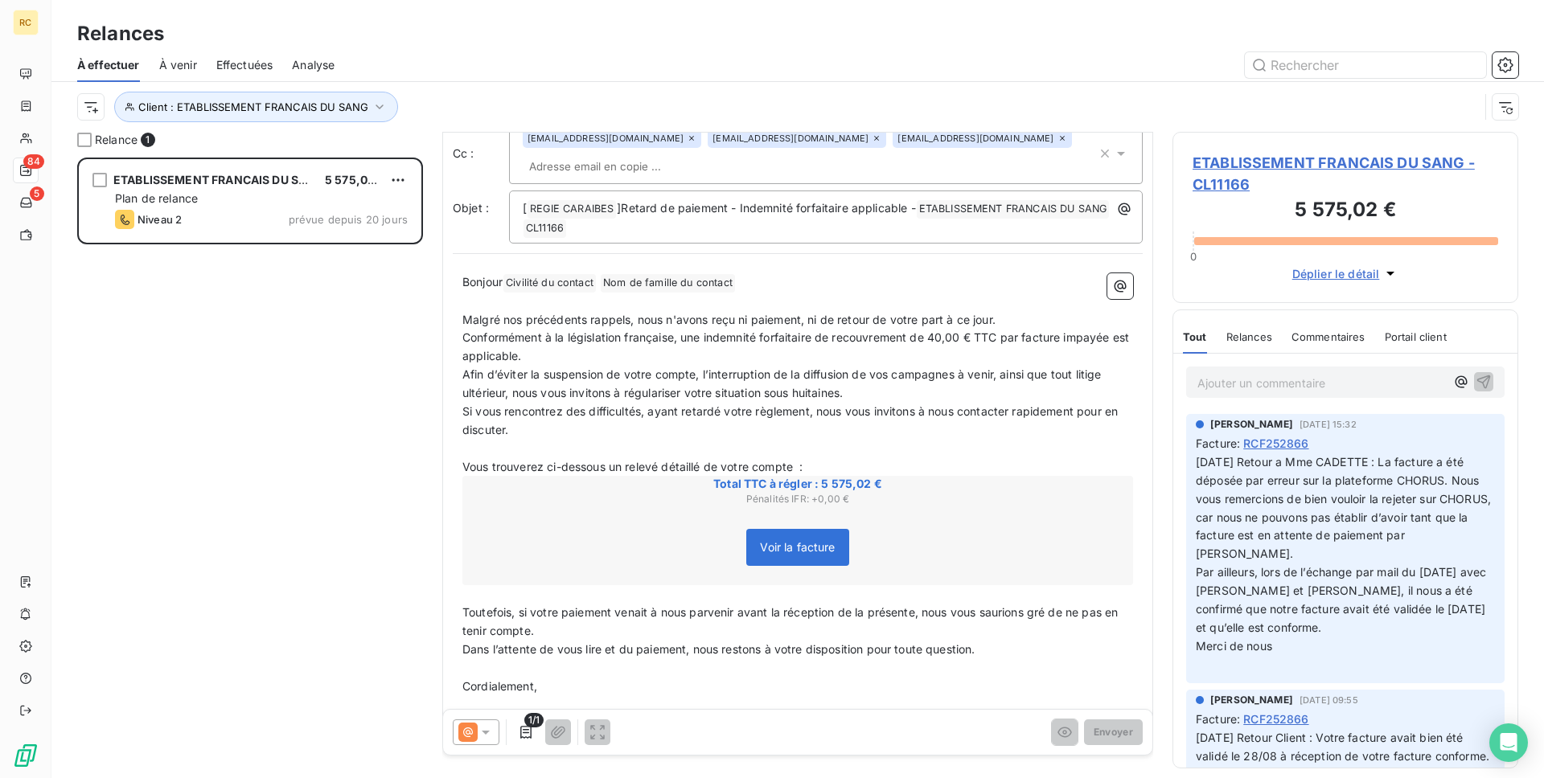
scroll to position [110, 0]
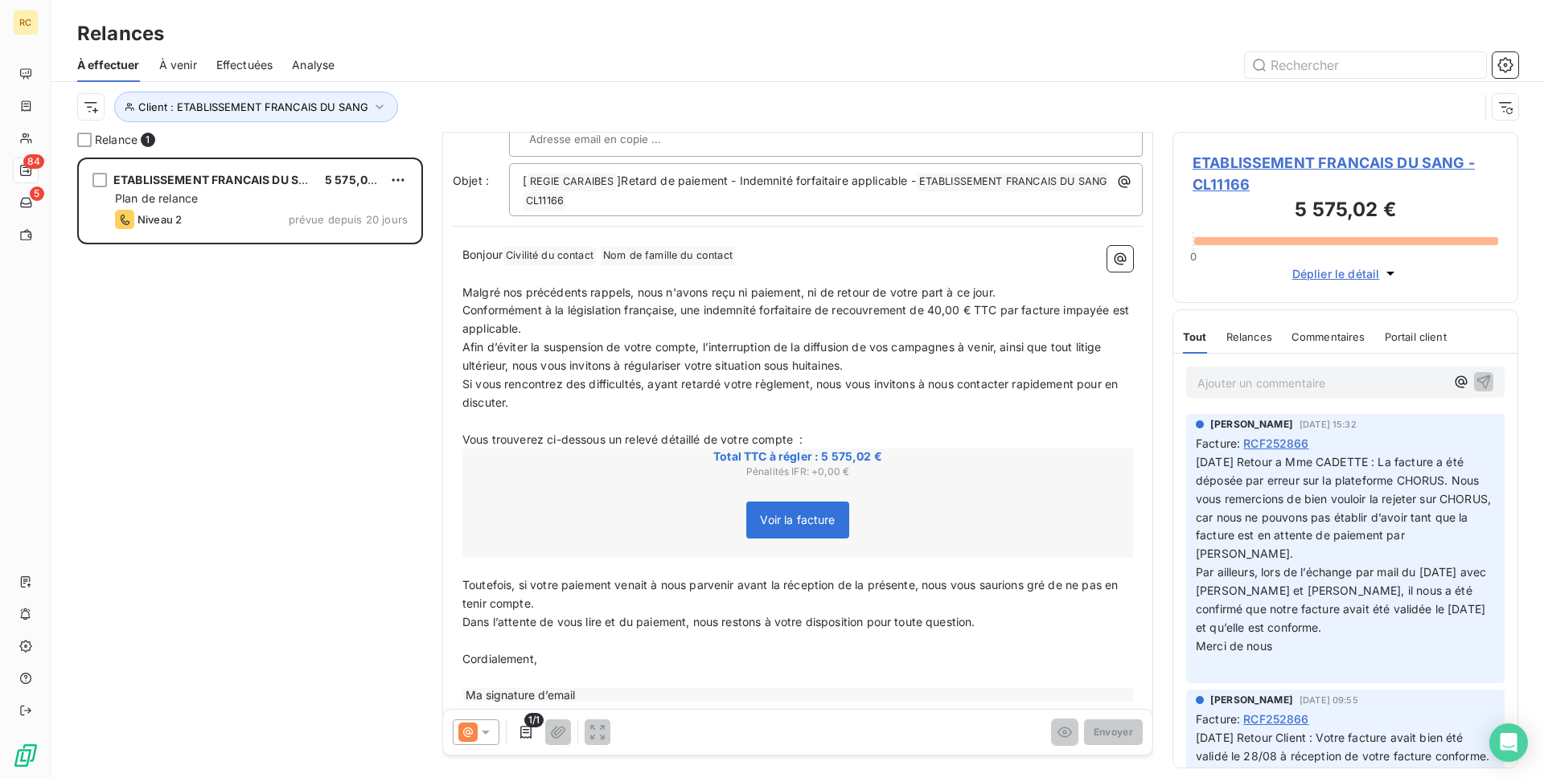
click at [483, 714] on div "1/1 Envoyer" at bounding box center [797, 732] width 709 height 45
click at [483, 732] on icon at bounding box center [486, 733] width 8 height 4
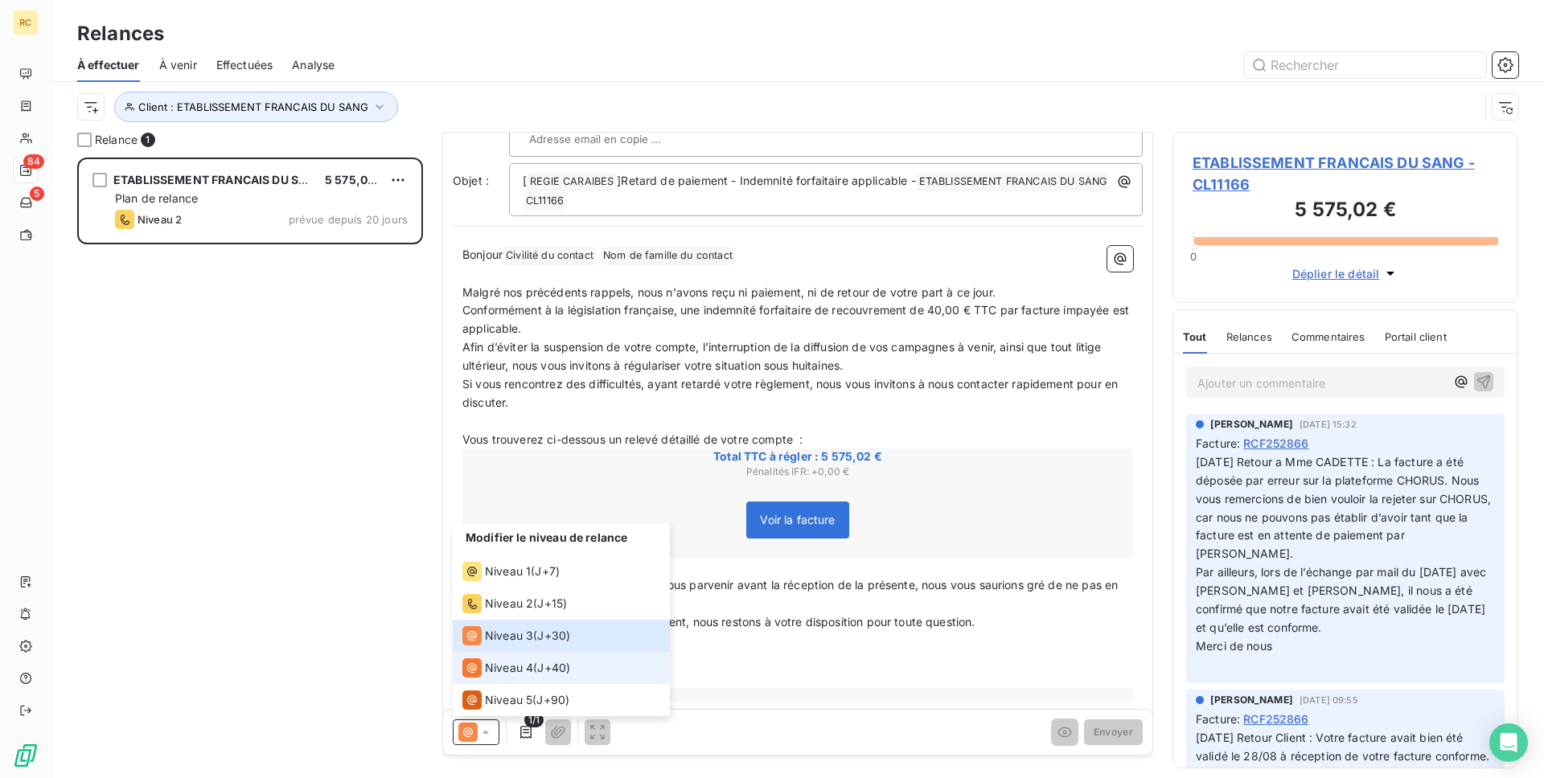
click at [503, 669] on span "Niveau 4" at bounding box center [509, 668] width 48 height 16
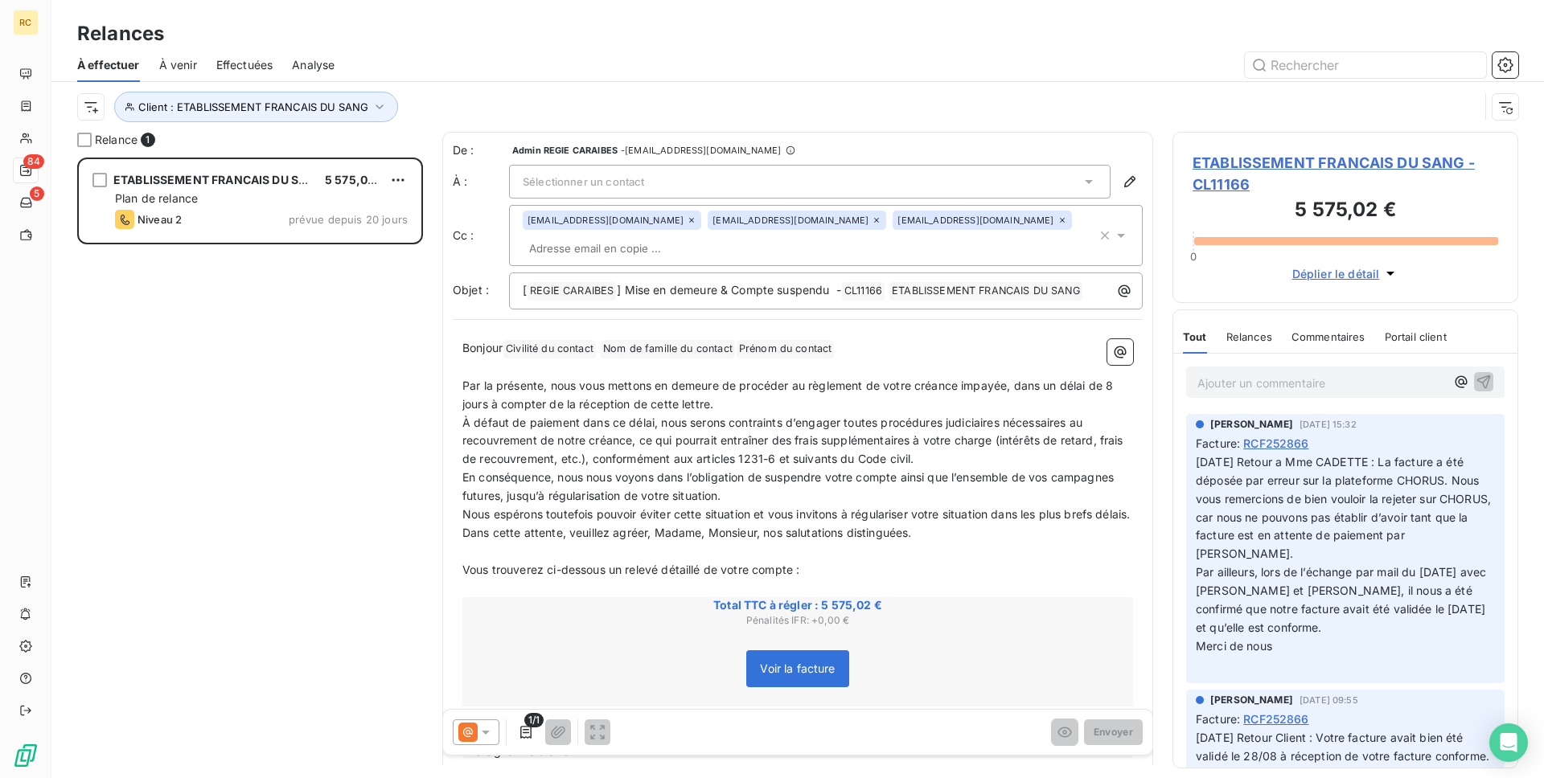
scroll to position [76, 0]
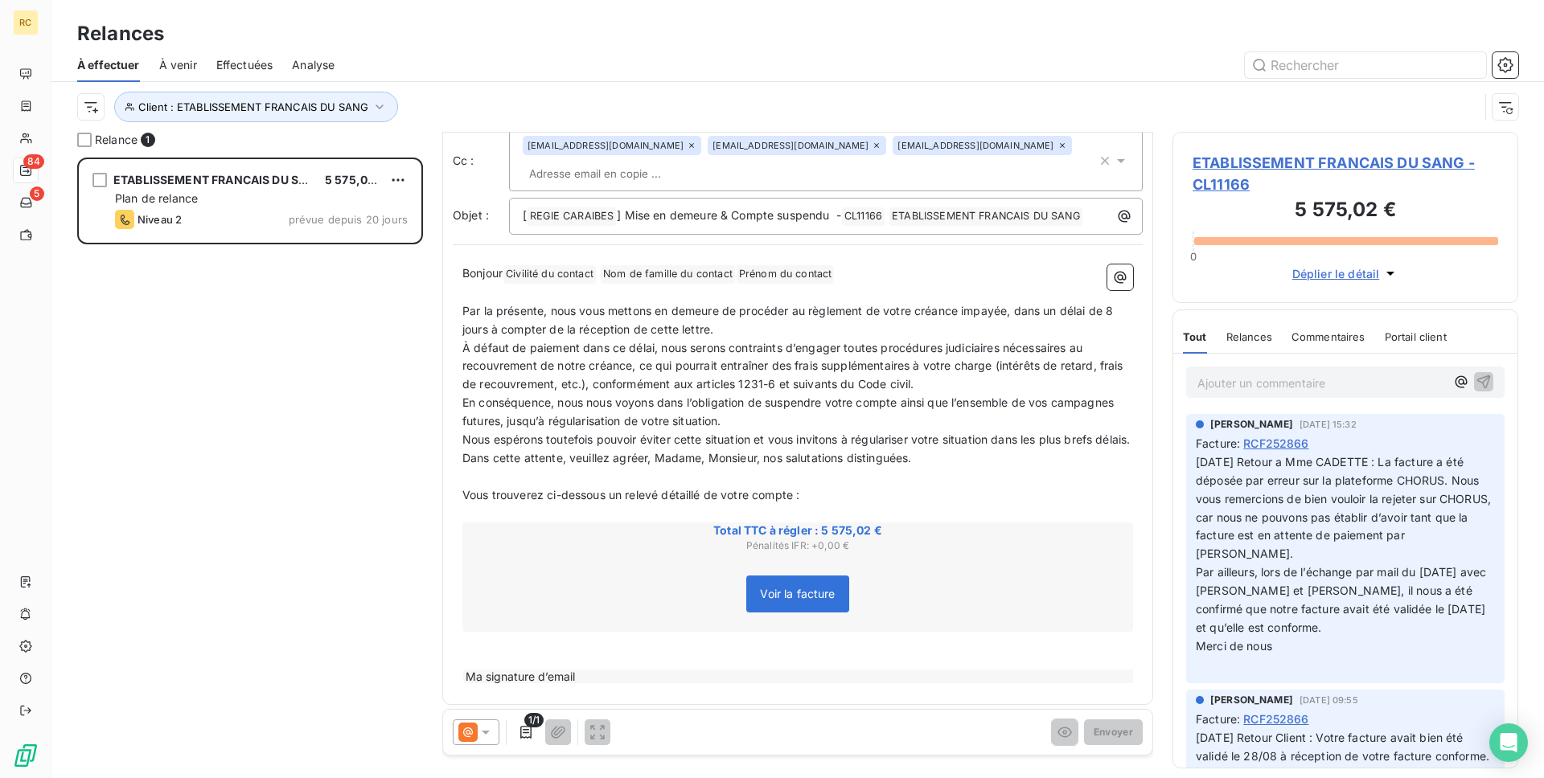
click at [484, 726] on icon at bounding box center [486, 733] width 16 height 16
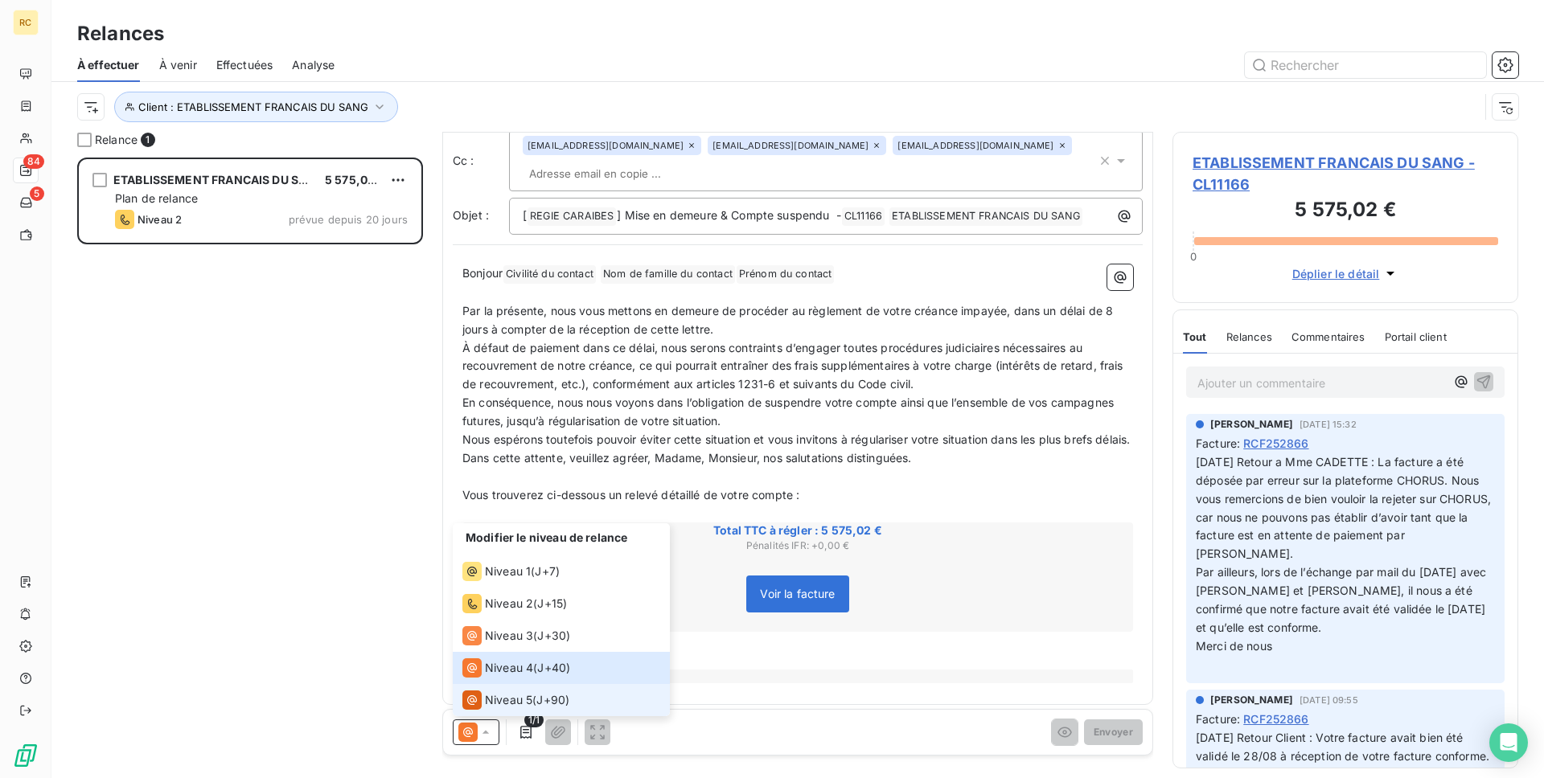
click at [501, 704] on span "Niveau 5" at bounding box center [508, 700] width 47 height 16
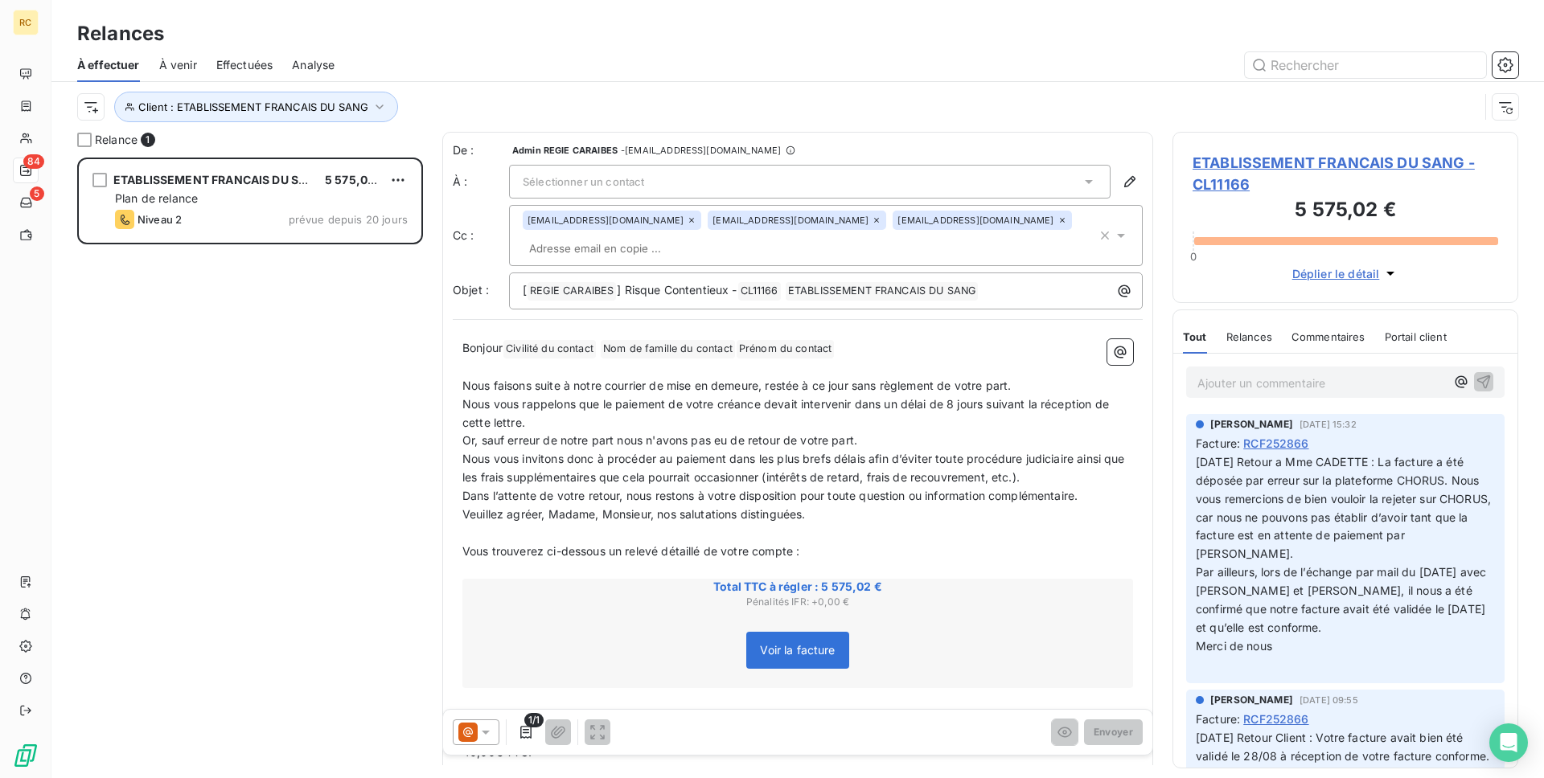
scroll to position [186, 0]
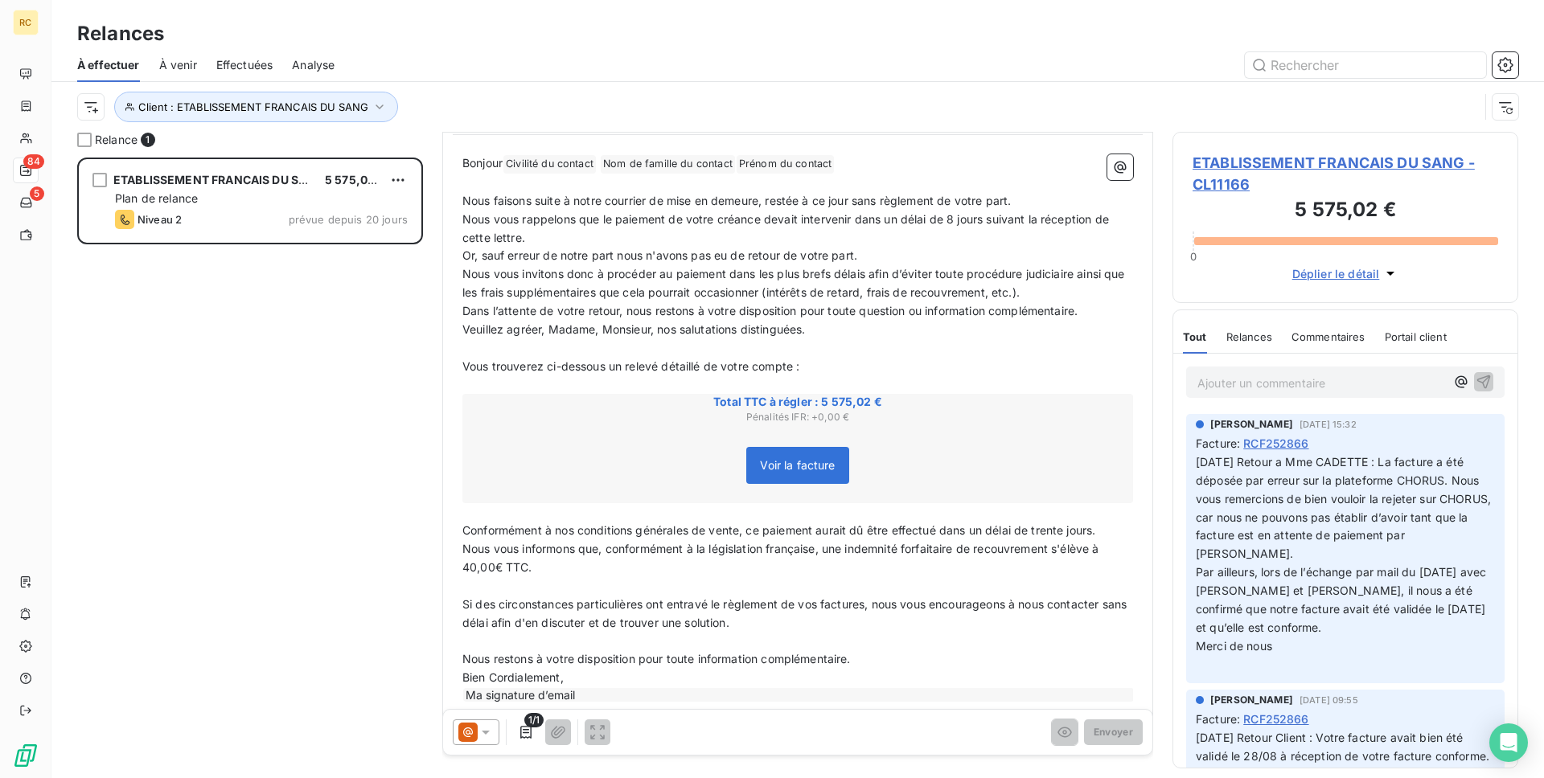
click at [478, 739] on icon at bounding box center [486, 733] width 16 height 16
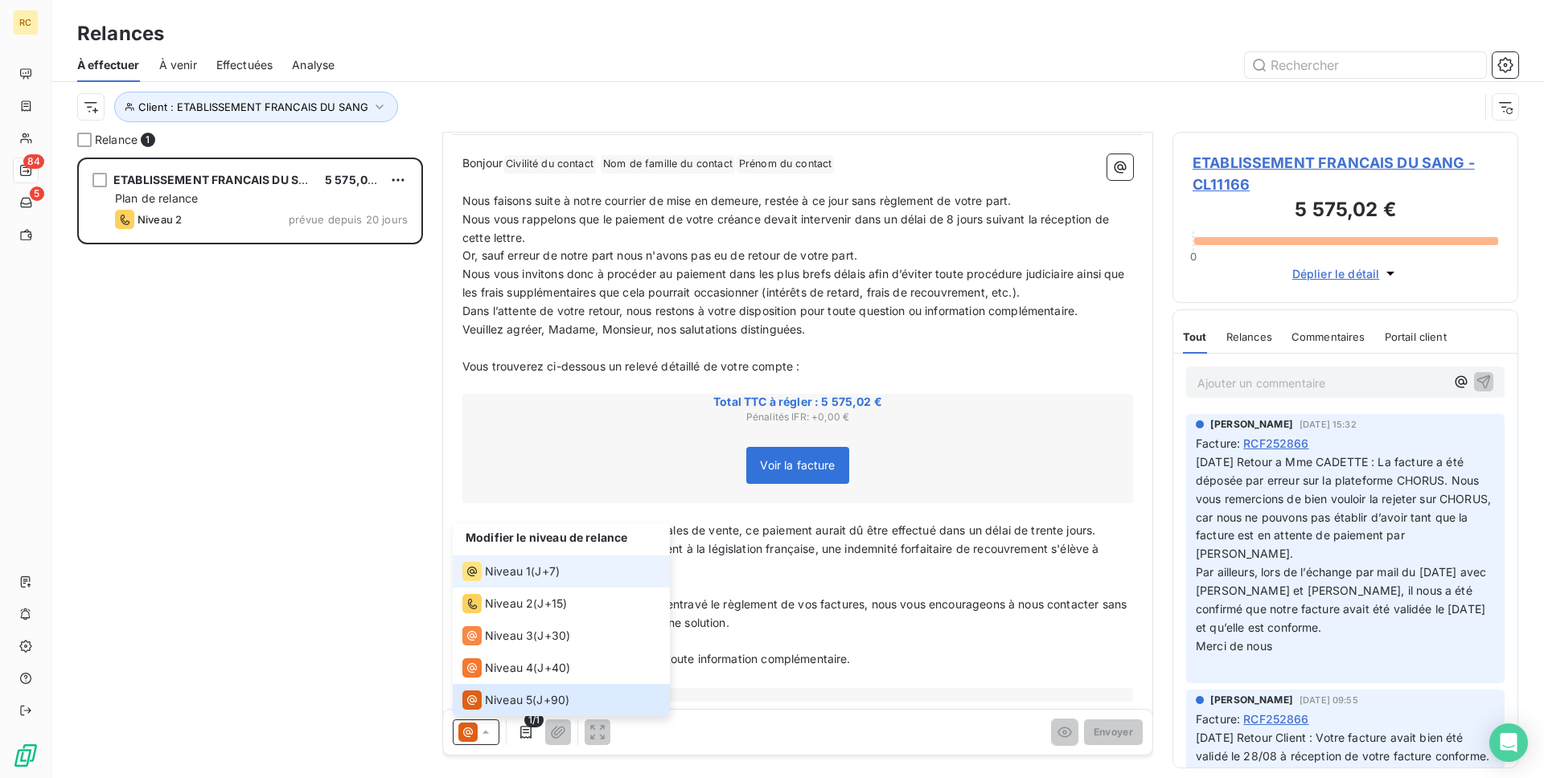
click at [503, 569] on span "Niveau 1" at bounding box center [508, 572] width 46 height 16
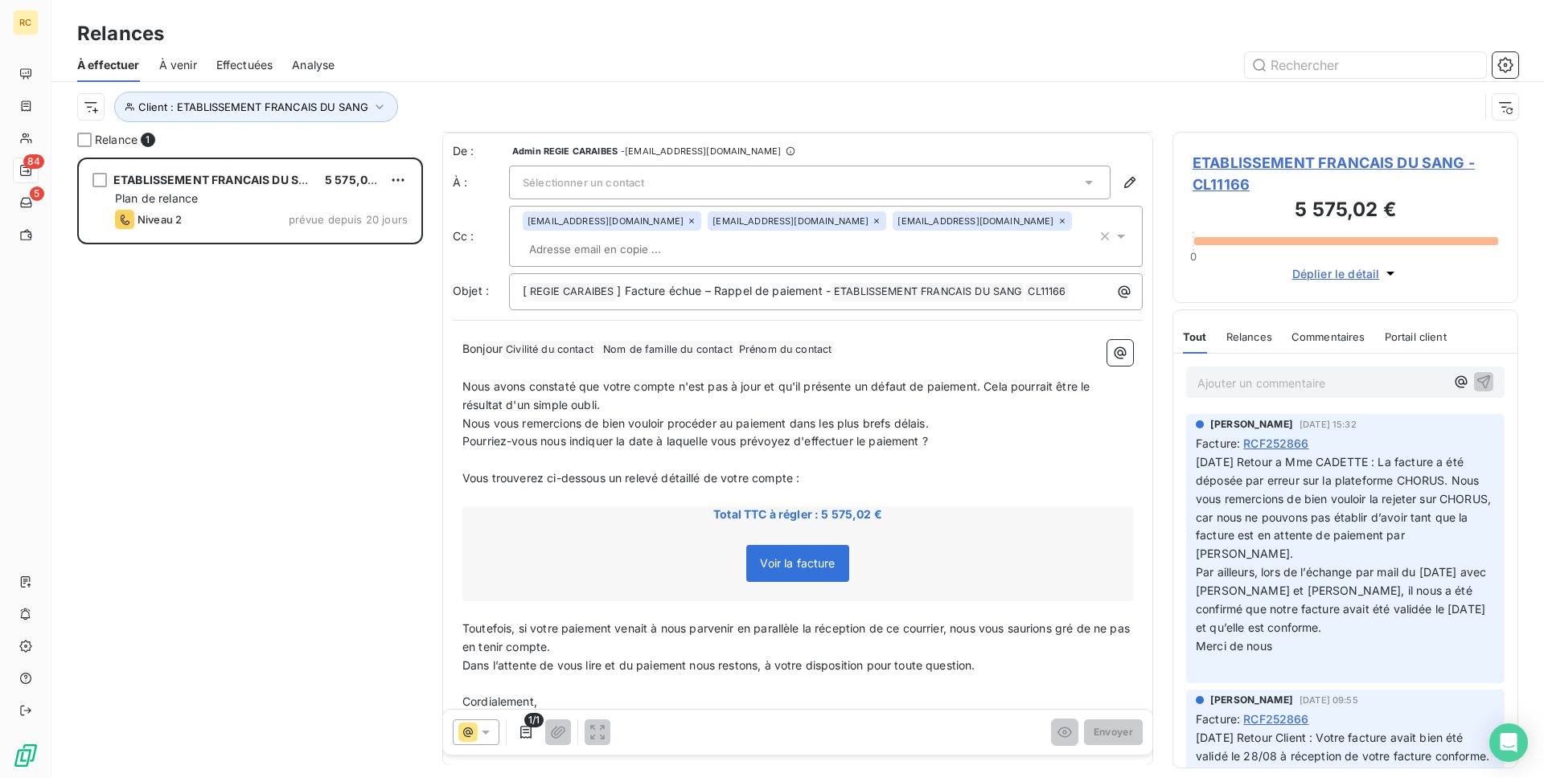
scroll to position [43, 0]
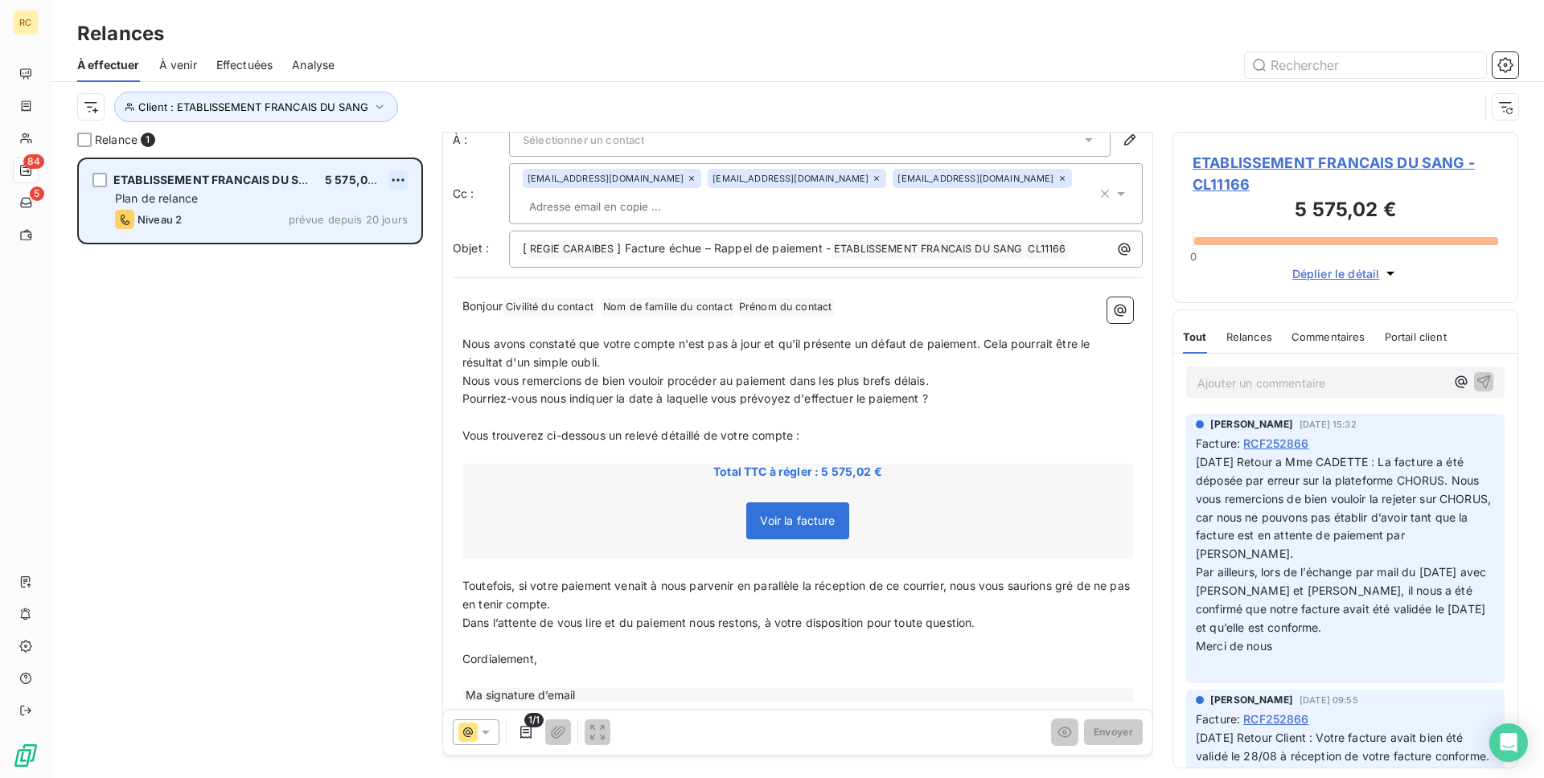
click at [402, 179] on html "RC 84 5 Relances À effectuer À venir Effectuées Analyse Client : ETABLISSEMENT …" at bounding box center [772, 389] width 1544 height 778
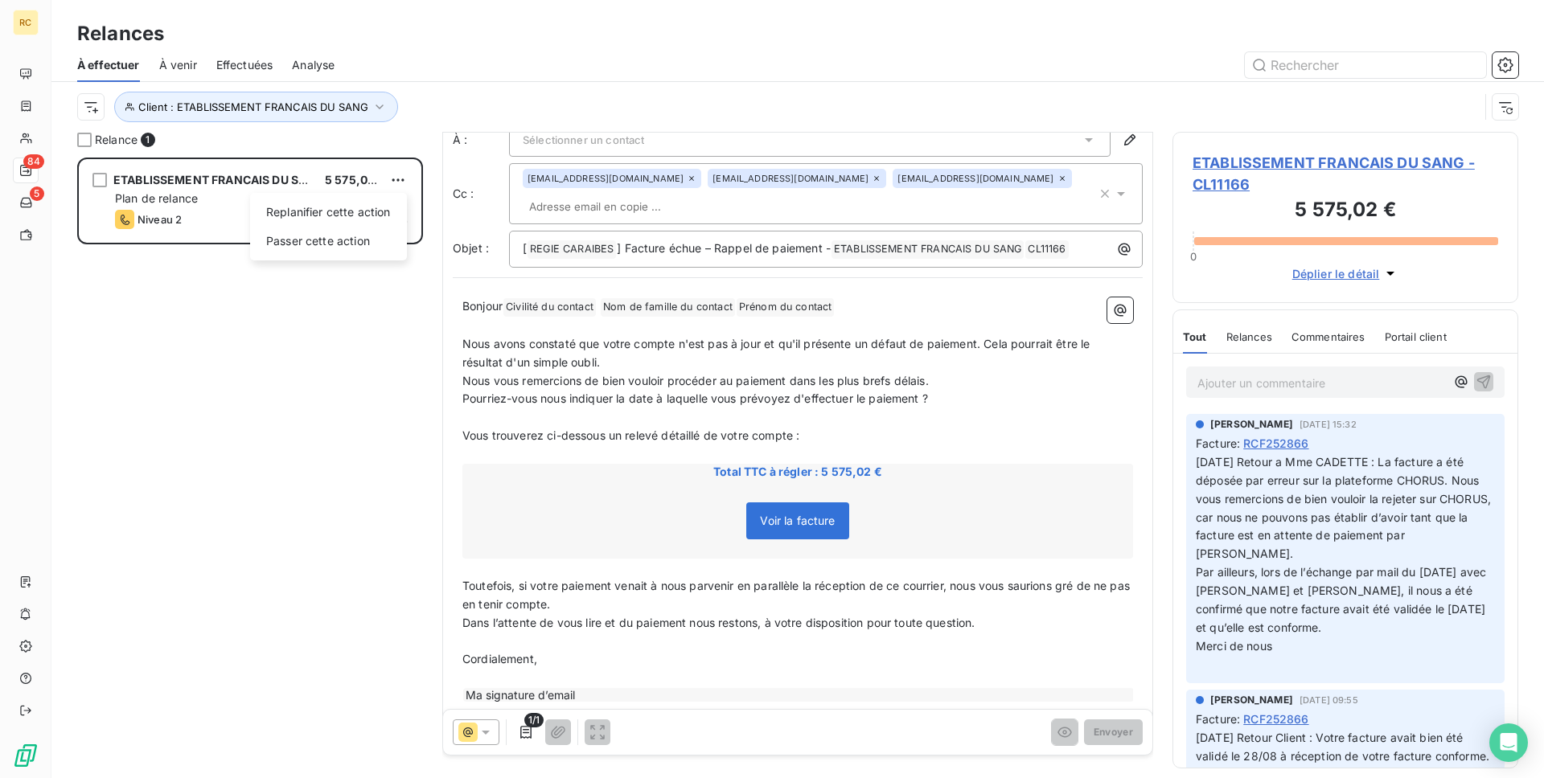
click at [268, 328] on html "RC 84 5 Relances À effectuer À venir Effectuées Analyse Client : ETABLISSEMENT …" at bounding box center [772, 389] width 1544 height 778
click at [361, 113] on span "Client : ETABLISSEMENT FRANCAIS DU SANG" at bounding box center [253, 107] width 230 height 13
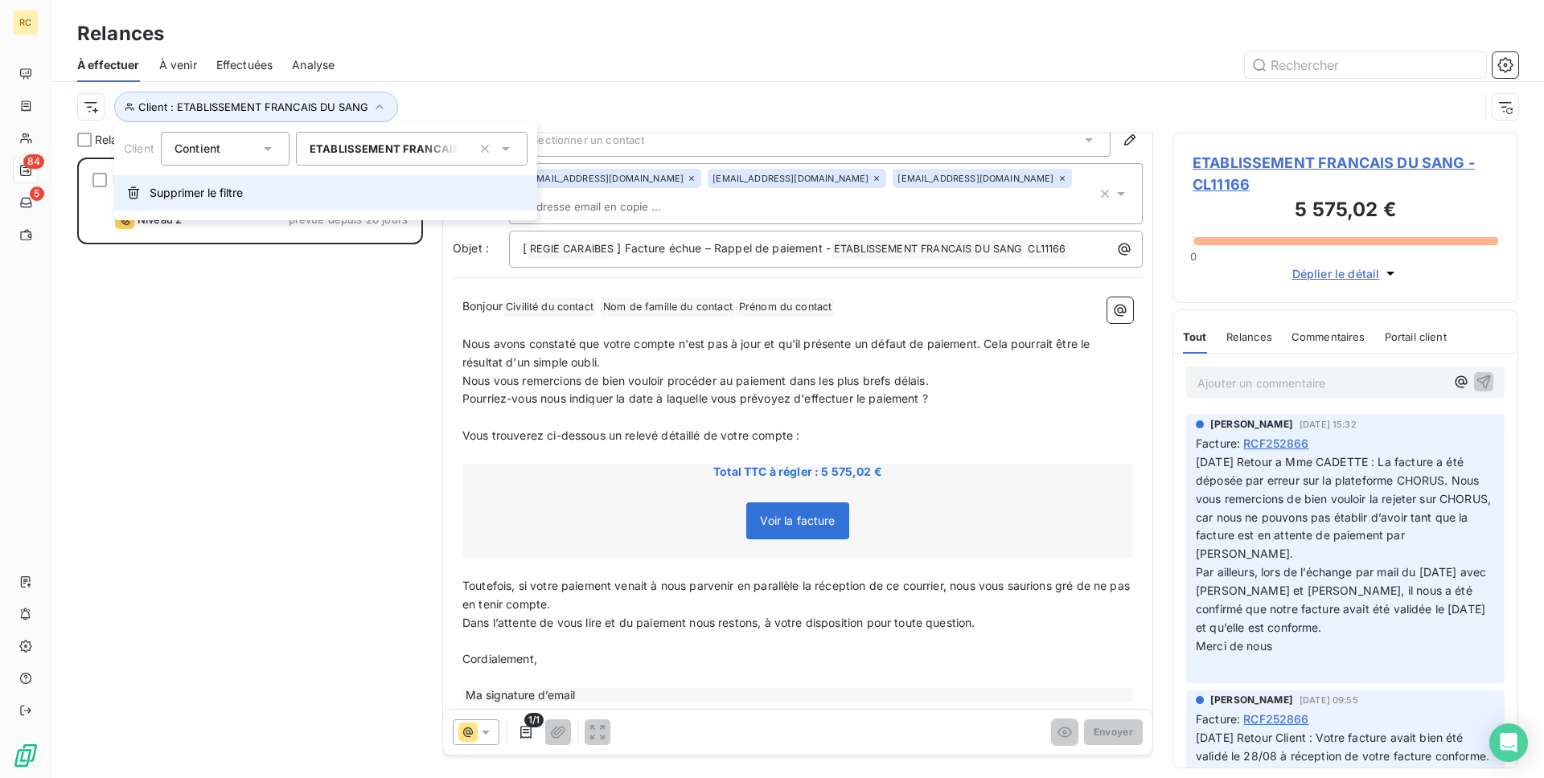
click at [243, 187] on span "Supprimer le filtre" at bounding box center [196, 193] width 93 height 16
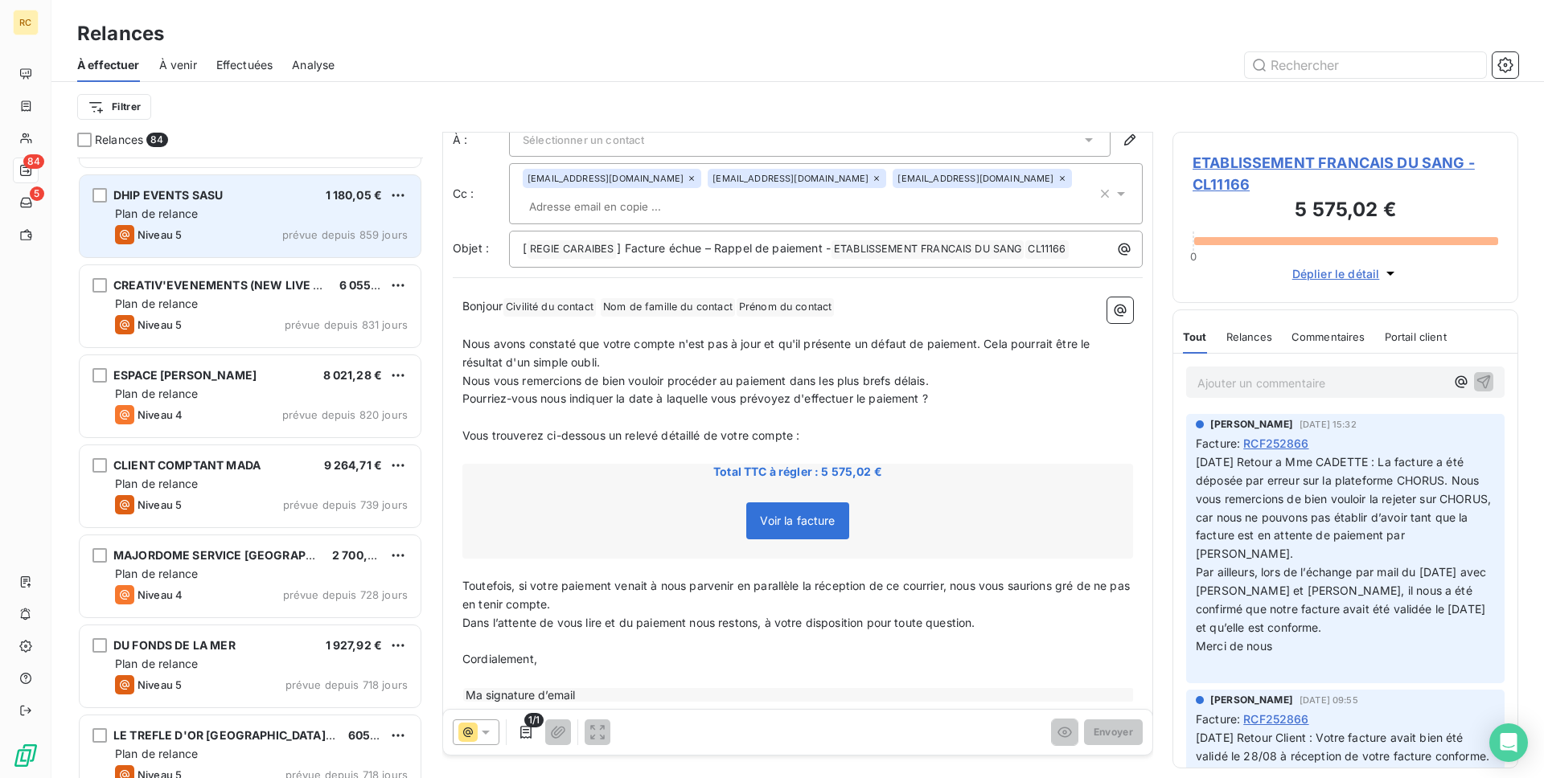
scroll to position [0, 0]
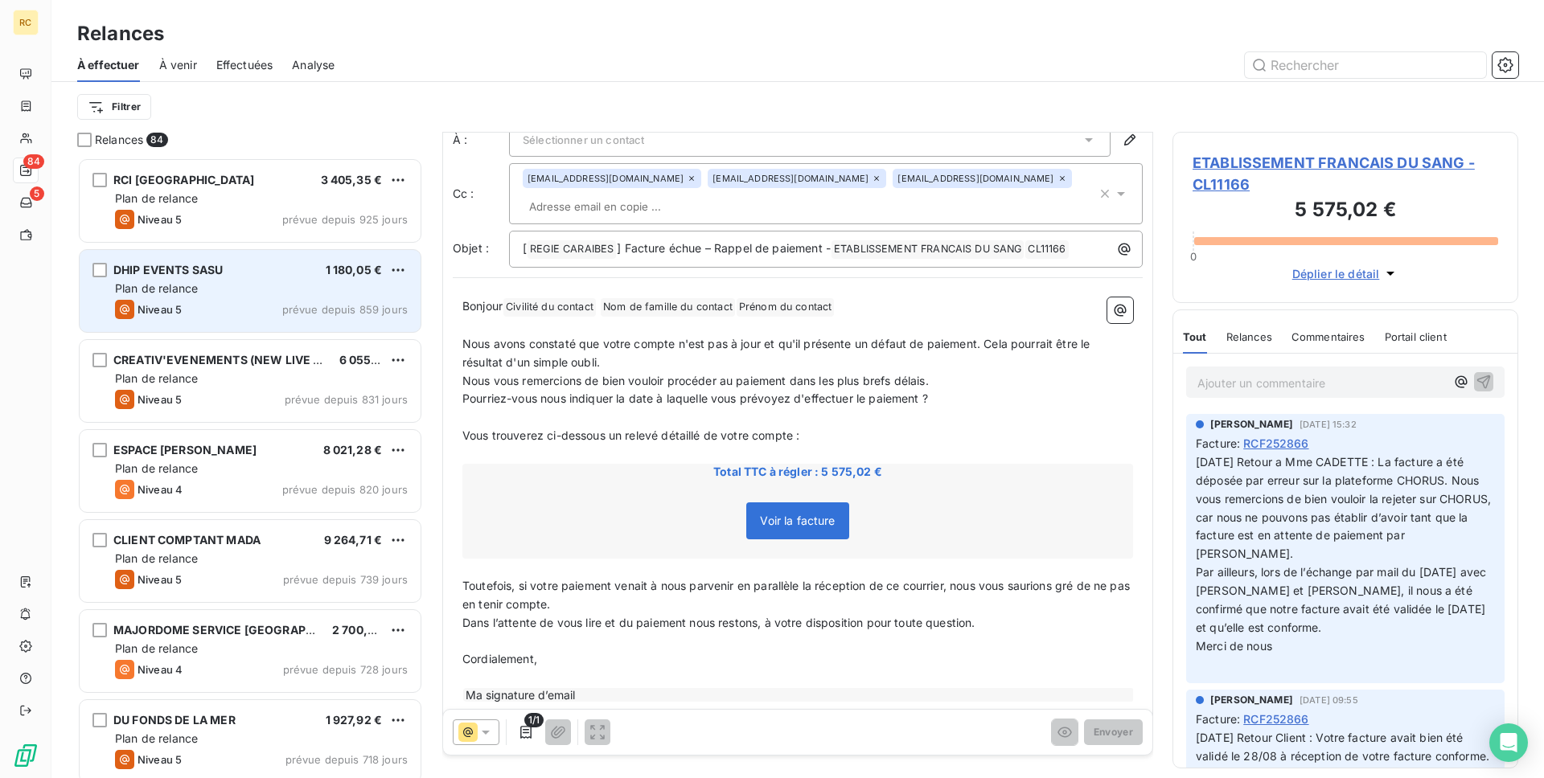
click at [197, 285] on span "Plan de relance" at bounding box center [156, 288] width 83 height 14
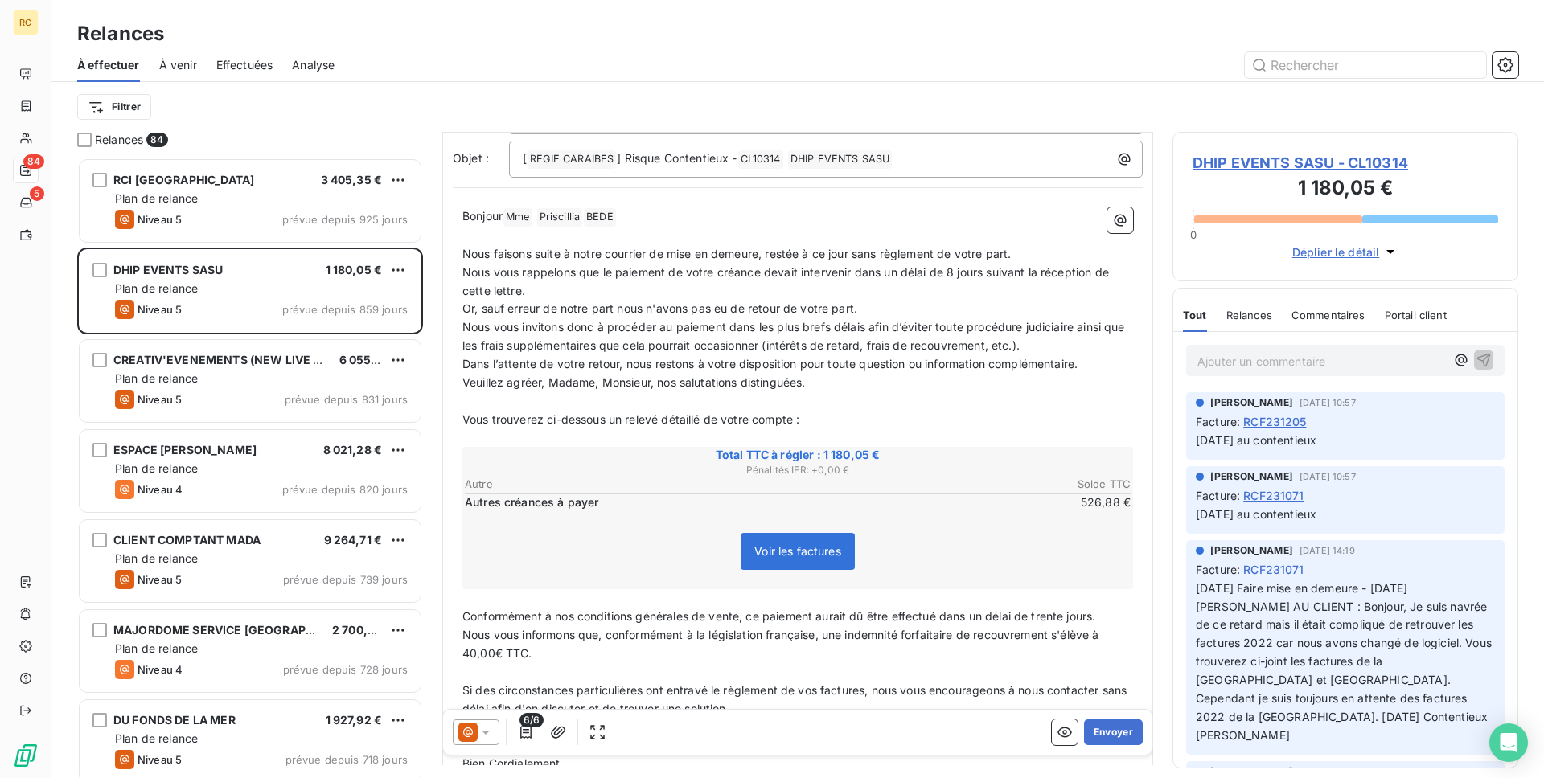
scroll to position [142, 0]
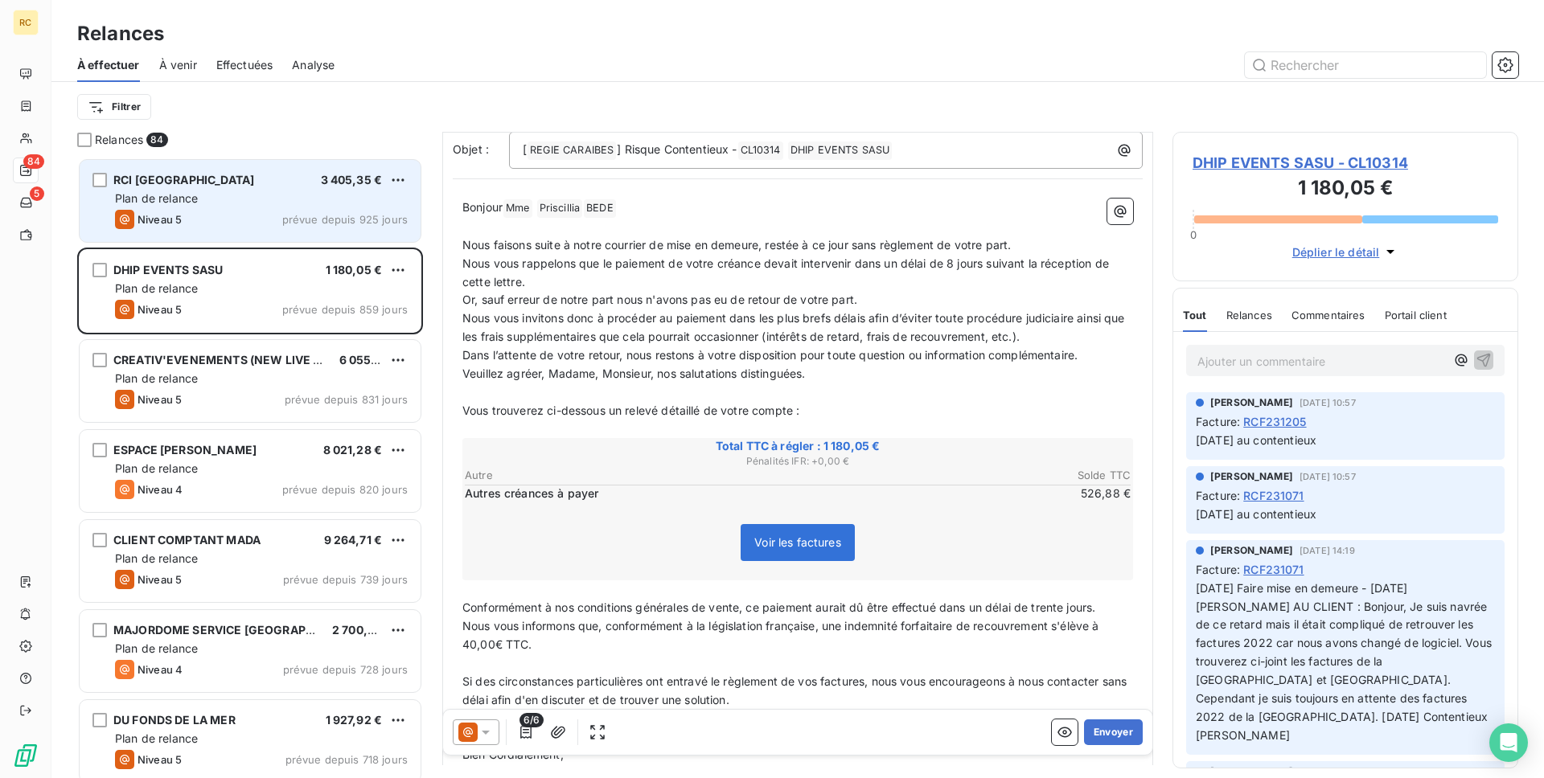
click at [295, 219] on span "prévue depuis 925 jours" at bounding box center [344, 219] width 125 height 13
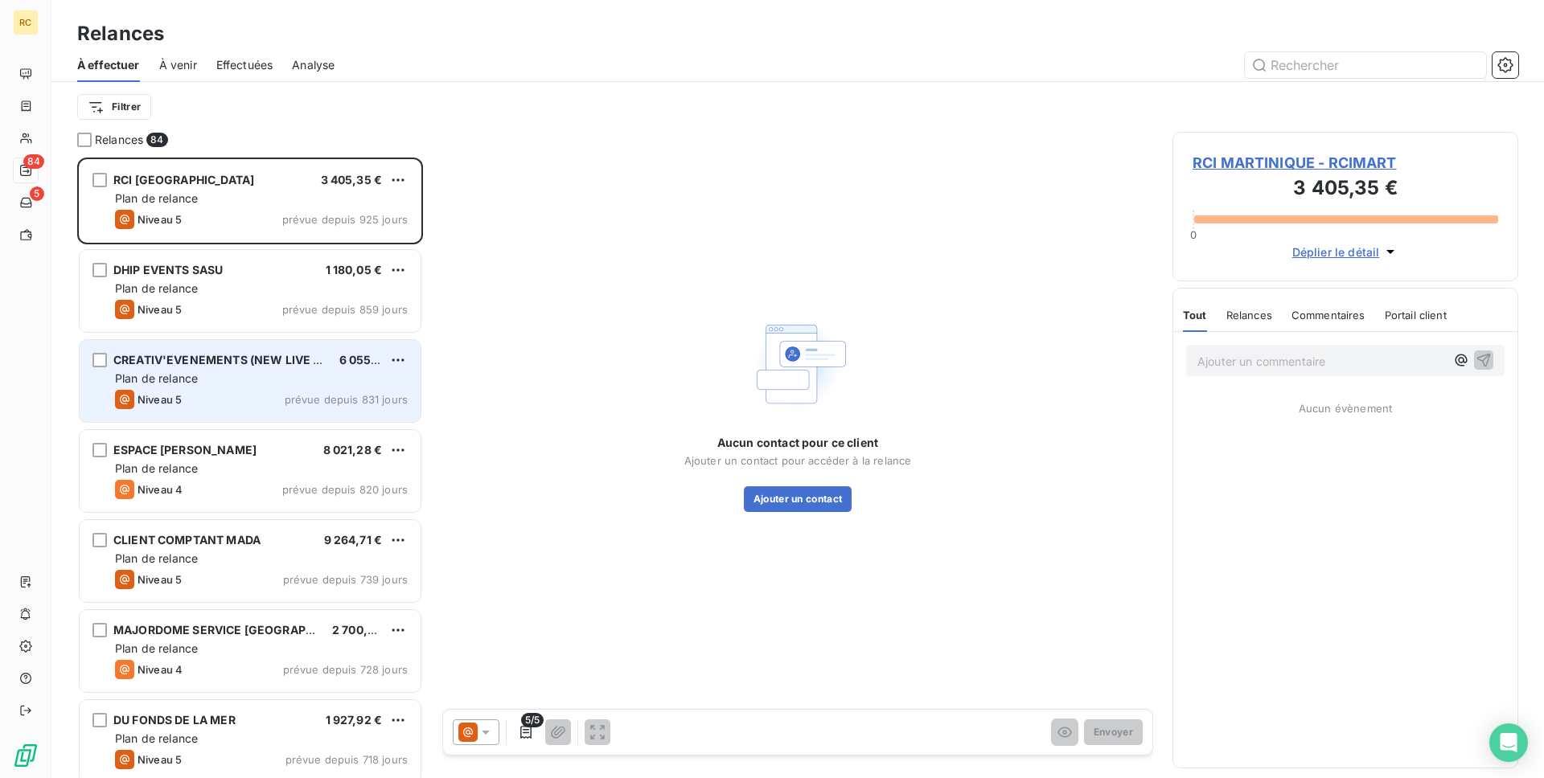
click at [296, 395] on span "prévue depuis 831 jours" at bounding box center [346, 399] width 123 height 13
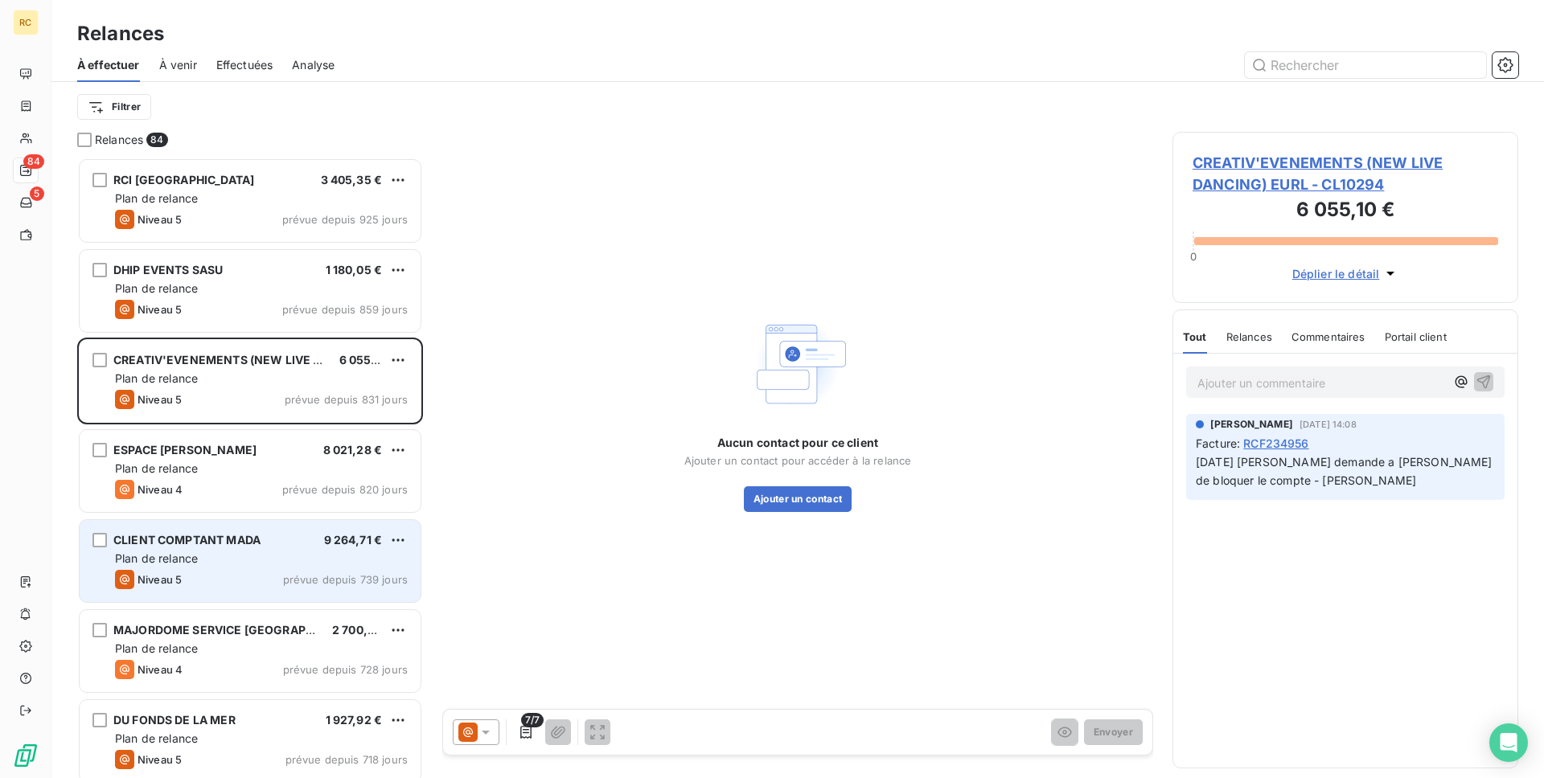
click at [304, 556] on div "Plan de relance" at bounding box center [261, 559] width 293 height 16
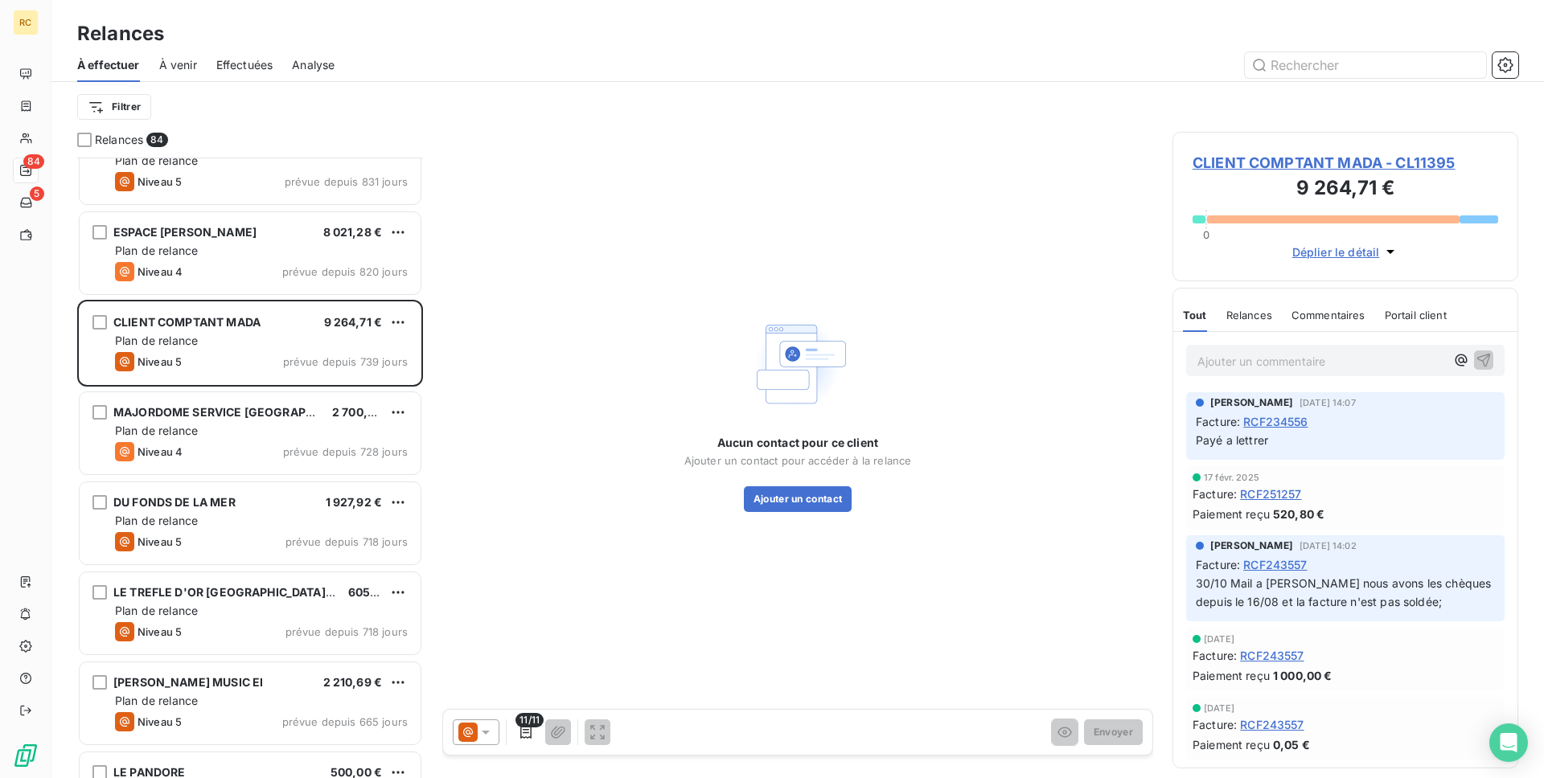
scroll to position [233, 0]
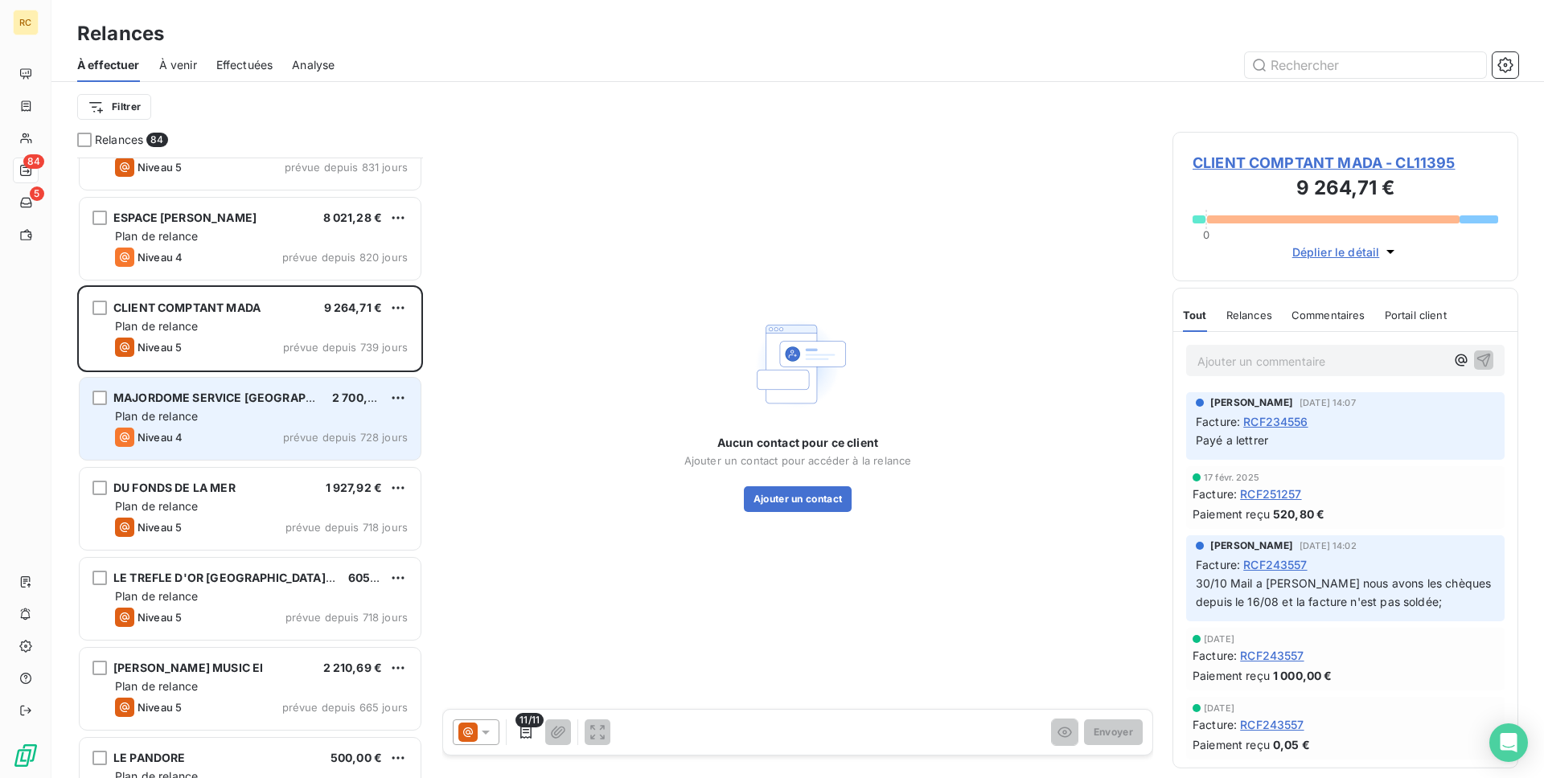
click at [256, 433] on div "Niveau 4 prévue depuis 728 jours" at bounding box center [261, 437] width 293 height 19
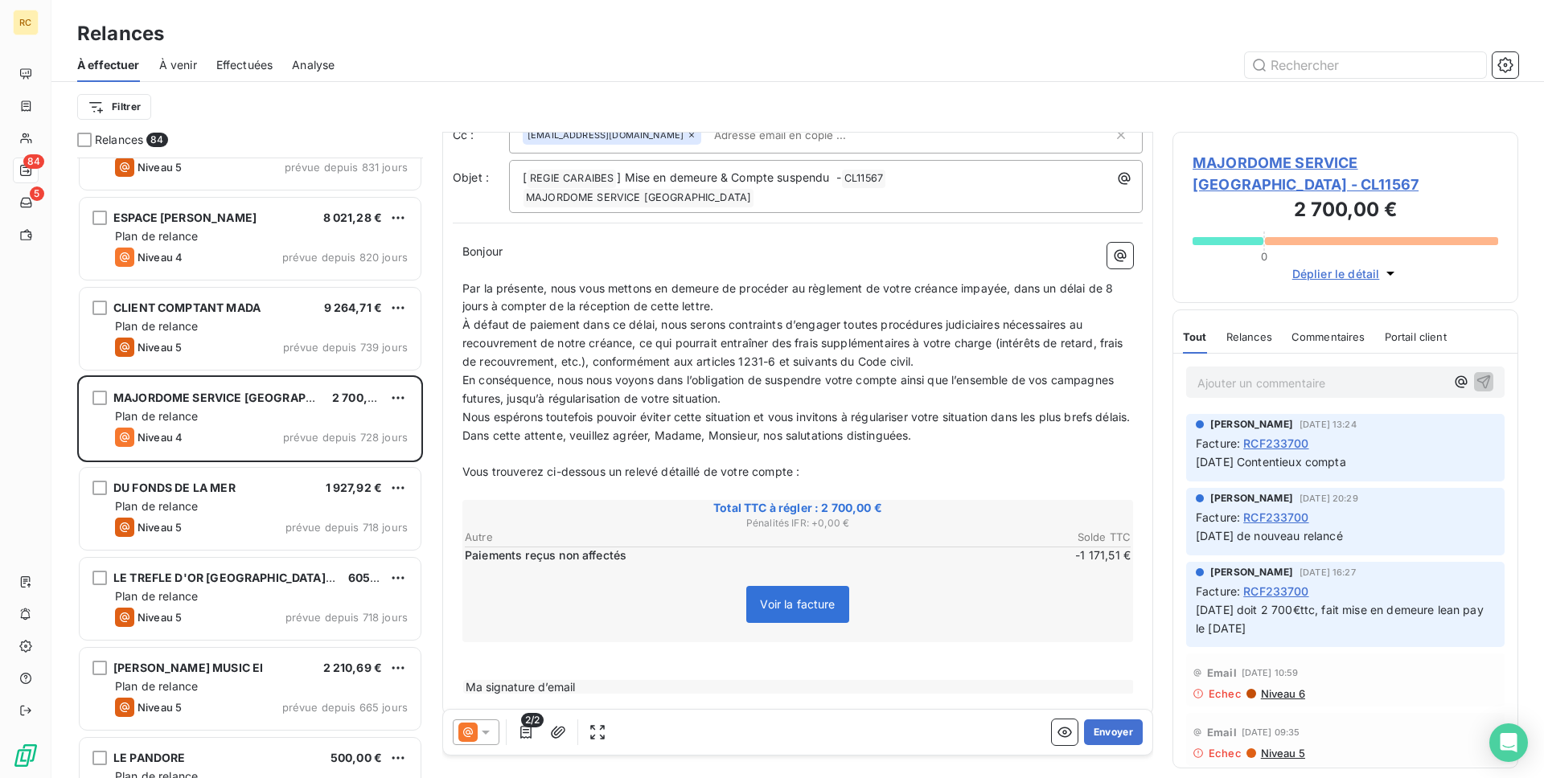
scroll to position [154, 0]
click at [1504, 59] on icon "button" at bounding box center [1504, 64] width 15 height 15
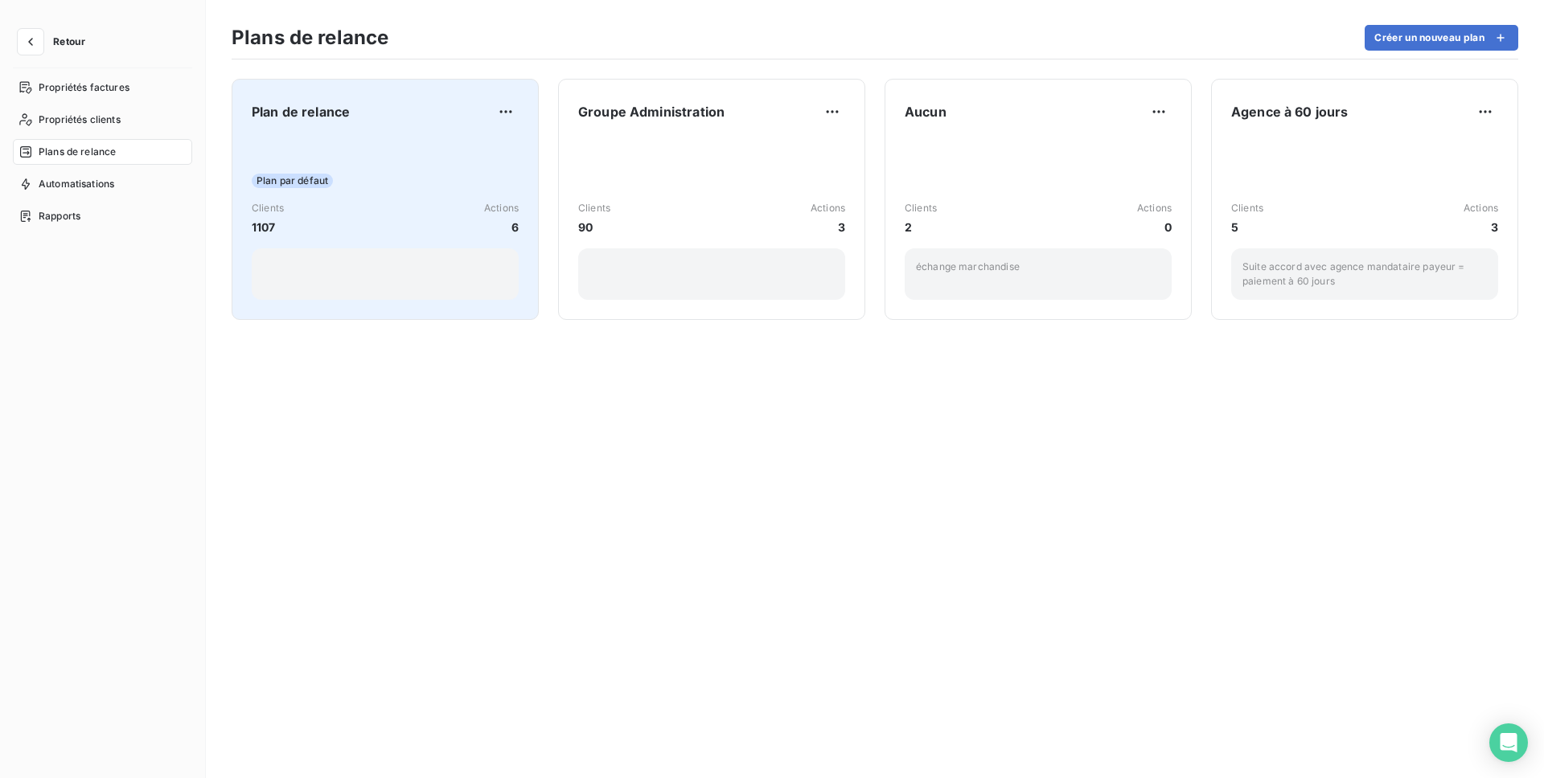
click at [372, 220] on div "Clients 1107 Actions 6" at bounding box center [385, 218] width 267 height 35
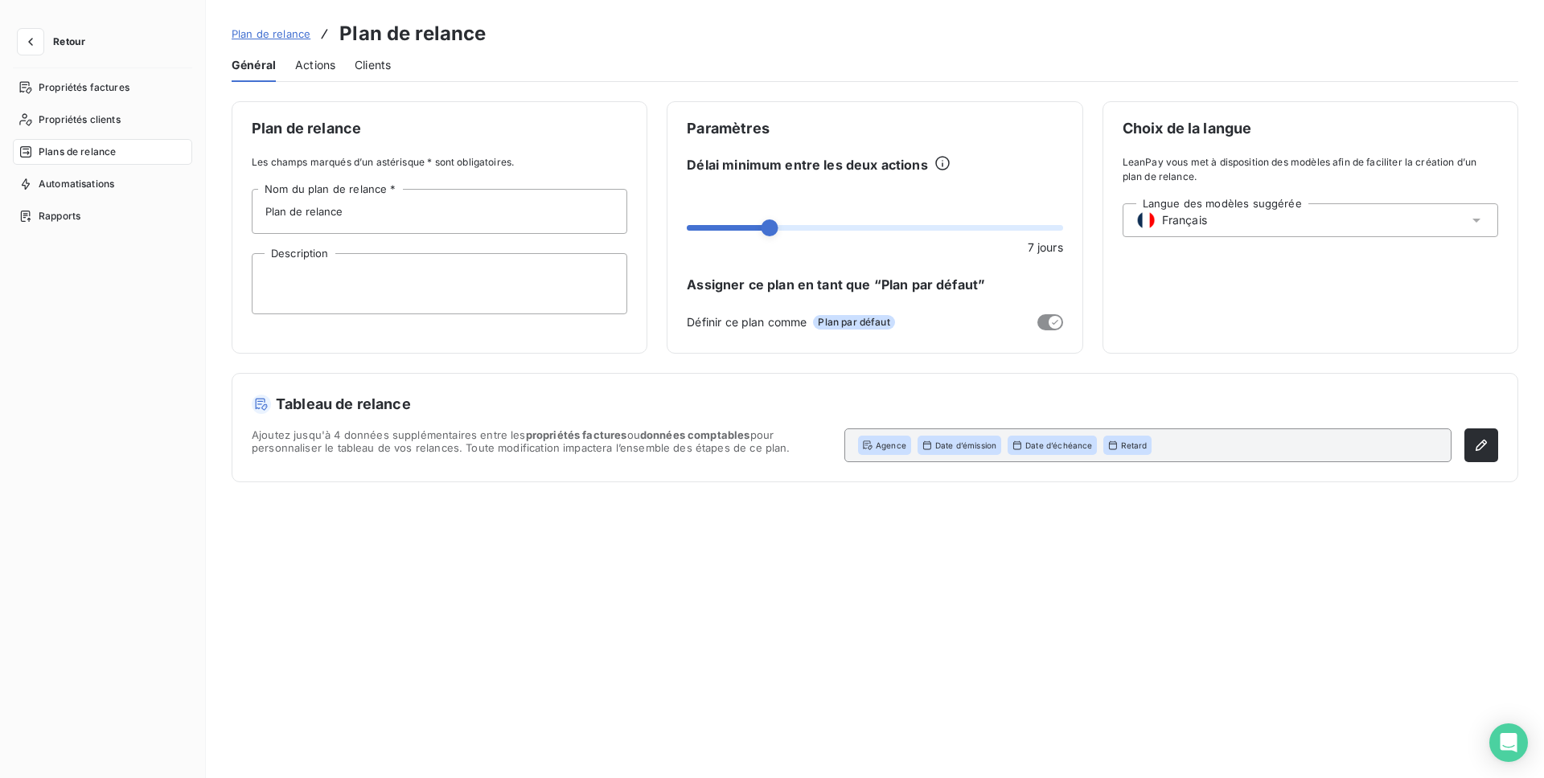
click at [312, 64] on span "Actions" at bounding box center [315, 65] width 40 height 16
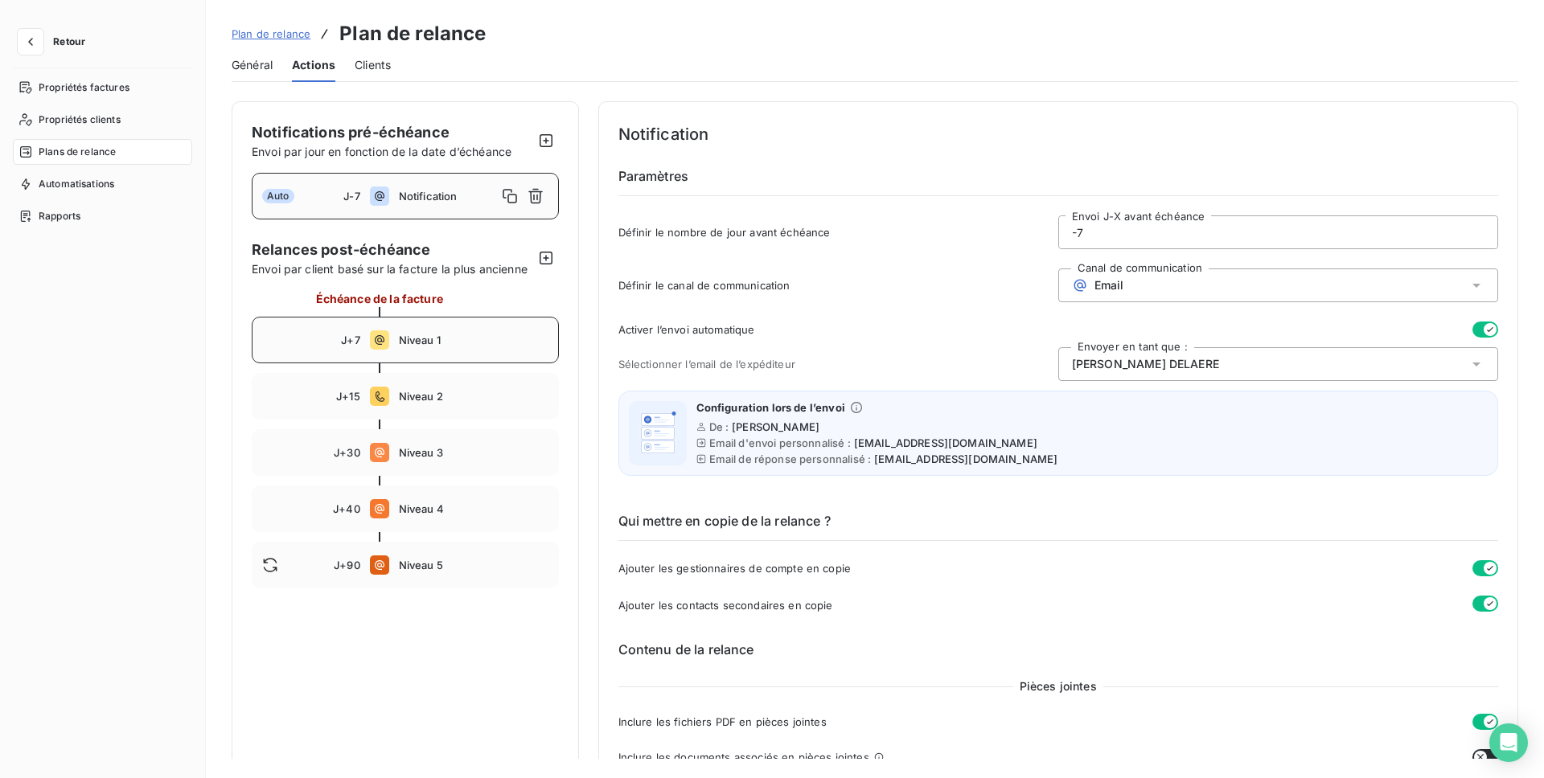
click at [450, 338] on span "Niveau 1" at bounding box center [474, 340] width 150 height 13
type input "7"
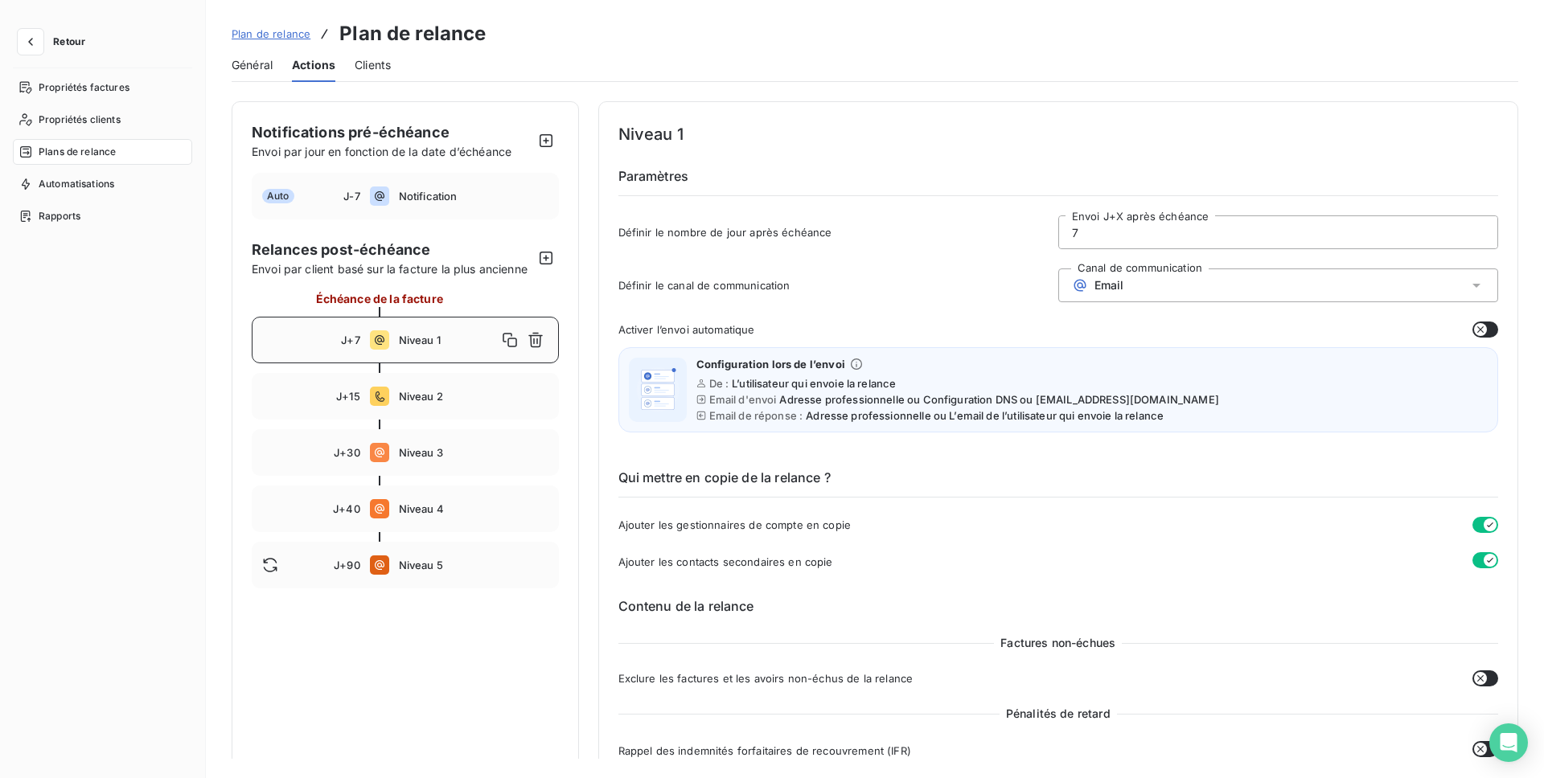
click at [68, 37] on span "Retour" at bounding box center [69, 42] width 32 height 10
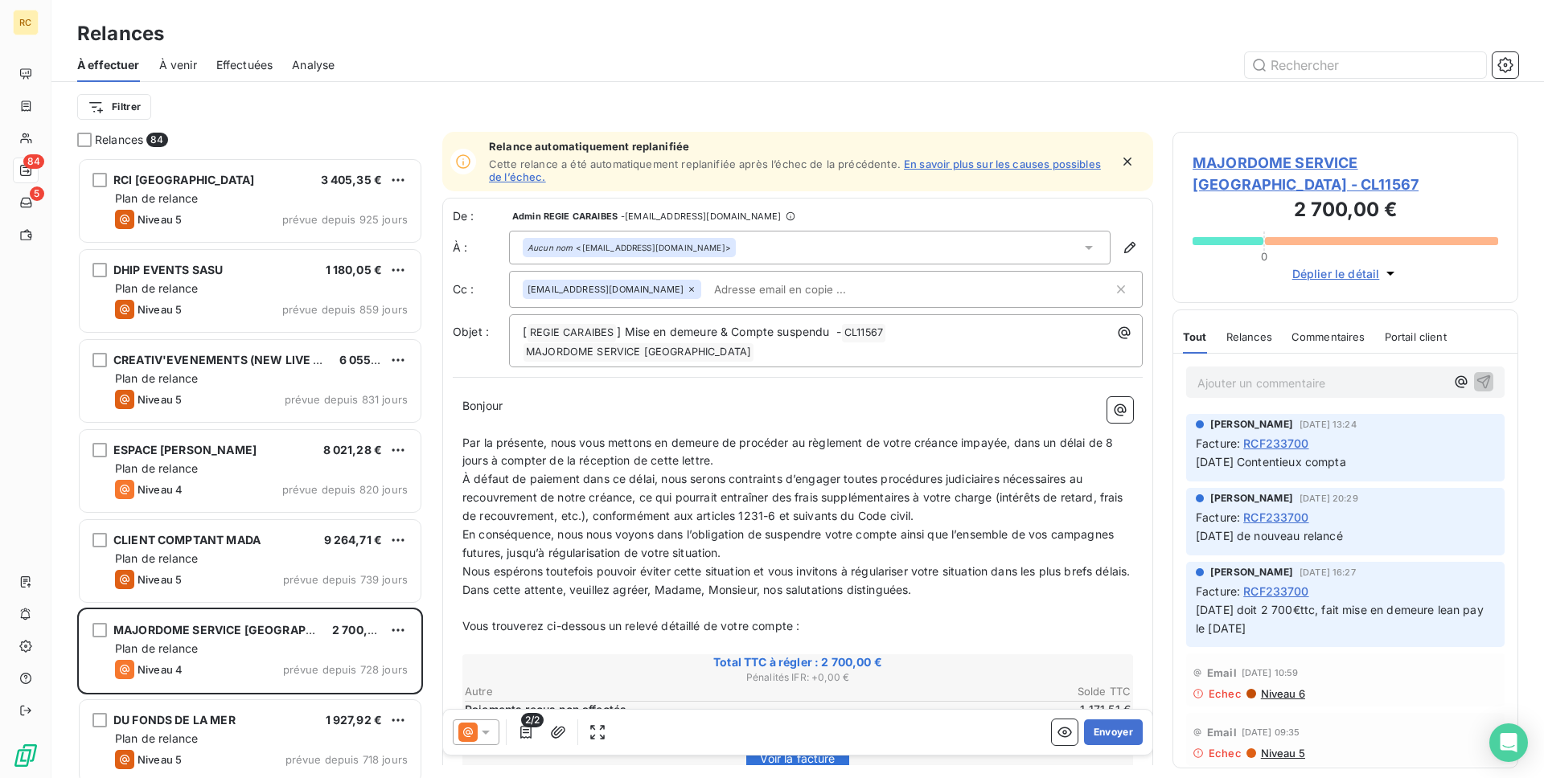
scroll to position [621, 346]
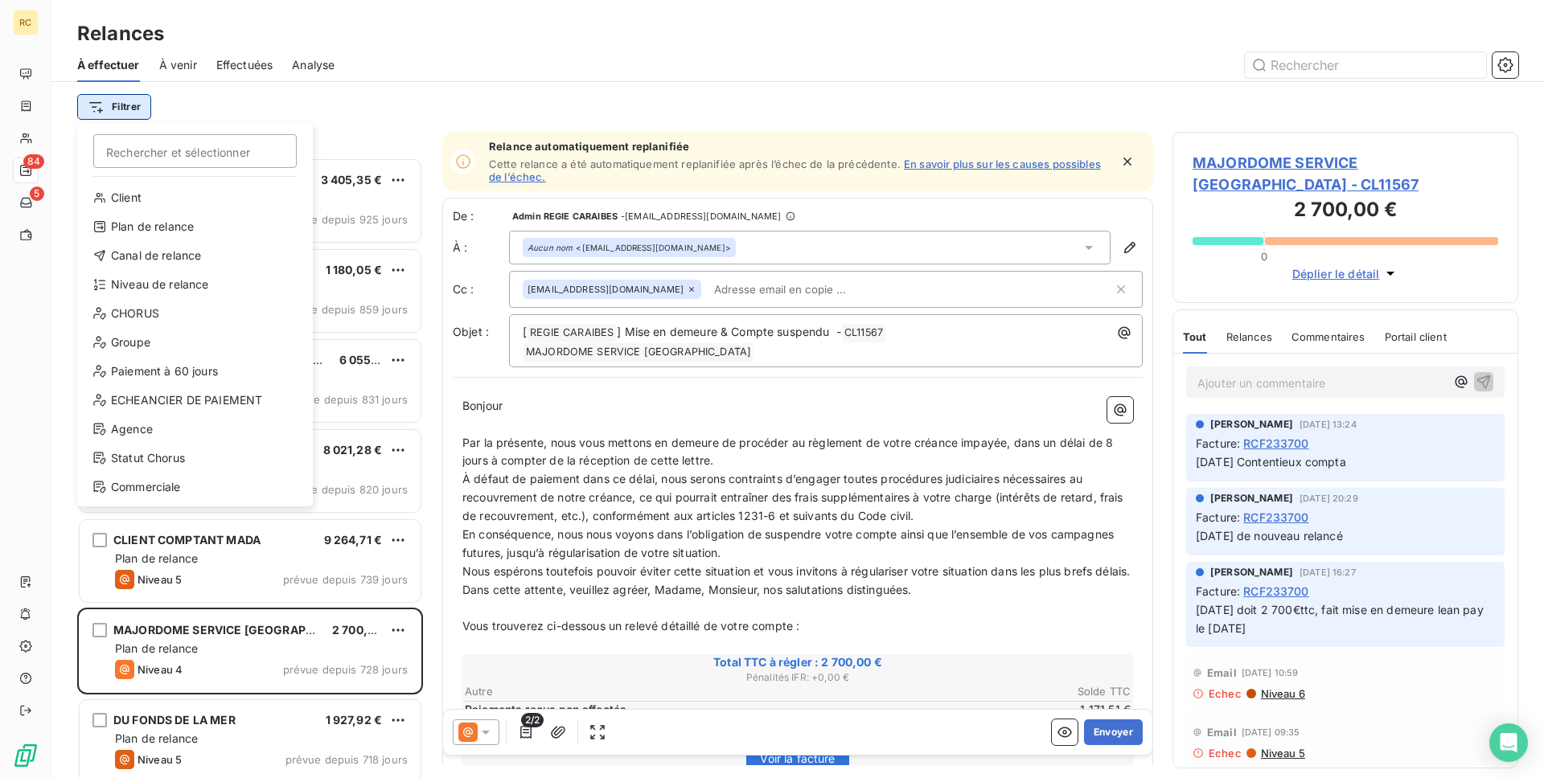
click at [146, 101] on html "RC 84 5 Relances À effectuer À venir Effectuées Analyse Filtrer Rechercher et s…" at bounding box center [772, 389] width 1544 height 778
click at [193, 200] on div "Client" at bounding box center [195, 198] width 223 height 26
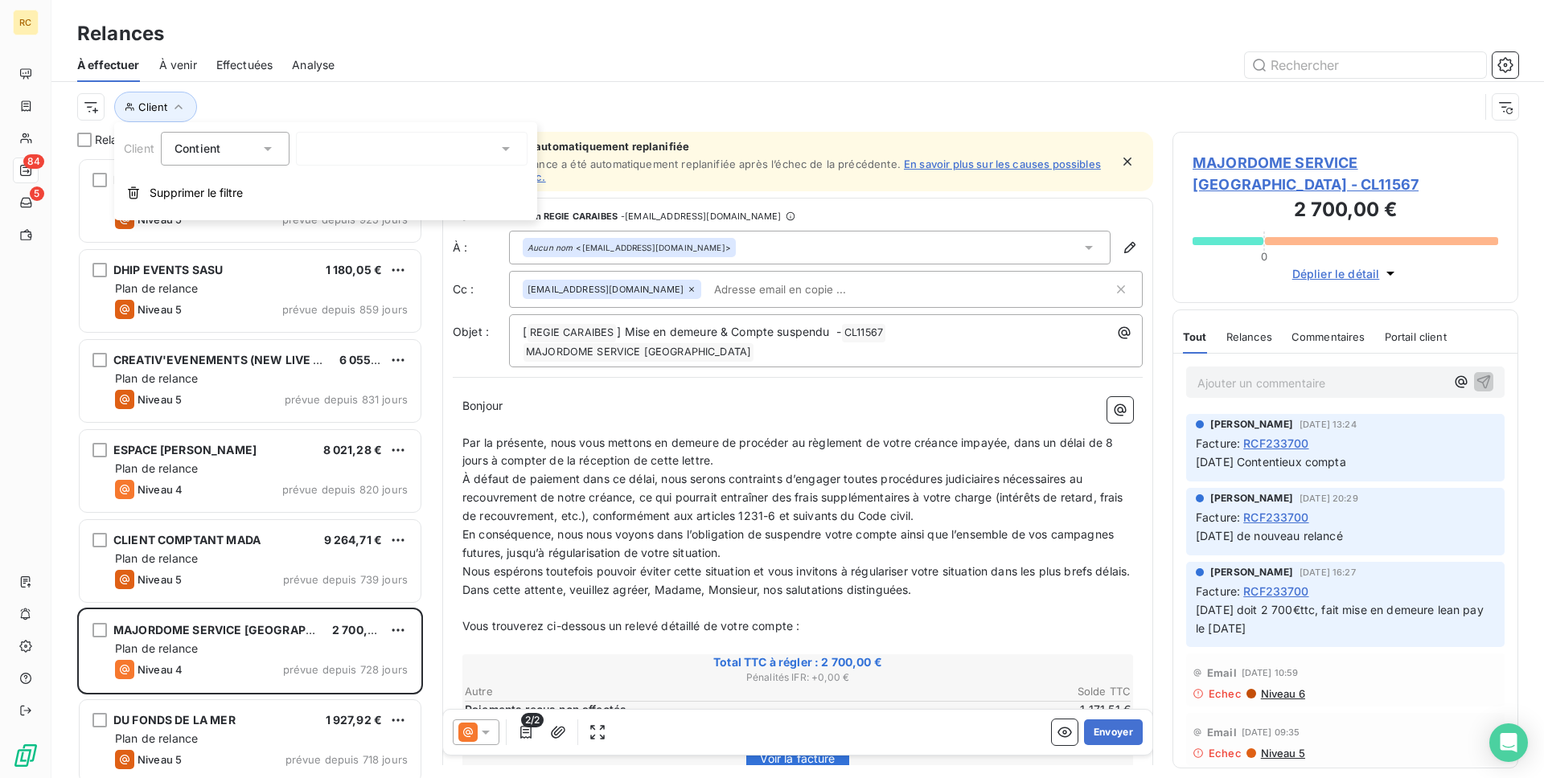
click at [333, 145] on div at bounding box center [412, 149] width 232 height 34
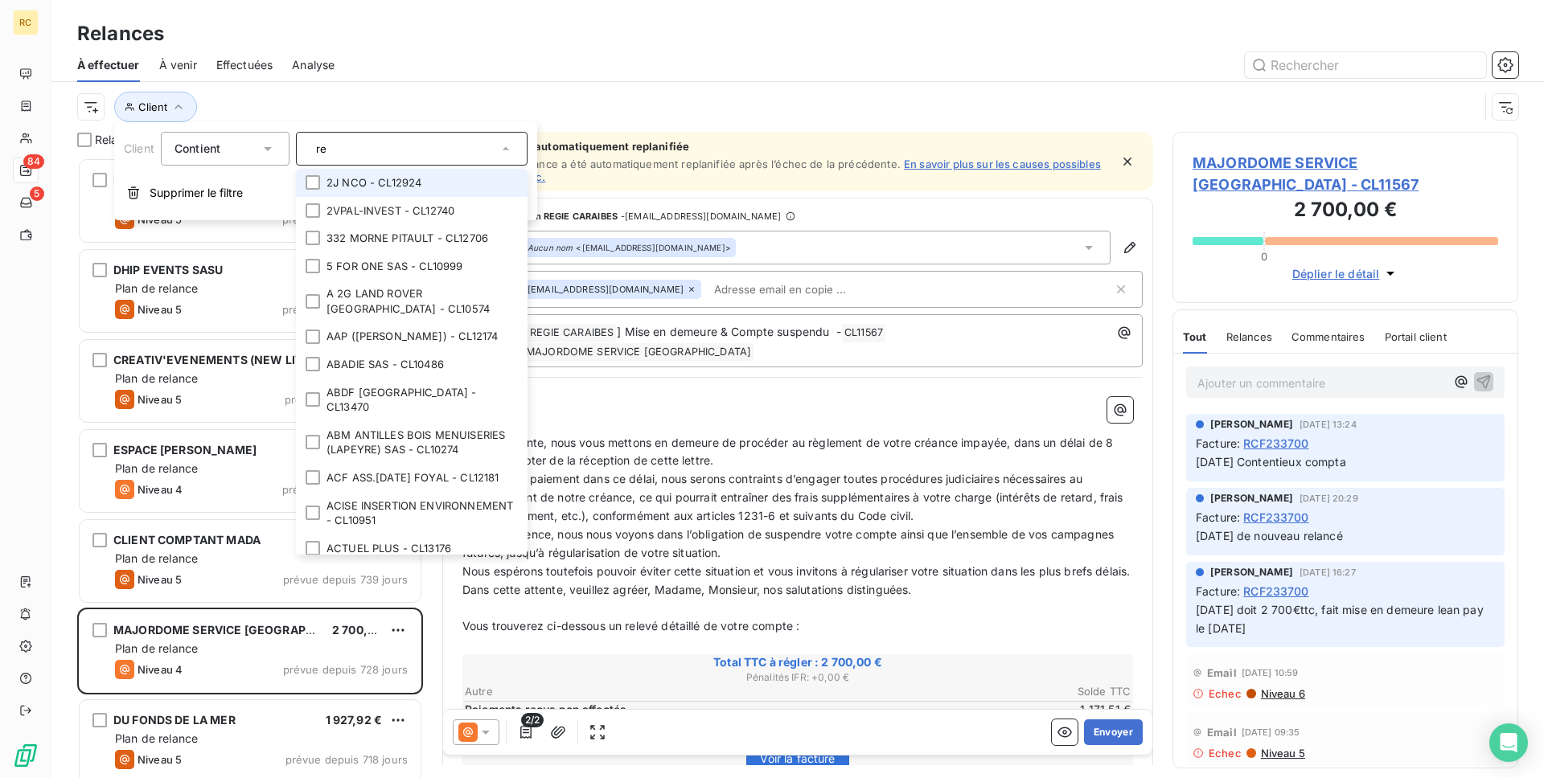
type input "r"
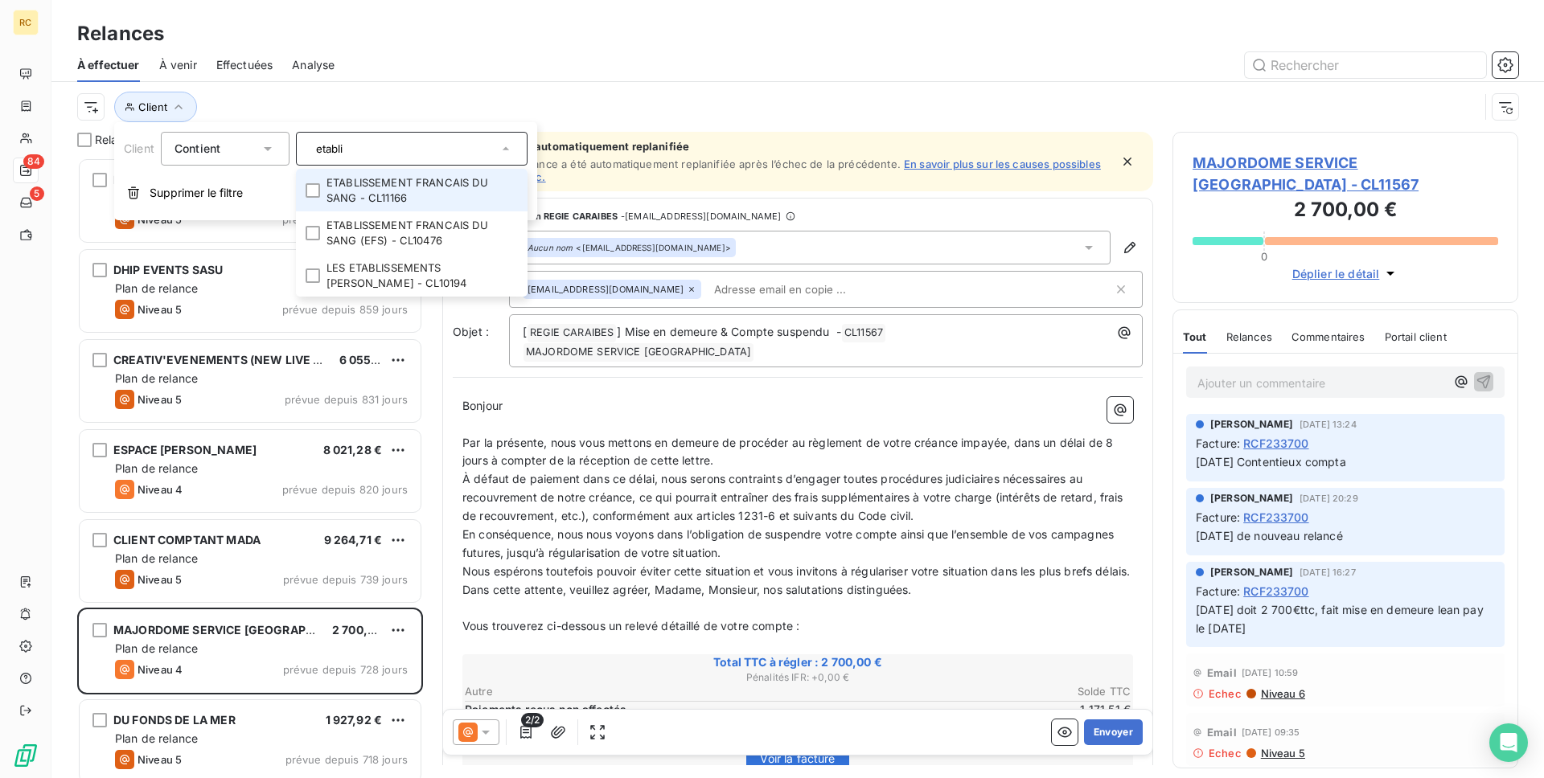
type input "etabli"
click at [373, 190] on li "ETABLISSEMENT FRANCAIS DU SANG - CL11166" at bounding box center [412, 190] width 232 height 43
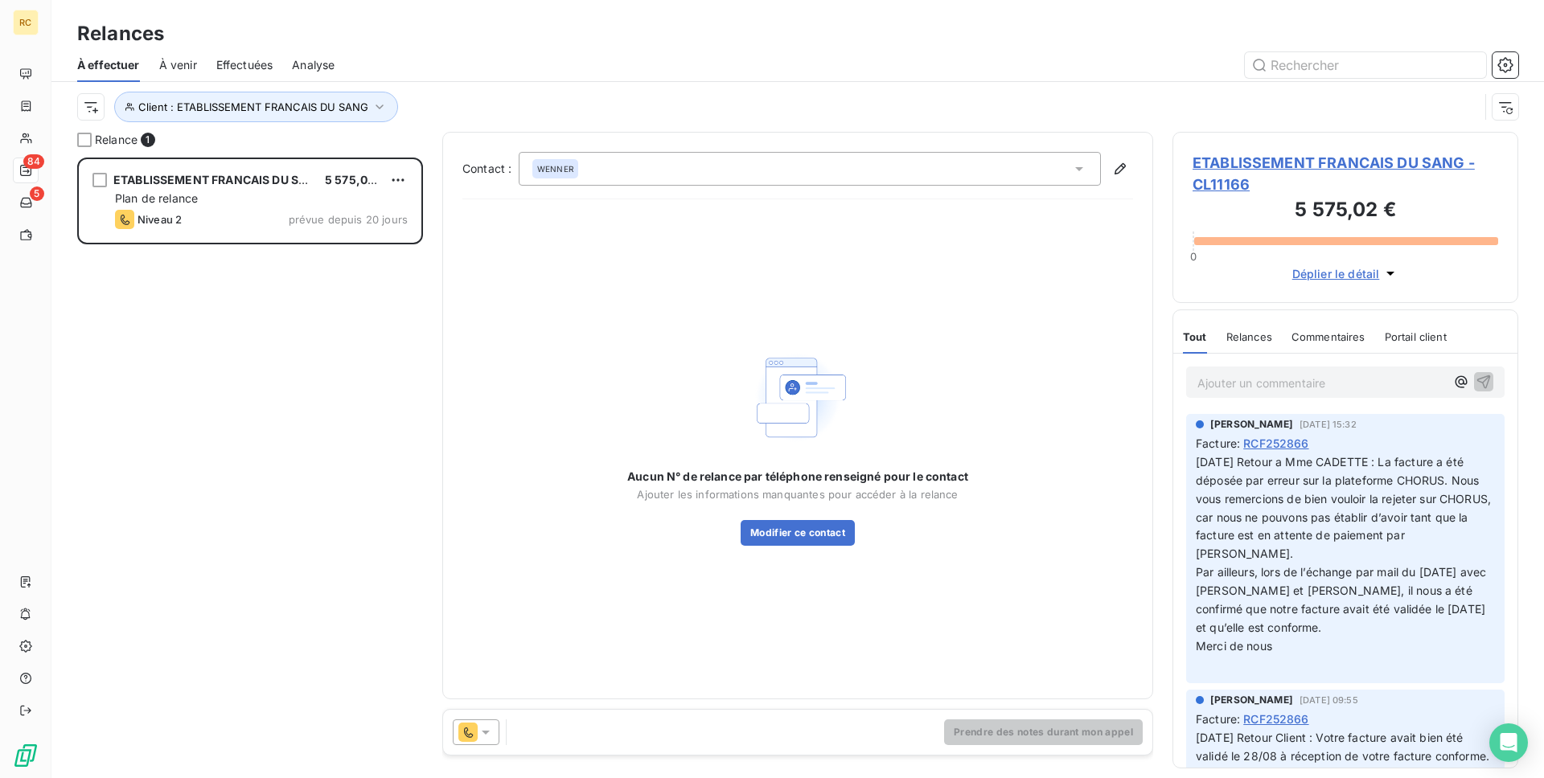
click at [667, 85] on div "Client : ETABLISSEMENT FRANCAIS DU SANG" at bounding box center [797, 107] width 1441 height 50
click at [487, 744] on div at bounding box center [476, 733] width 47 height 26
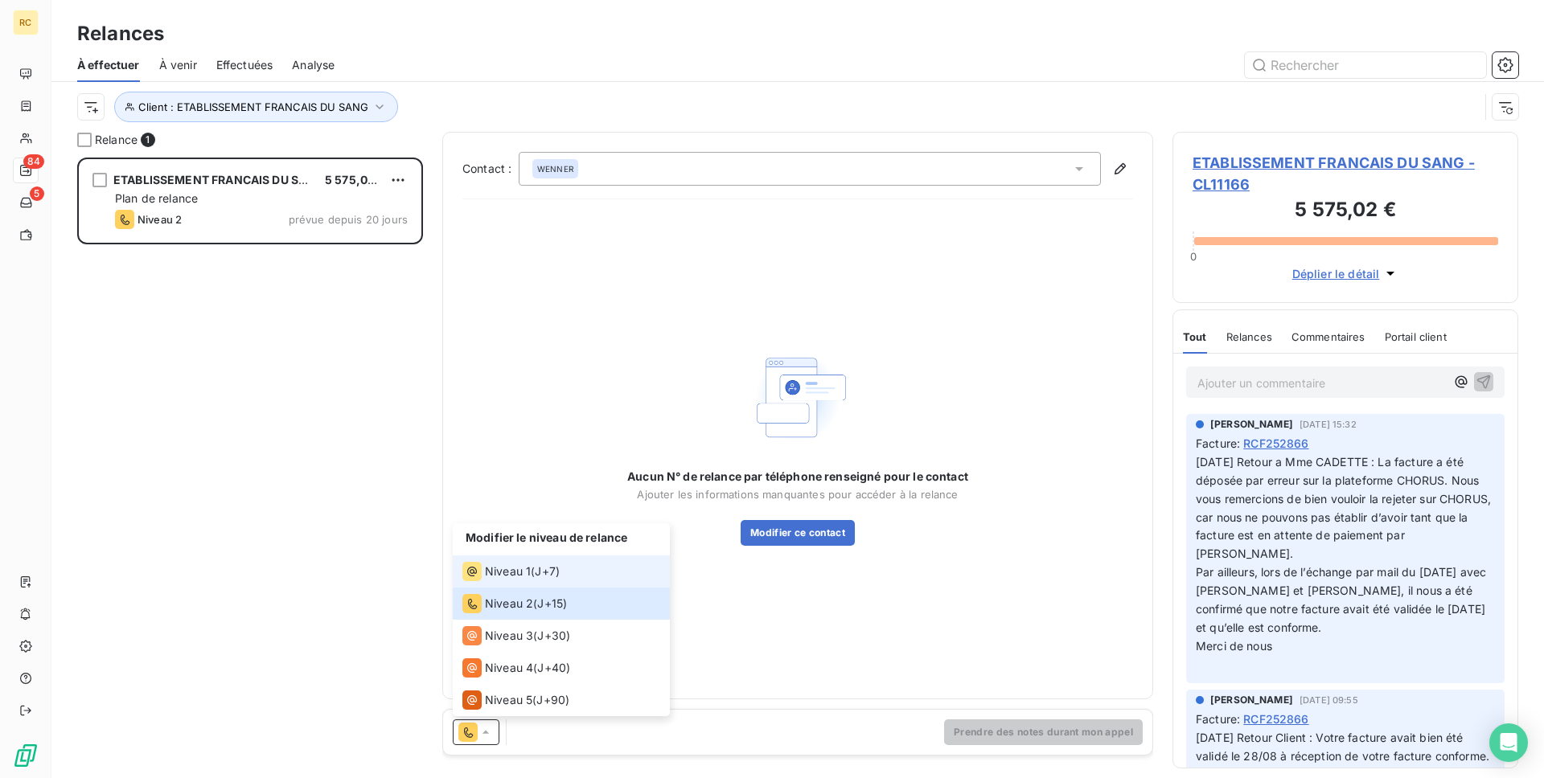
click at [503, 575] on span "Niveau 1" at bounding box center [508, 572] width 46 height 16
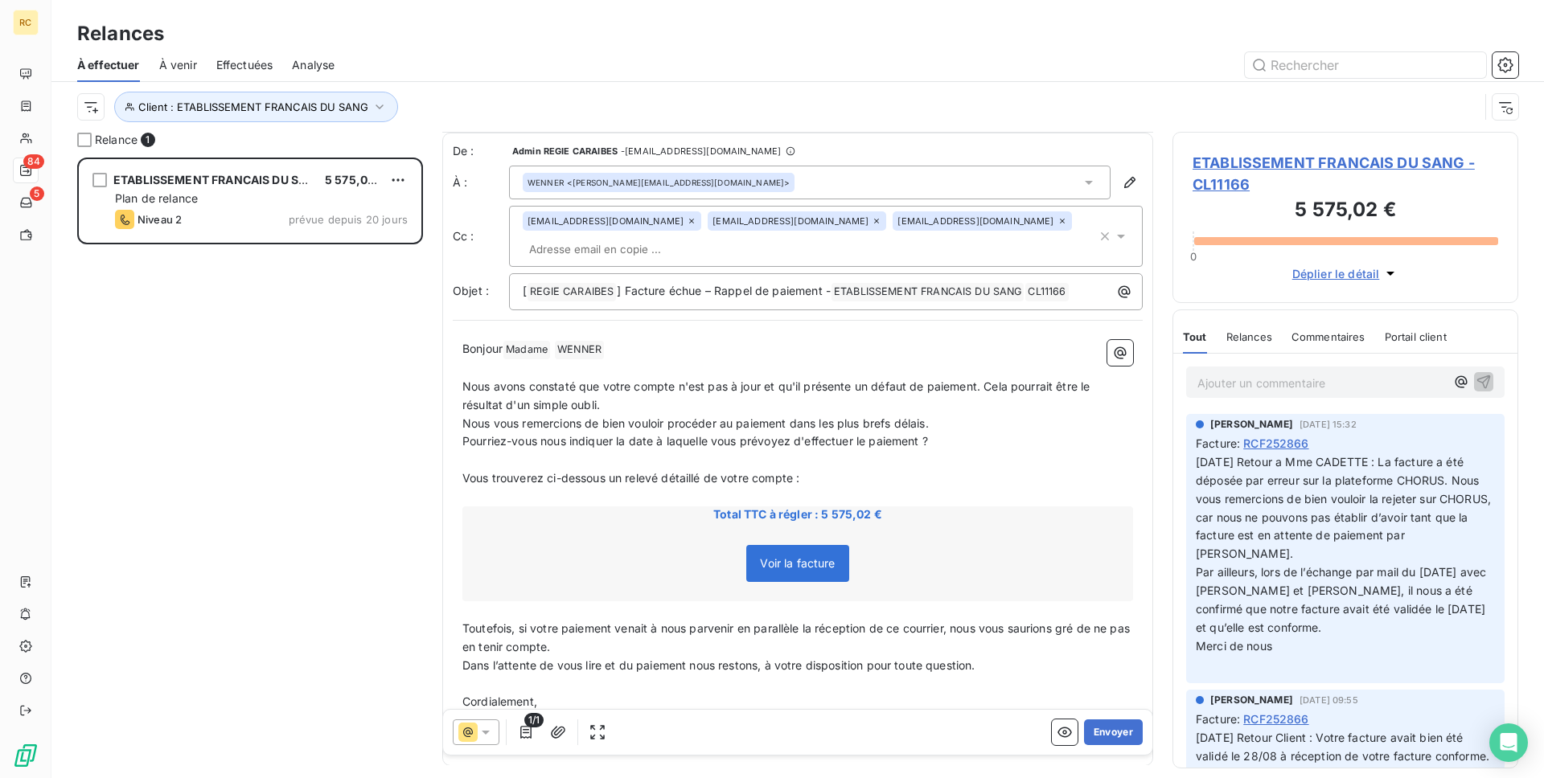
scroll to position [43, 0]
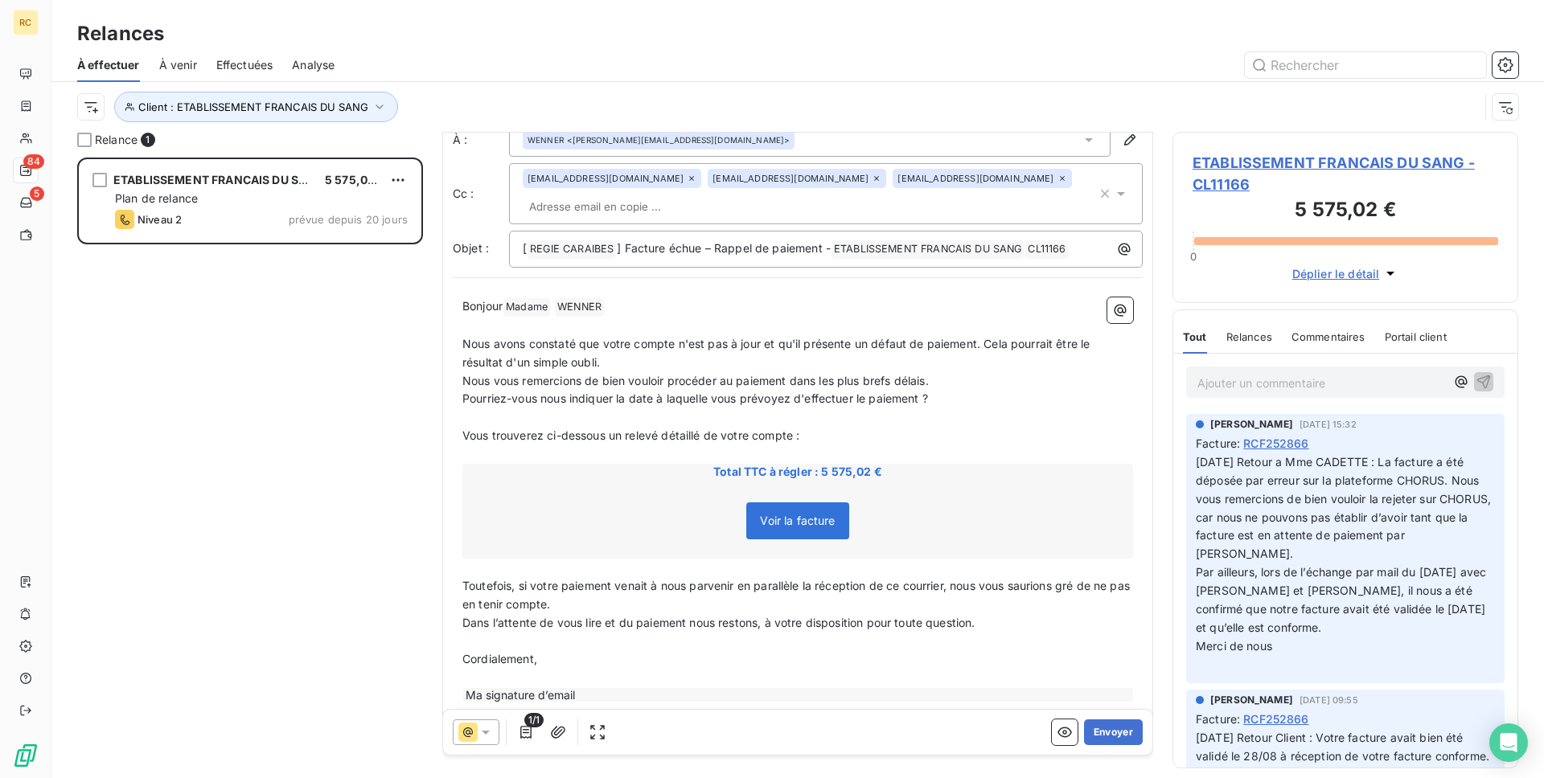
click at [535, 725] on span "1/1" at bounding box center [533, 720] width 19 height 14
click at [532, 734] on icon "button" at bounding box center [526, 733] width 16 height 16
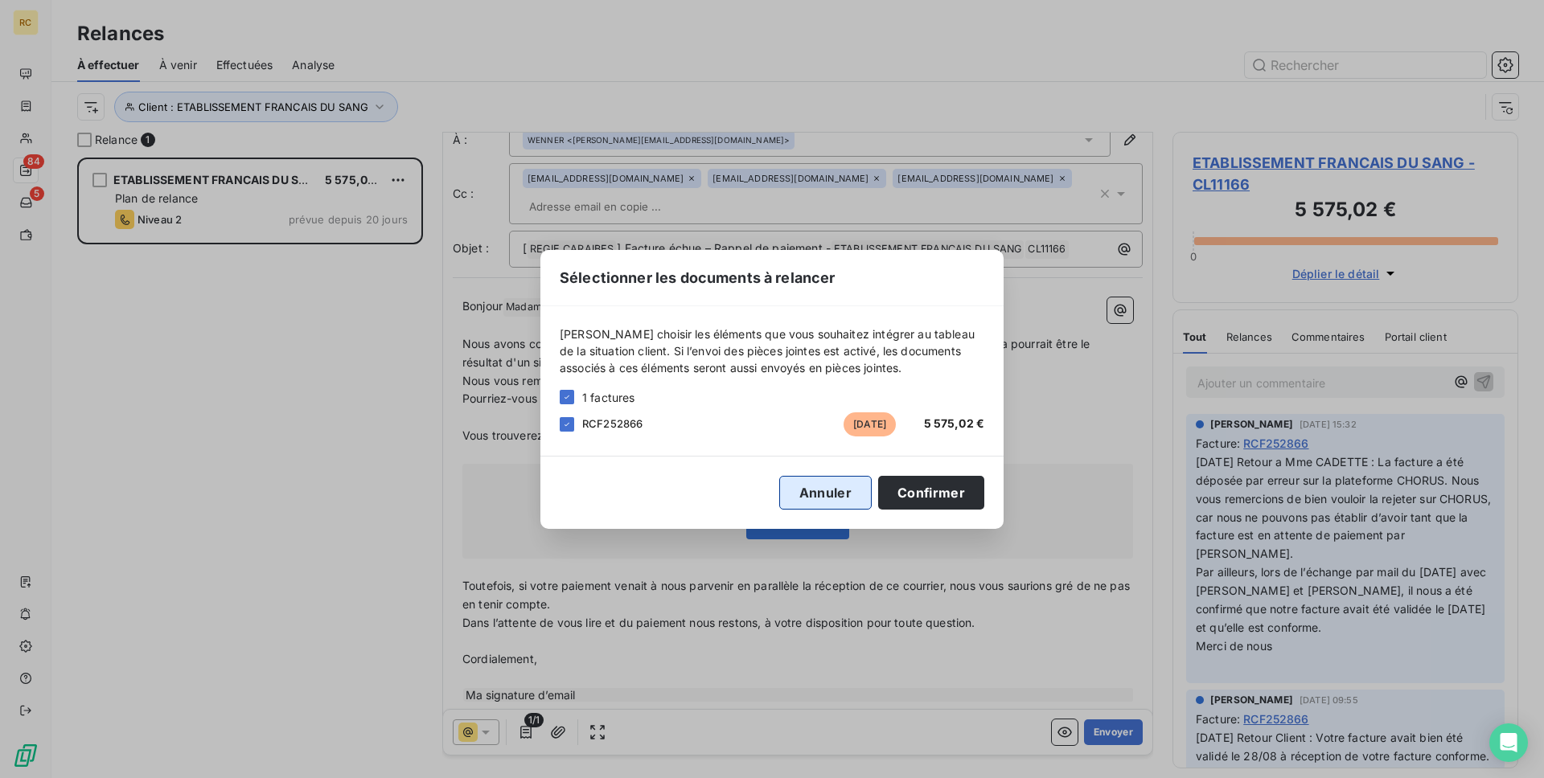
click at [845, 504] on button "Annuler" at bounding box center [825, 493] width 92 height 34
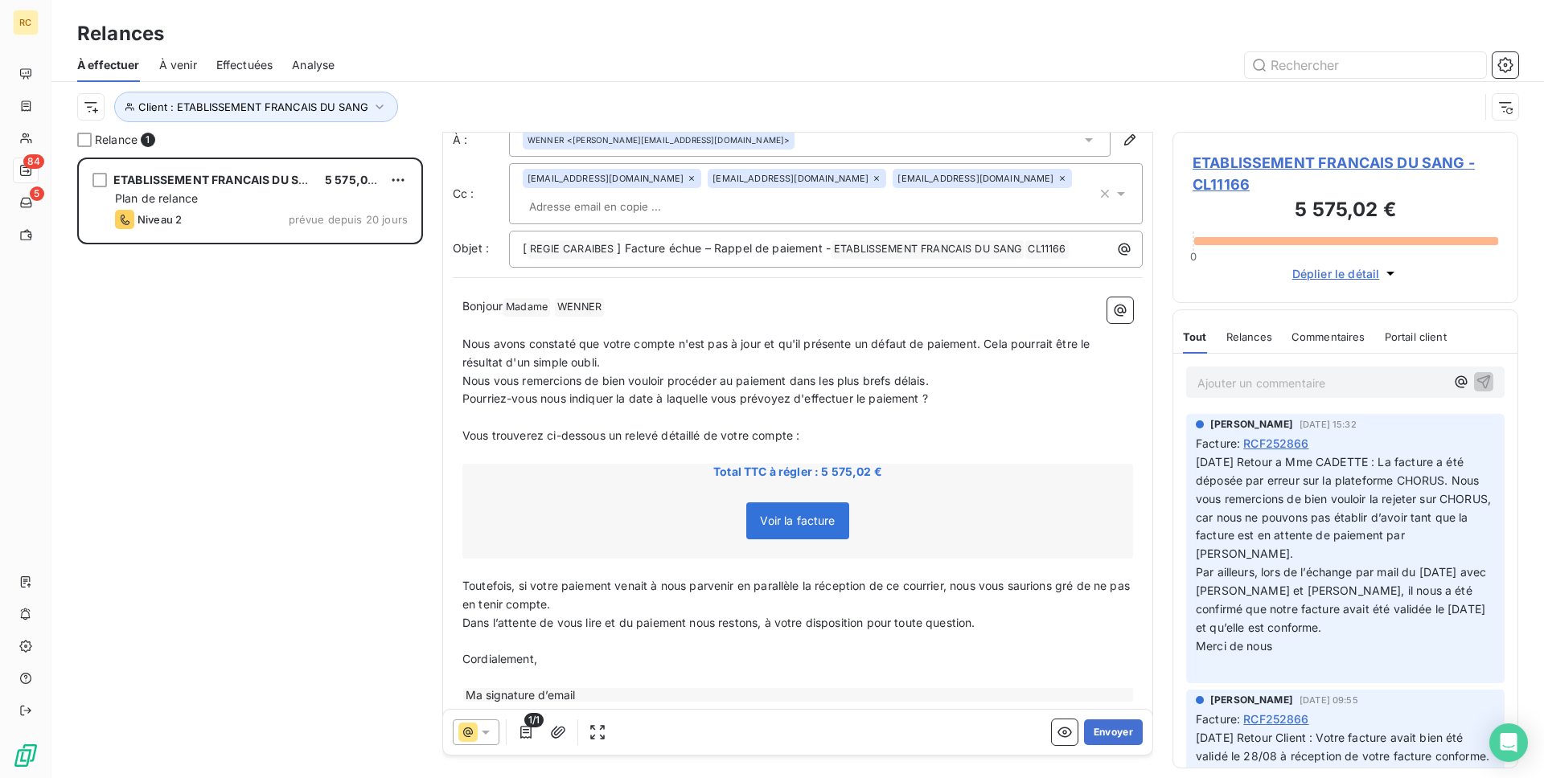
scroll to position [0, 0]
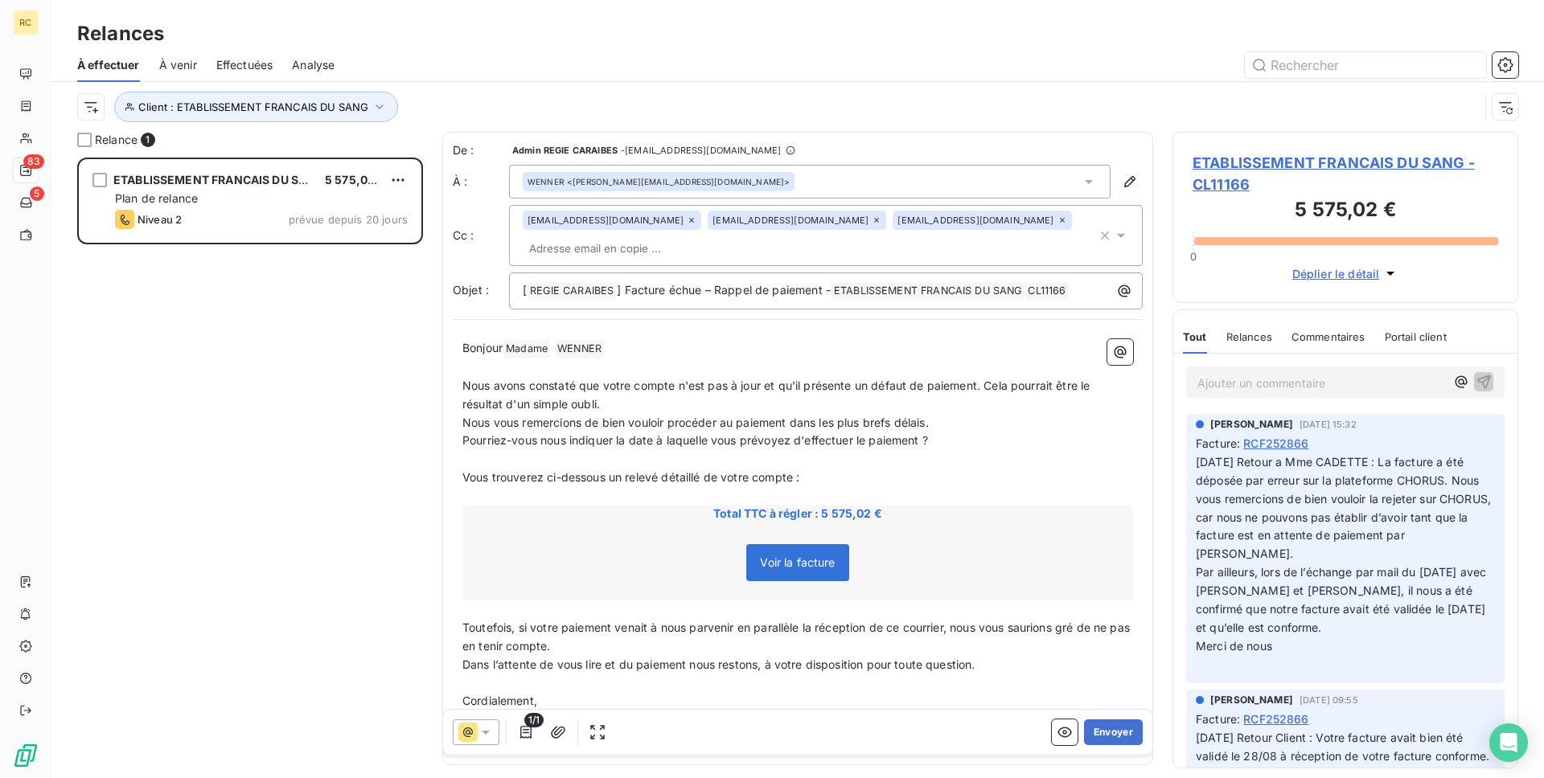
click at [257, 67] on span "Effectuées" at bounding box center [244, 65] width 57 height 16
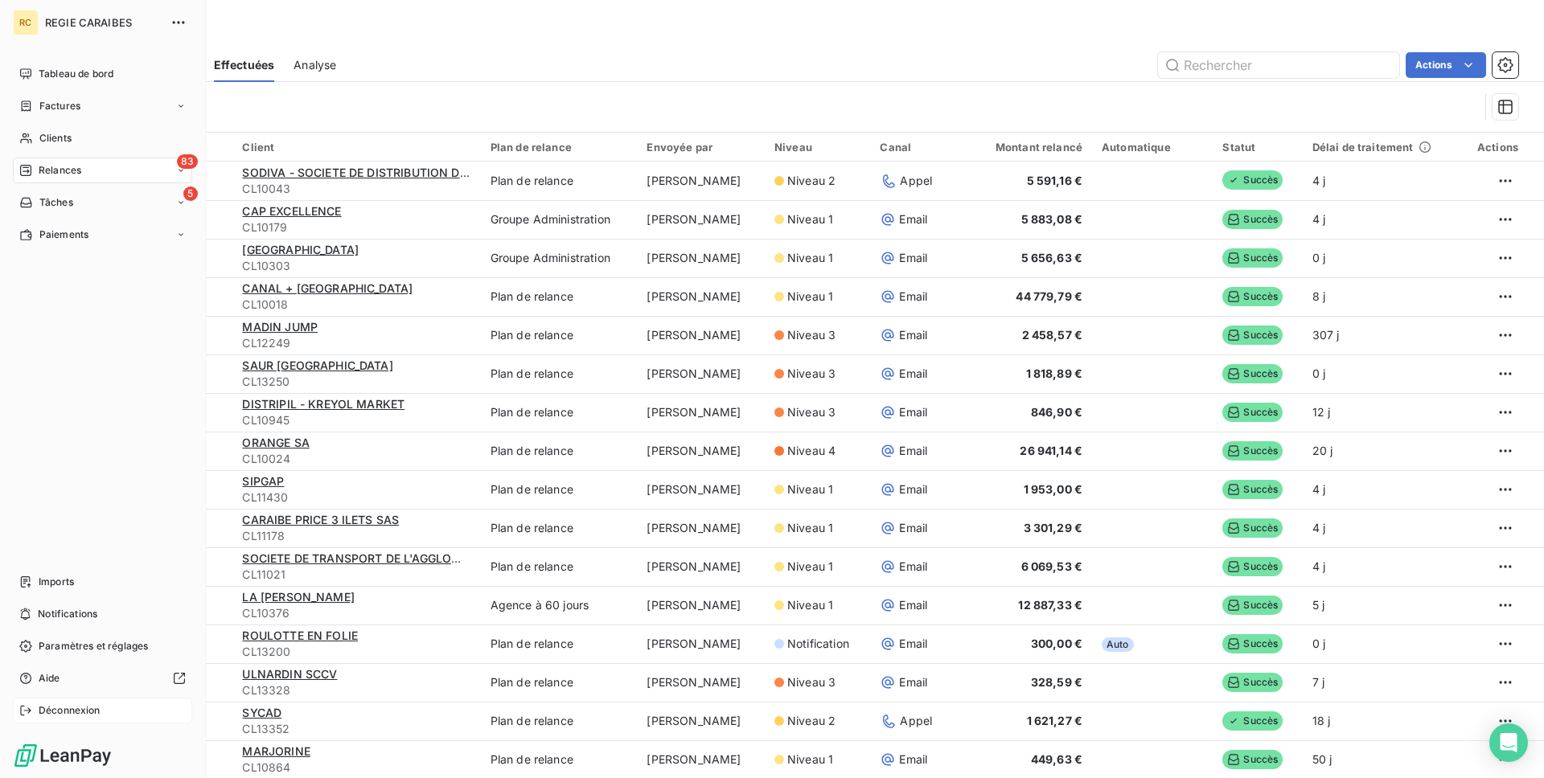
click at [76, 708] on span "Déconnexion" at bounding box center [70, 711] width 62 height 14
